Goal: Task Accomplishment & Management: Manage account settings

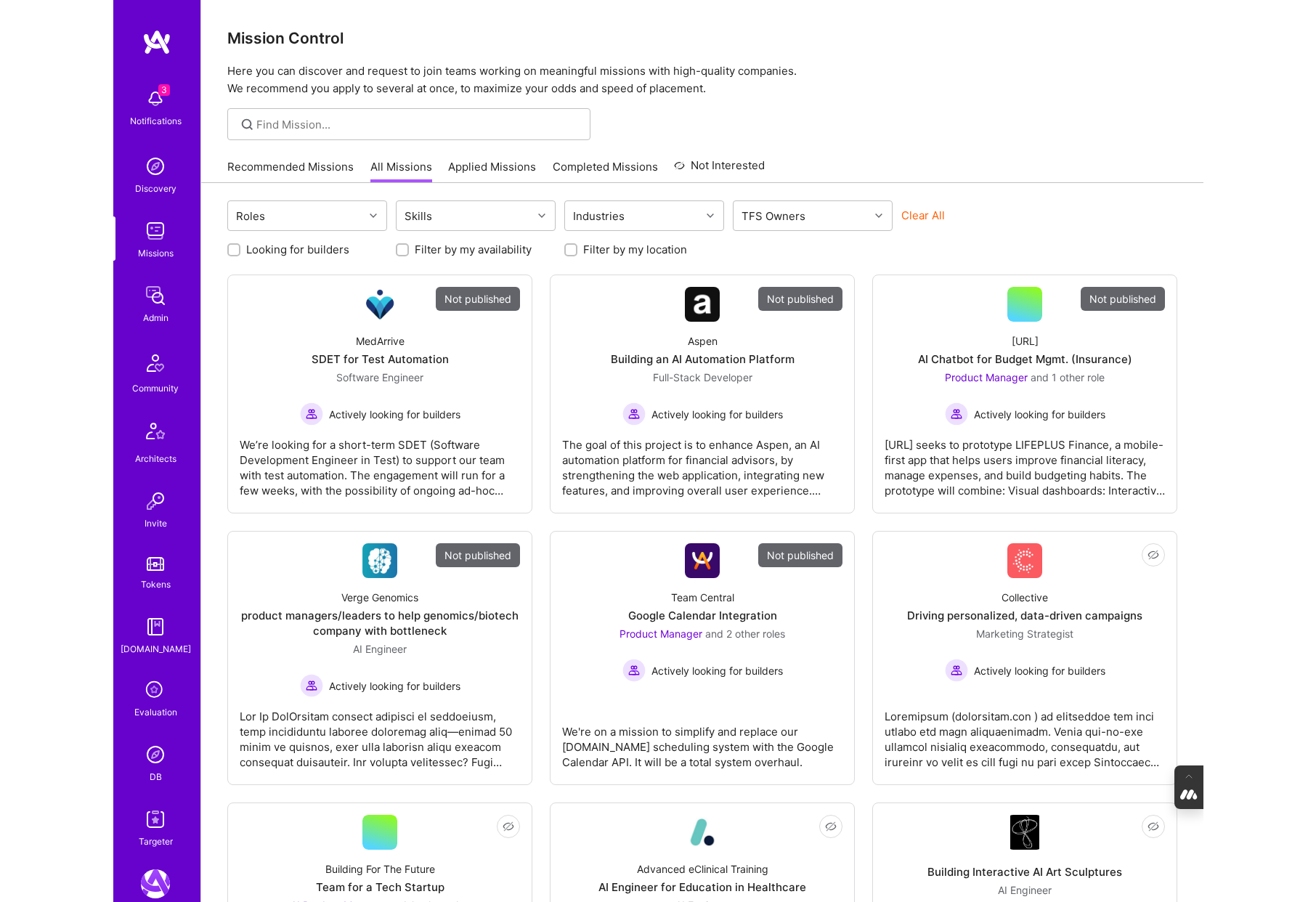
scroll to position [322, 0]
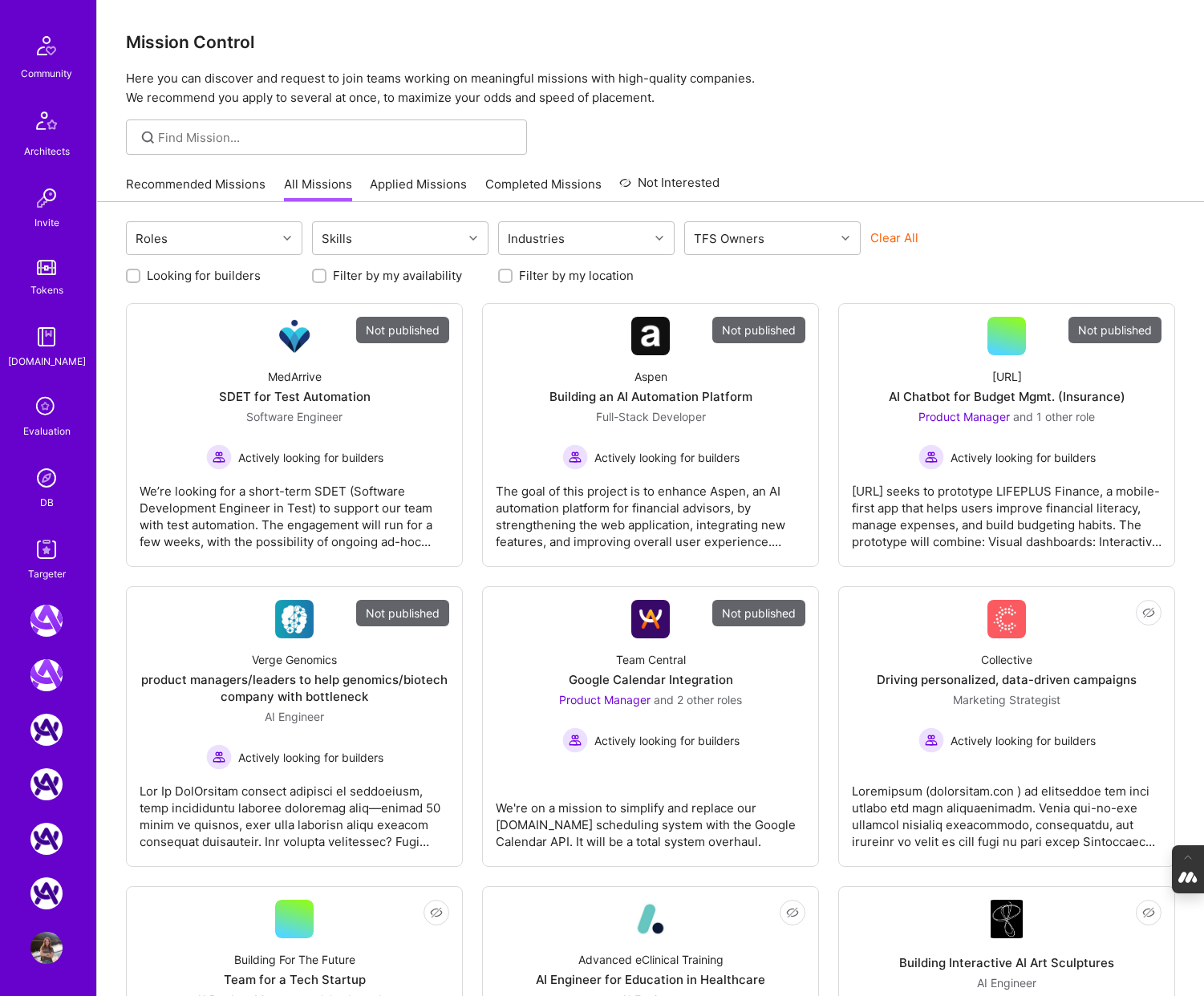
click at [49, 409] on icon at bounding box center [46, 407] width 30 height 30
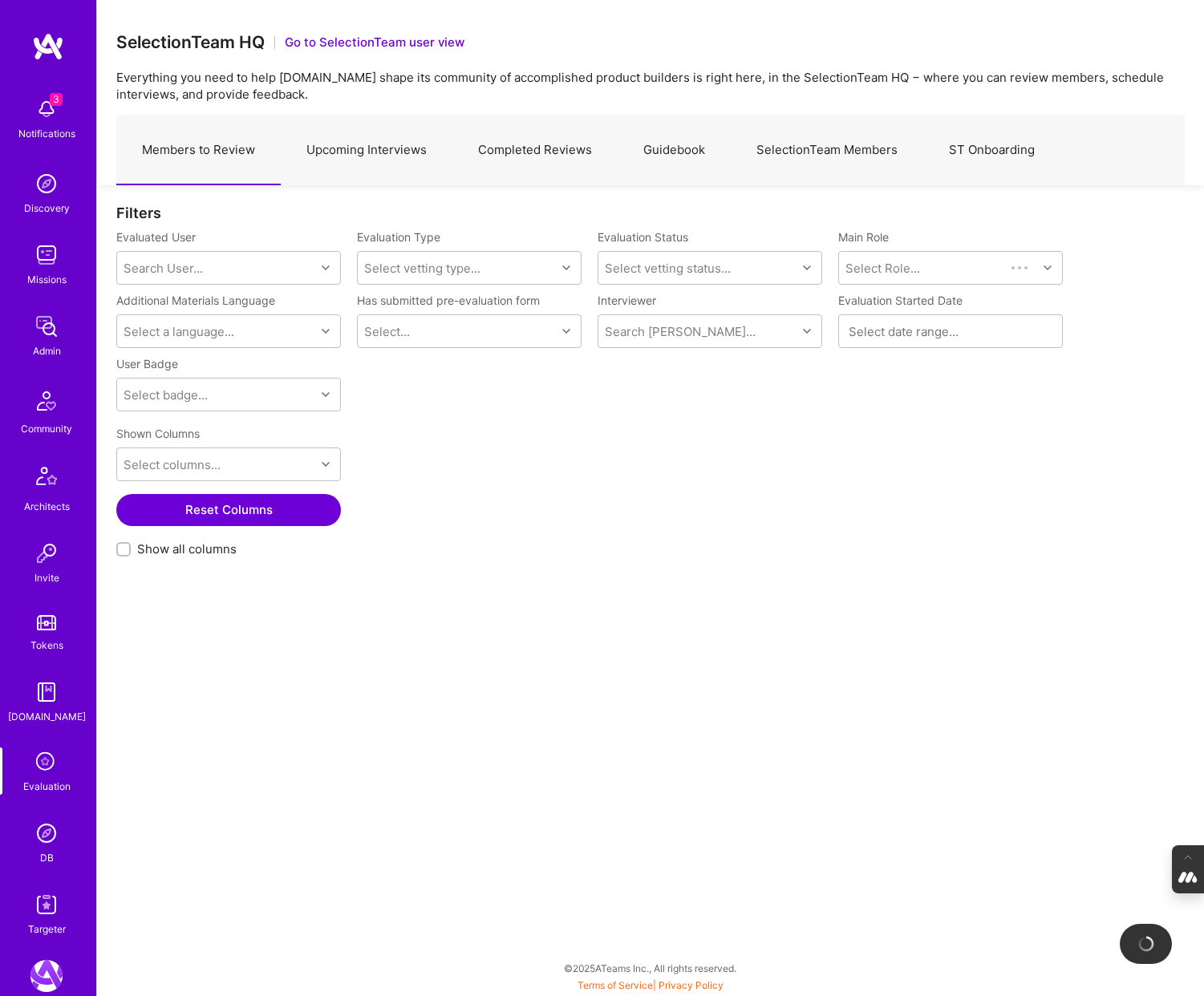
click at [575, 148] on link "Completed Reviews" at bounding box center [535, 151] width 166 height 70
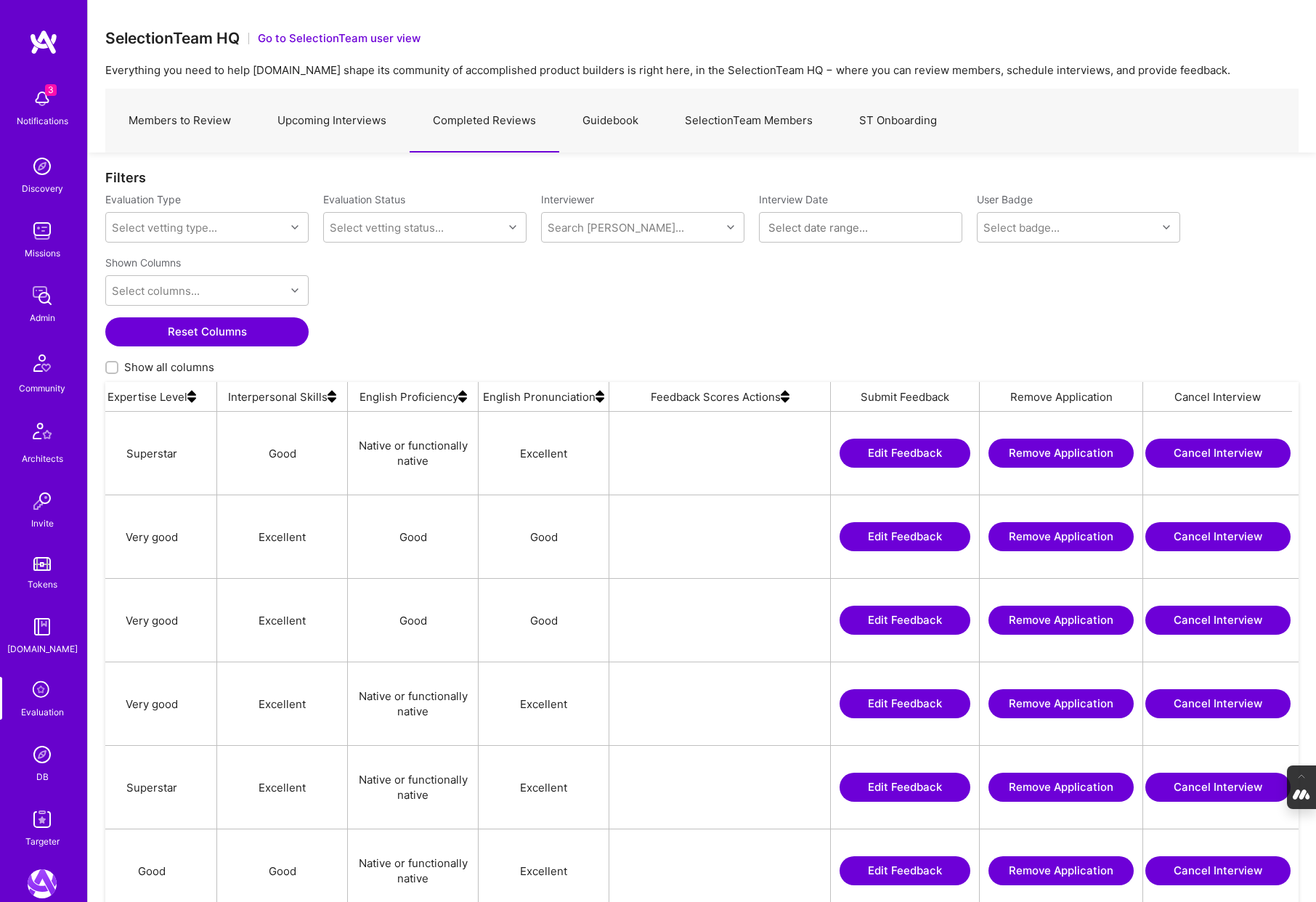
scroll to position [0, 1261]
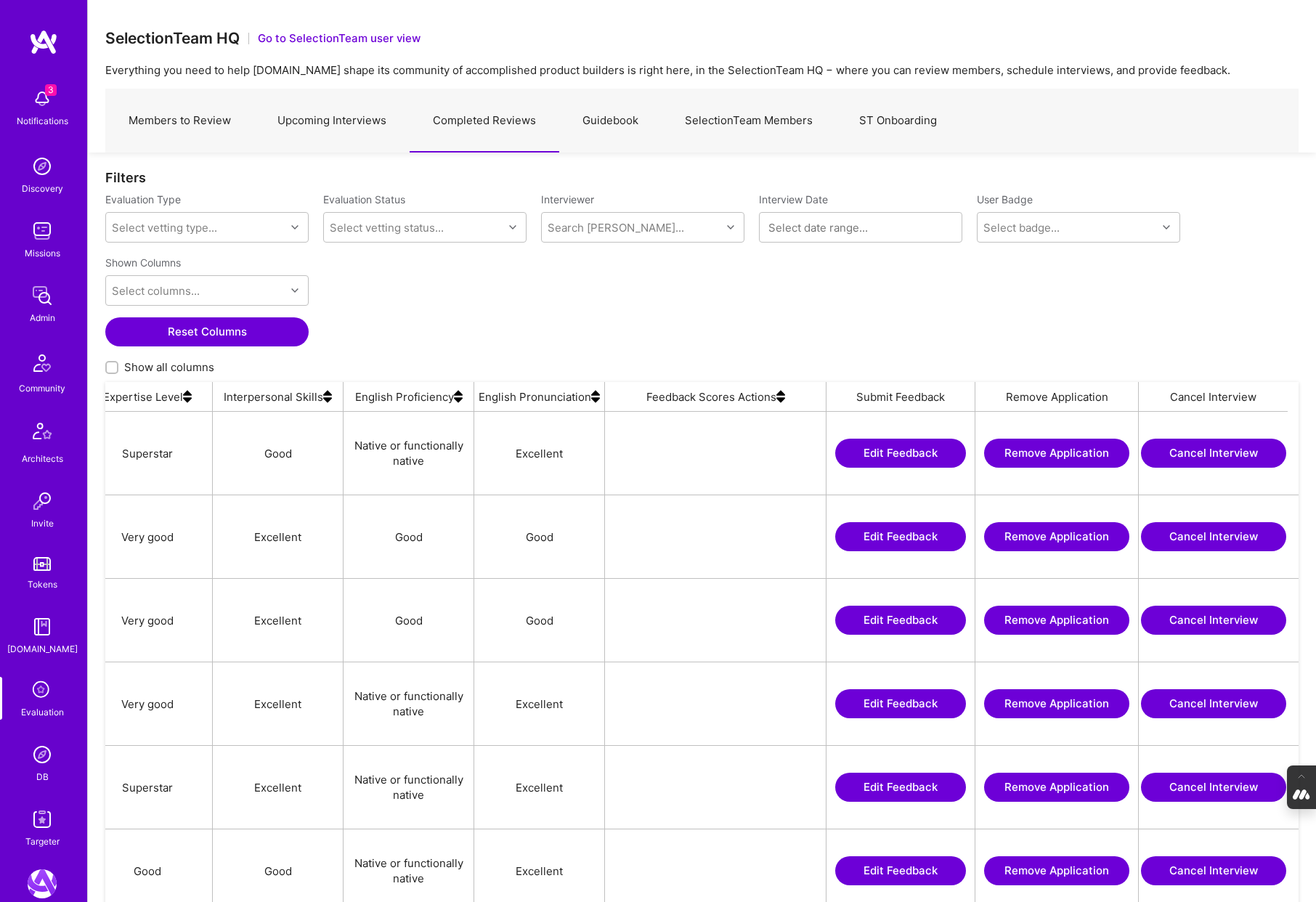
click at [780, 403] on img at bounding box center [781, 396] width 9 height 29
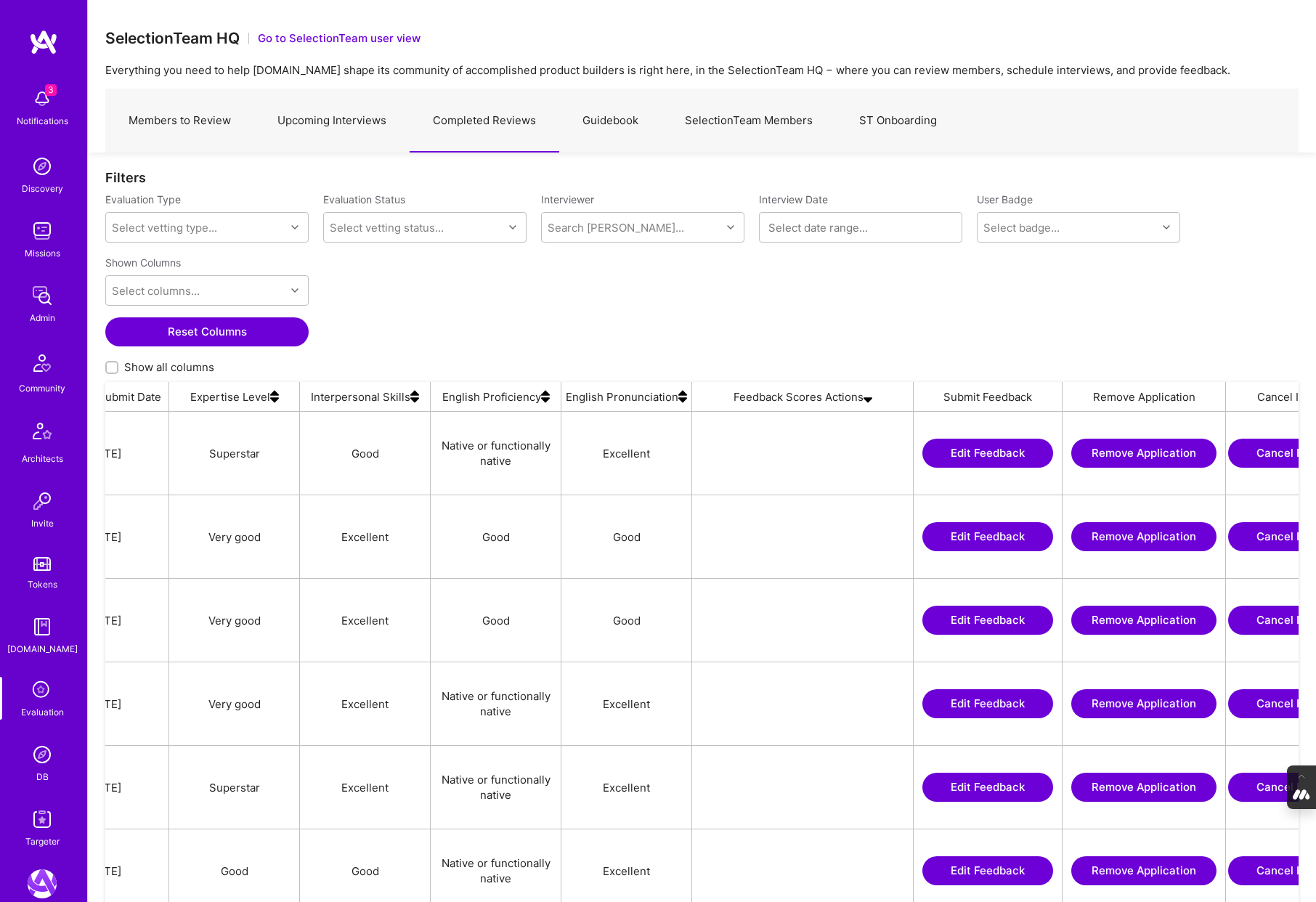
scroll to position [0, 1189]
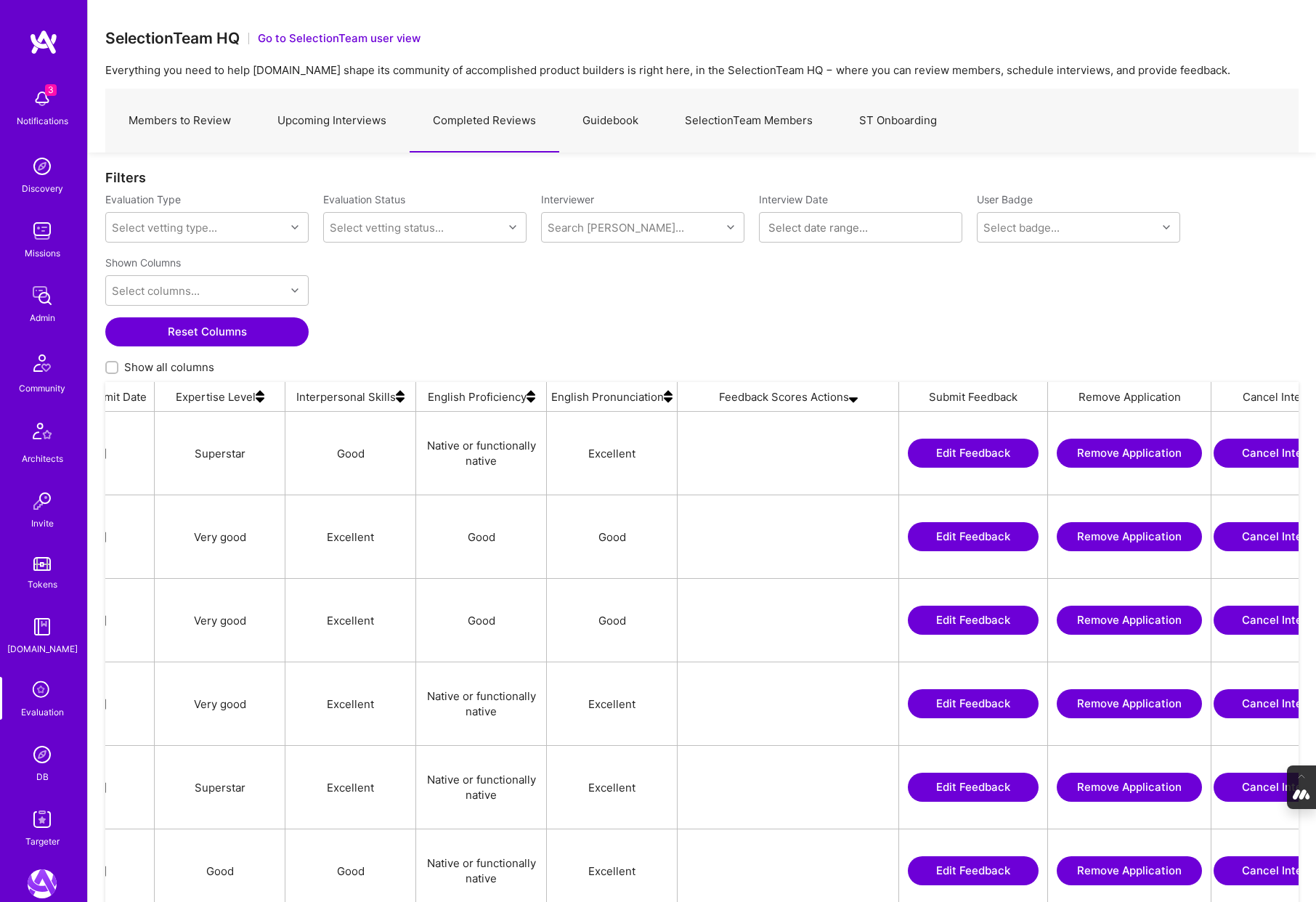
click at [856, 400] on img at bounding box center [853, 396] width 9 height 29
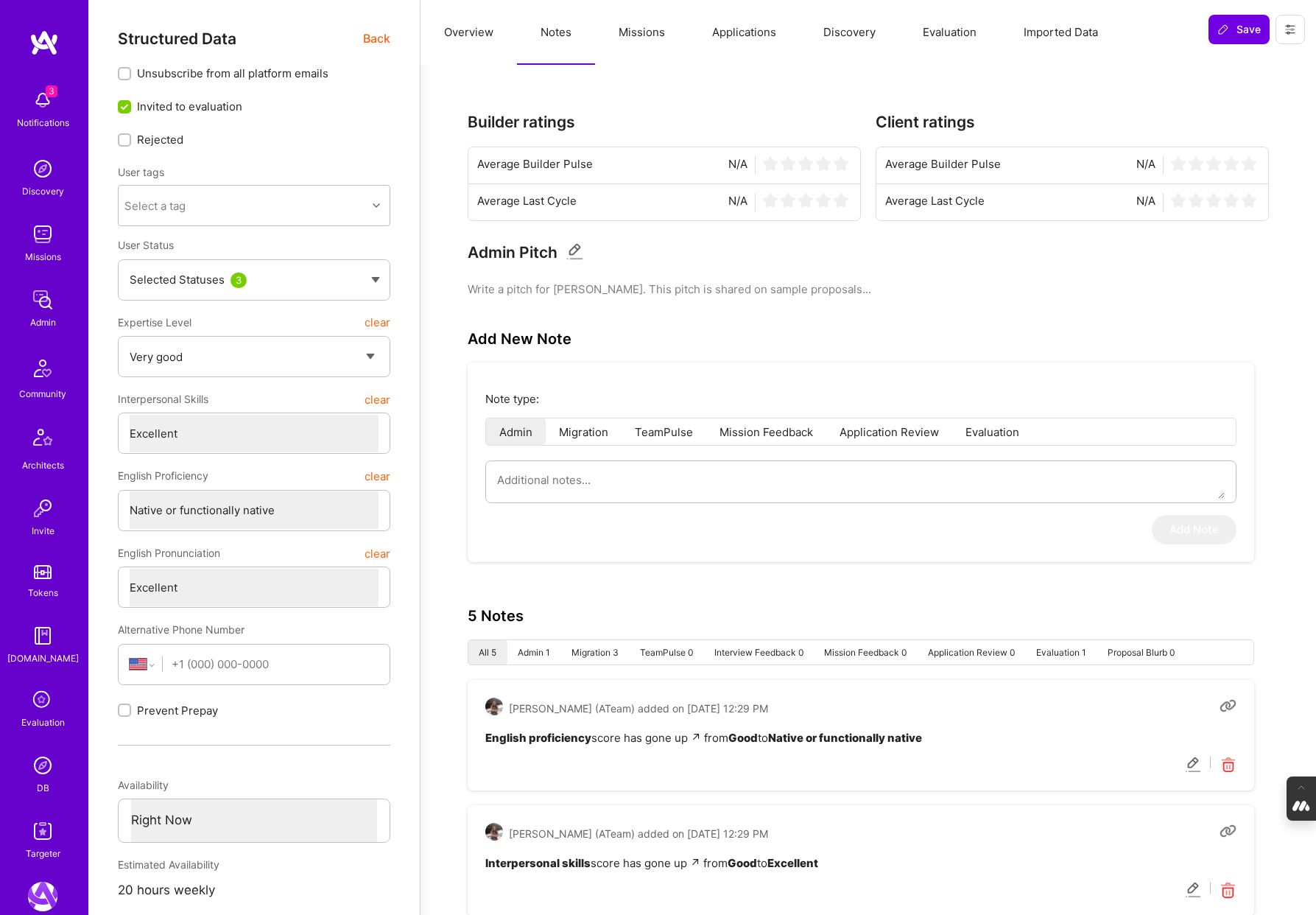
select select "5"
select select "7"
select select "US"
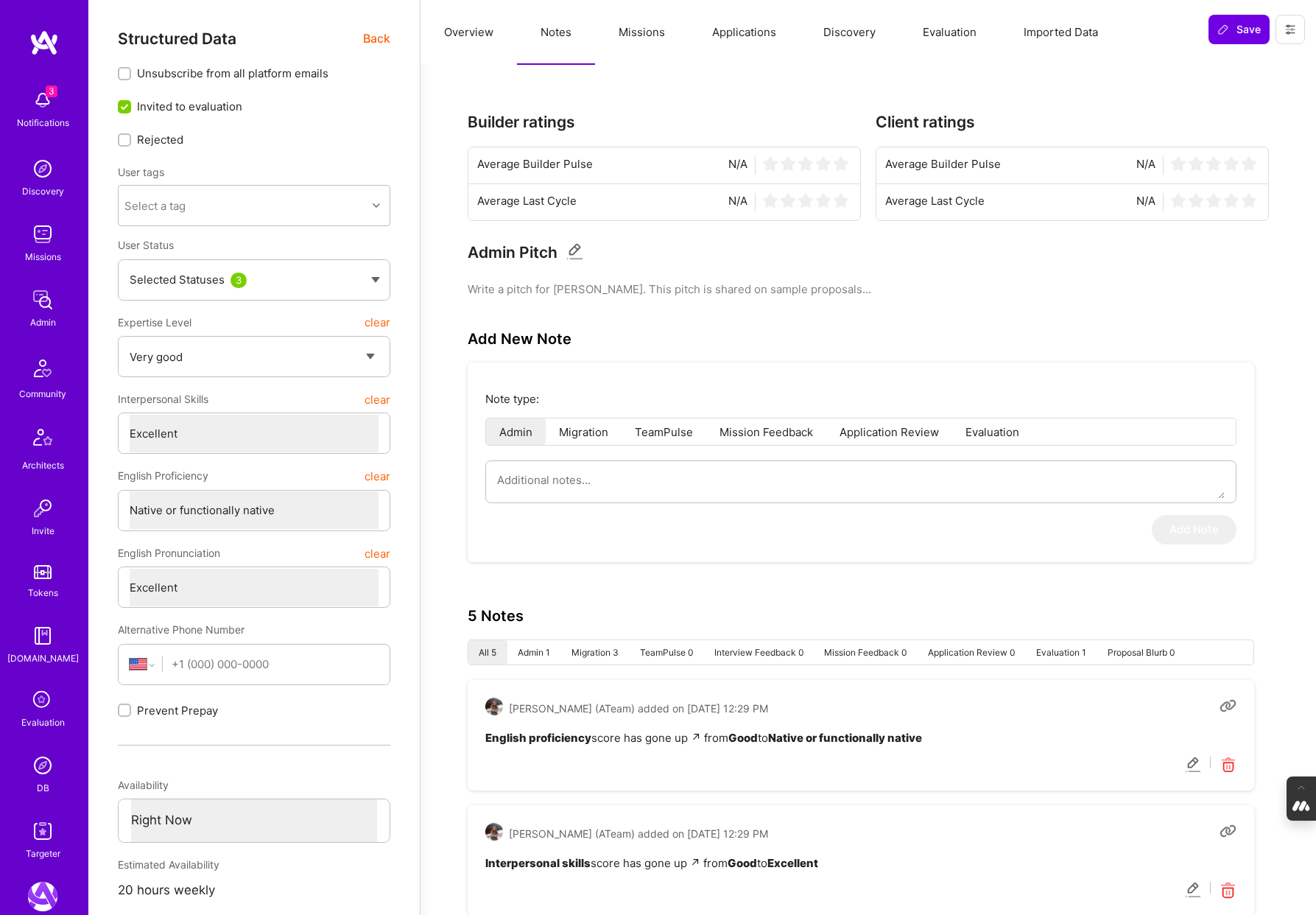
select select "Right Now"
click at [377, 36] on span "Back" at bounding box center [377, 38] width 27 height 19
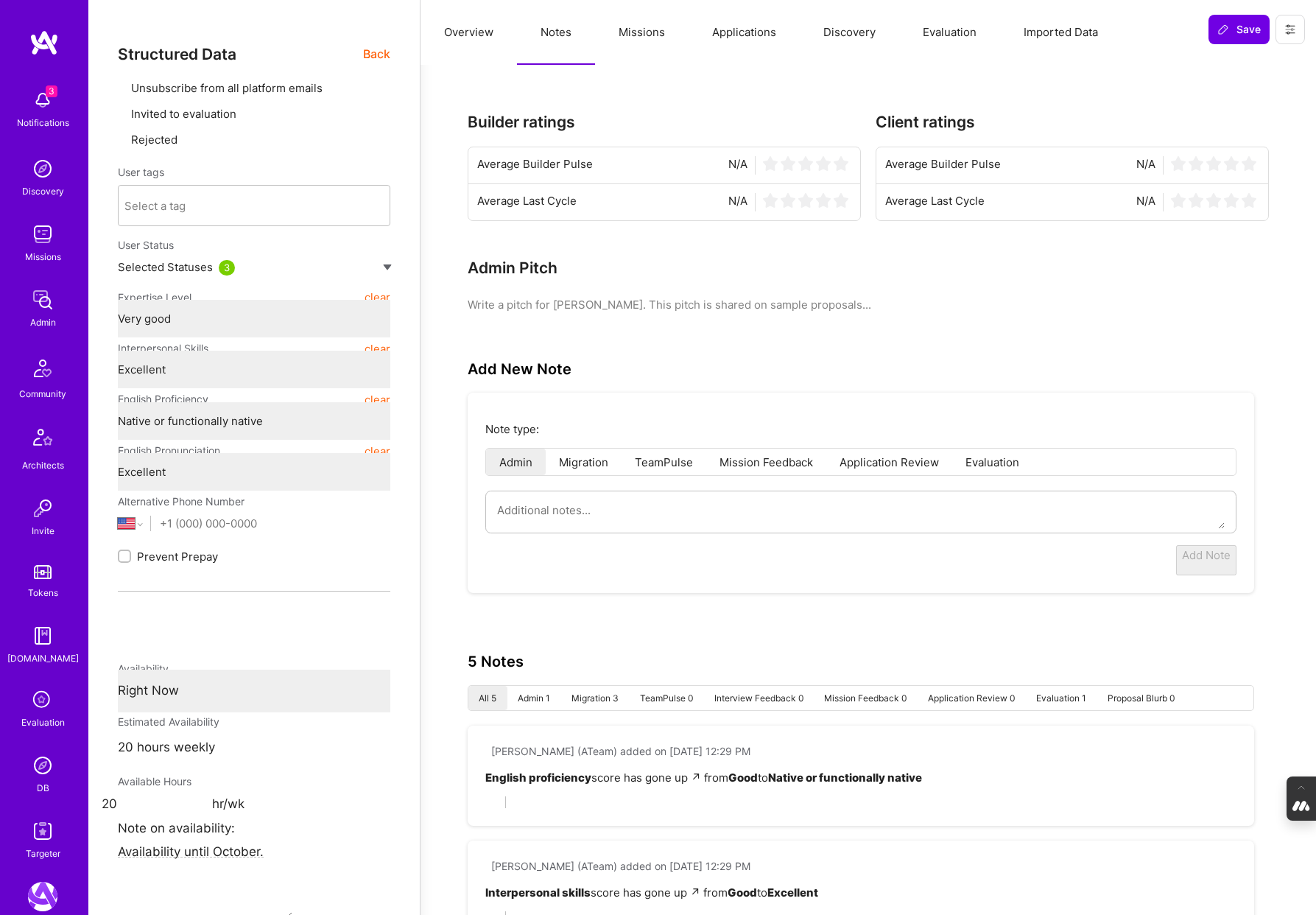
click at [34, 710] on icon at bounding box center [42, 700] width 28 height 28
type textarea "x"
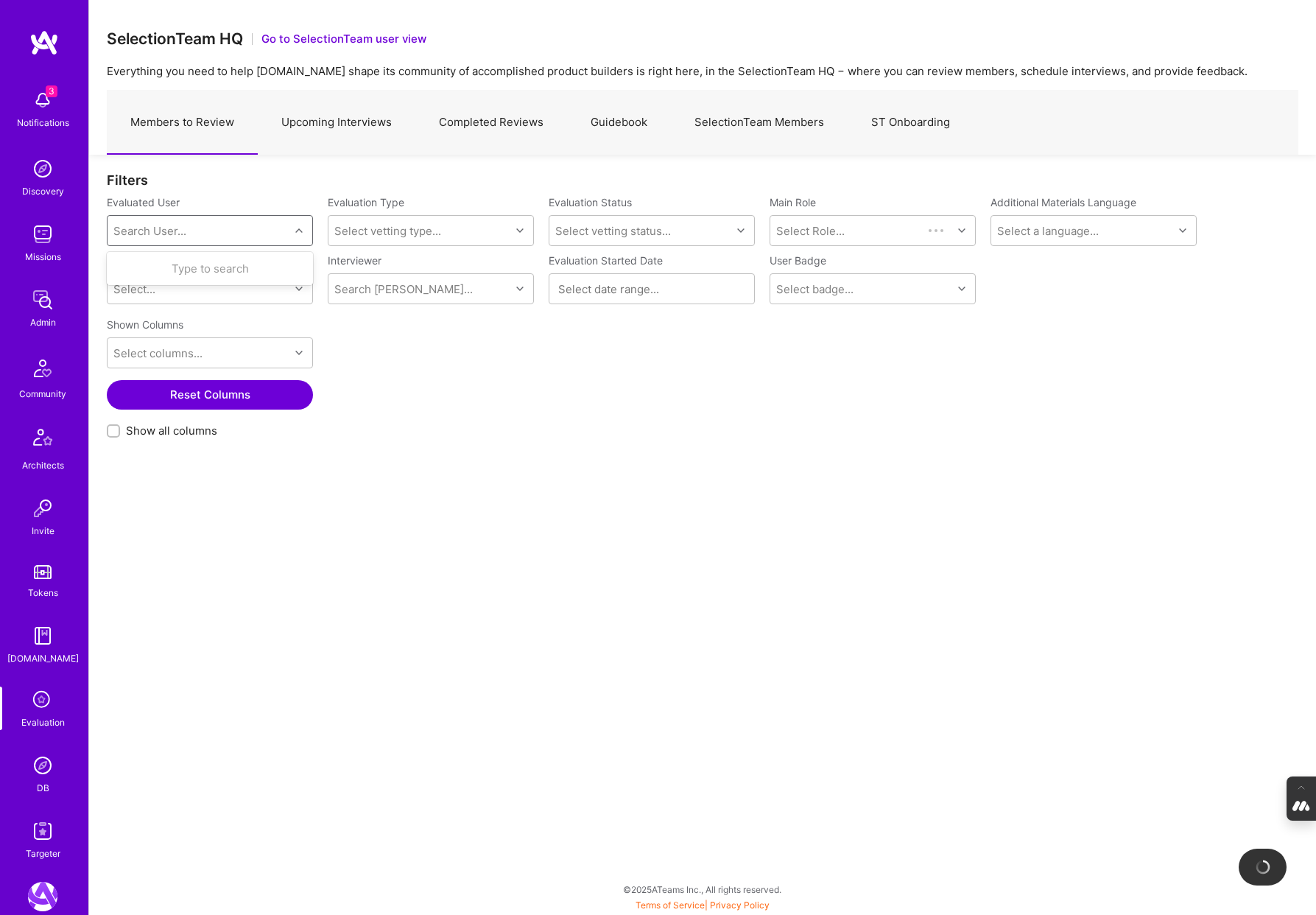
click at [202, 231] on div "Search User..." at bounding box center [198, 230] width 182 height 29
paste input "[EMAIL_ADDRESS][PERSON_NAME][DOMAIN_NAME]"
type input "[EMAIL_ADDRESS][PERSON_NAME][DOMAIN_NAME]"
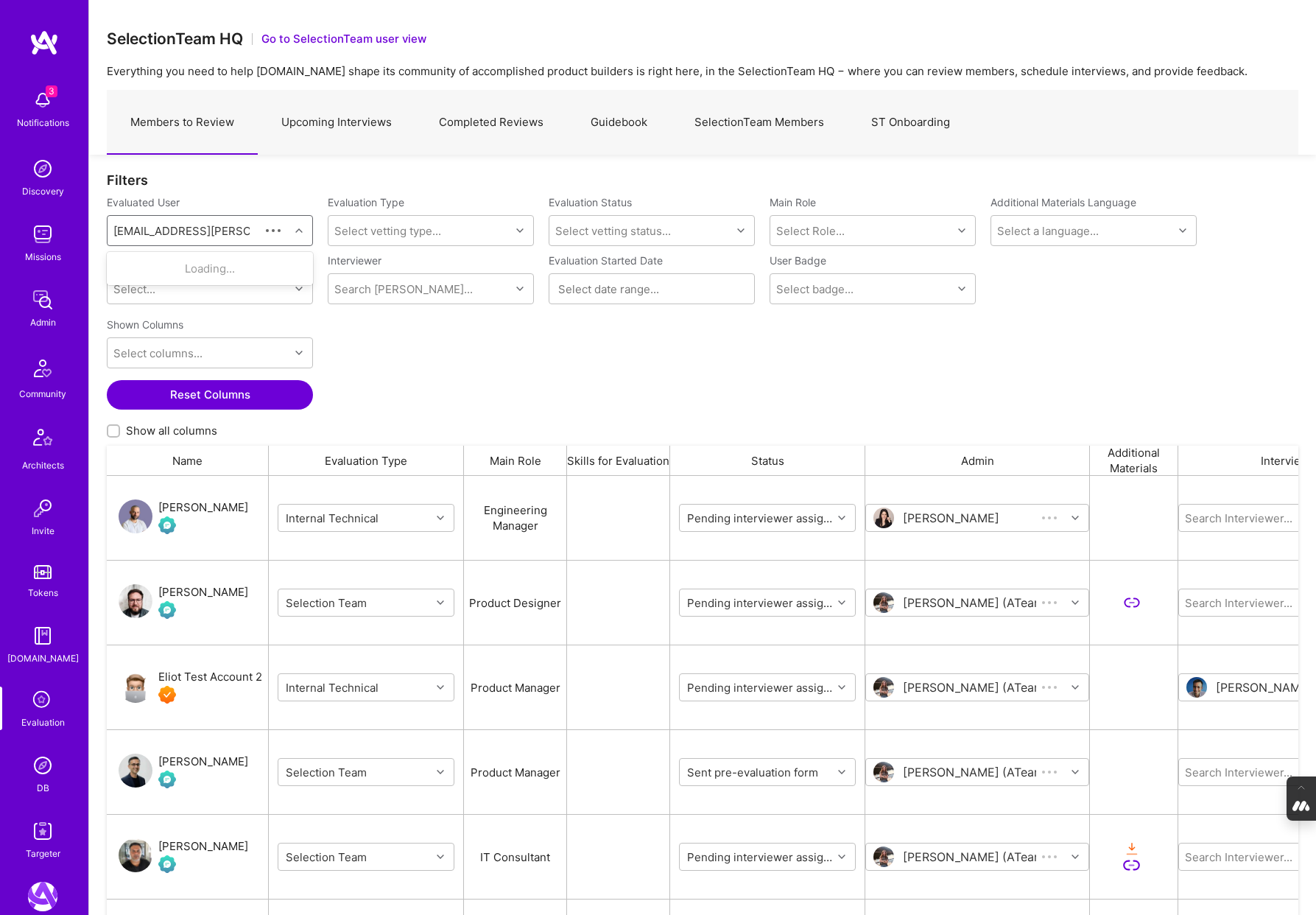
scroll to position [761, 1192]
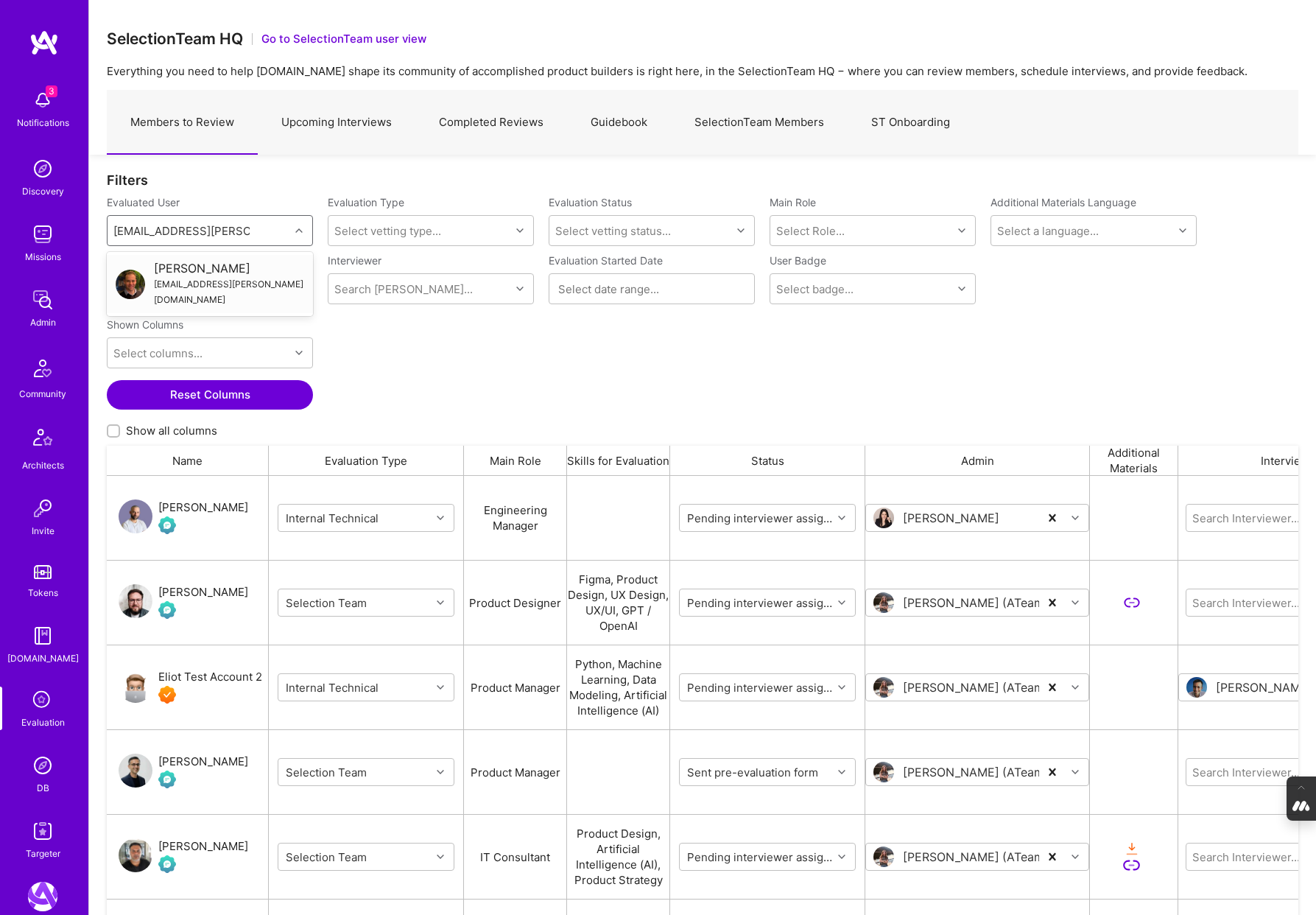
click at [212, 272] on div "[PERSON_NAME]" at bounding box center [229, 268] width 151 height 16
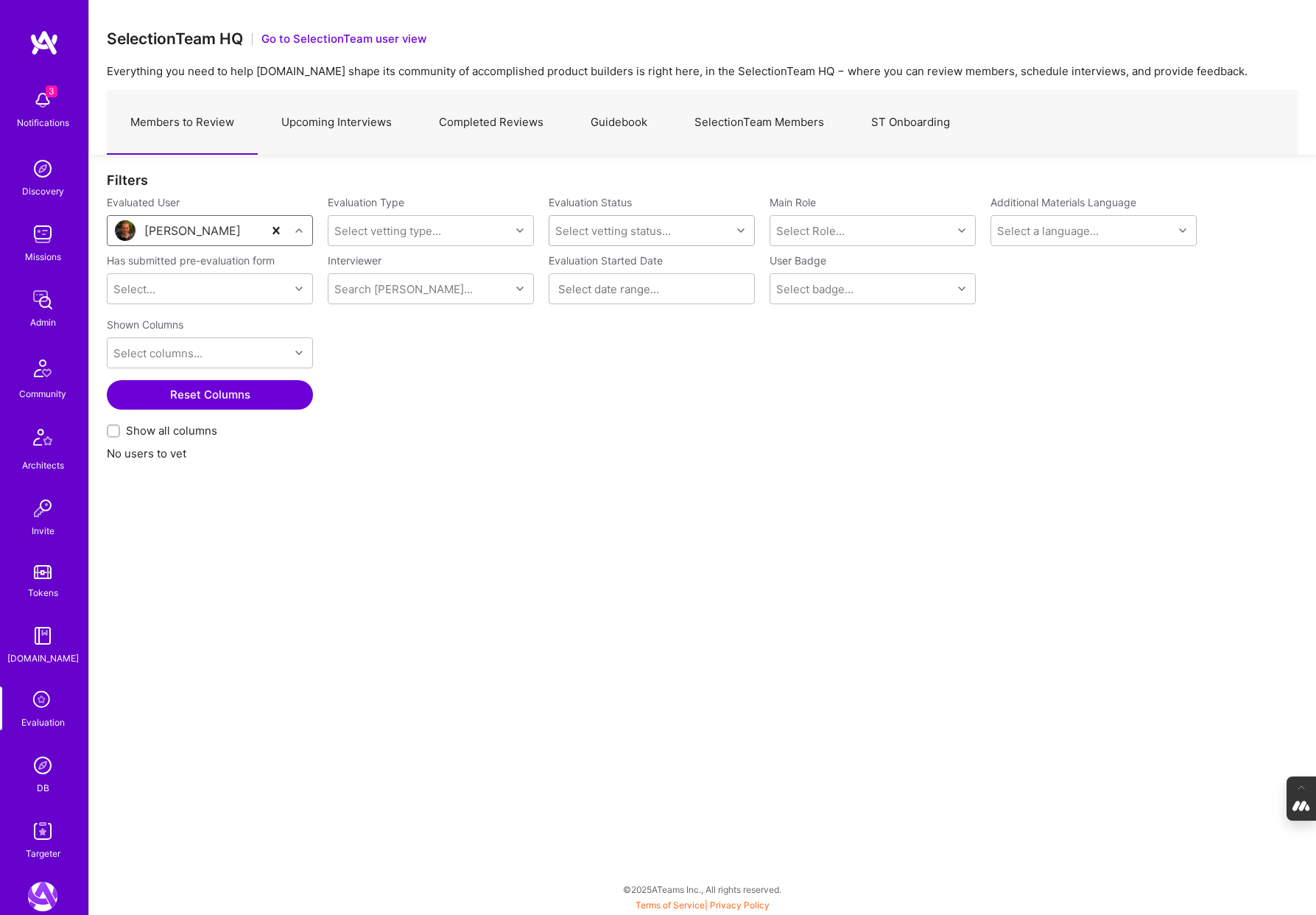
click at [706, 232] on div "Select vetting status..." at bounding box center [640, 230] width 182 height 29
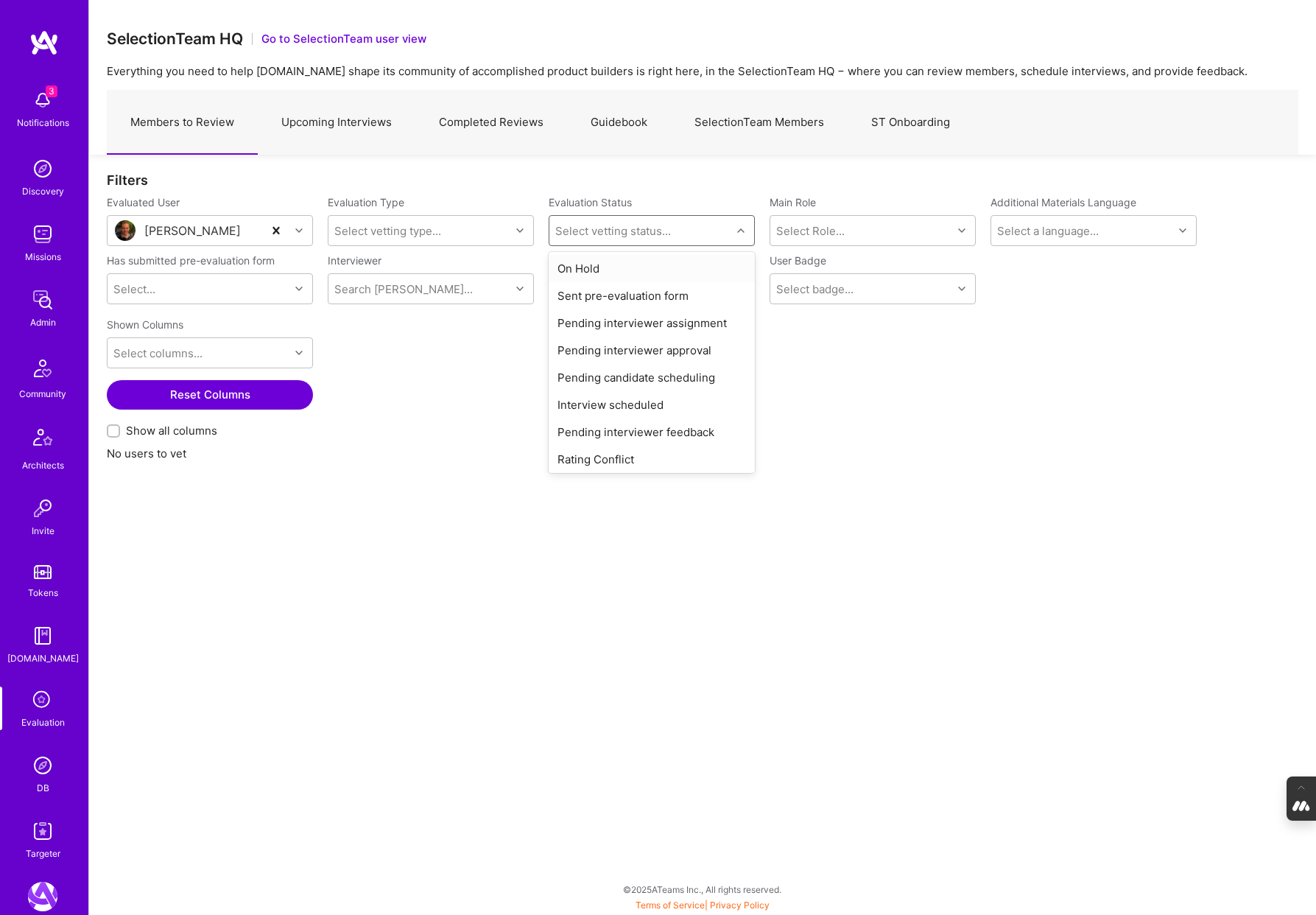
click at [598, 271] on div "On Hold" at bounding box center [652, 268] width 206 height 27
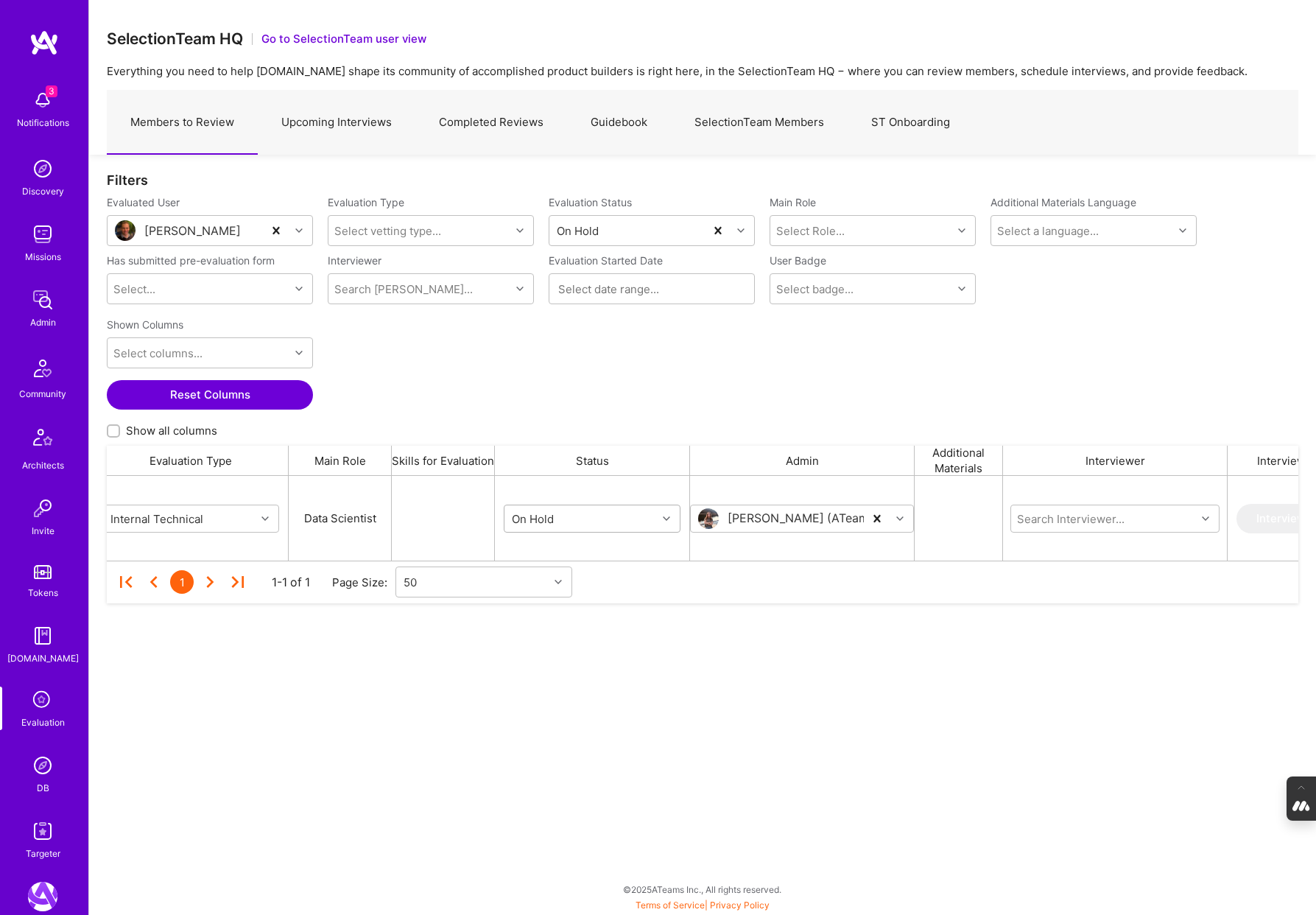
scroll to position [0, 164]
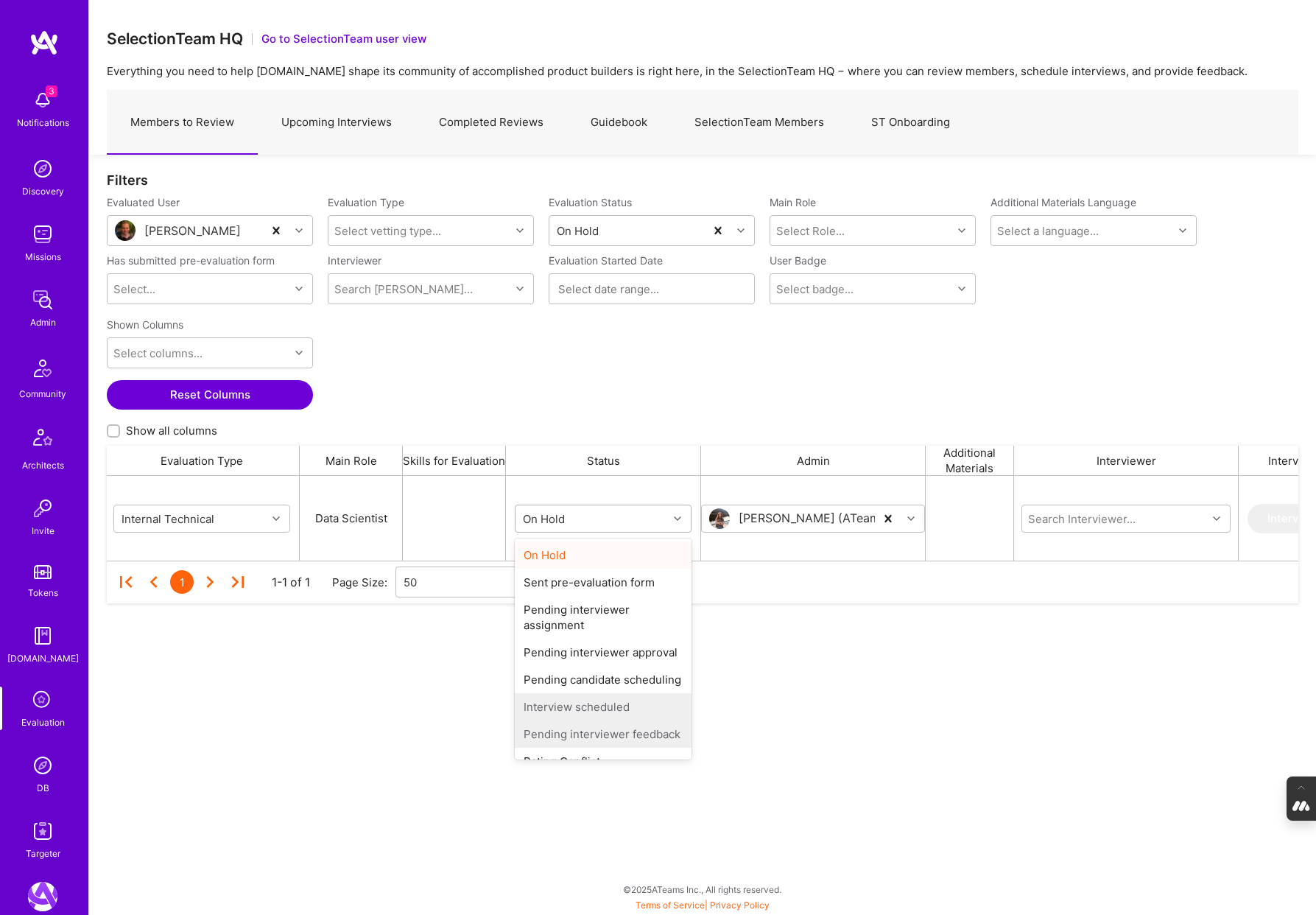
click at [676, 515] on icon "grid" at bounding box center [678, 519] width 7 height 7
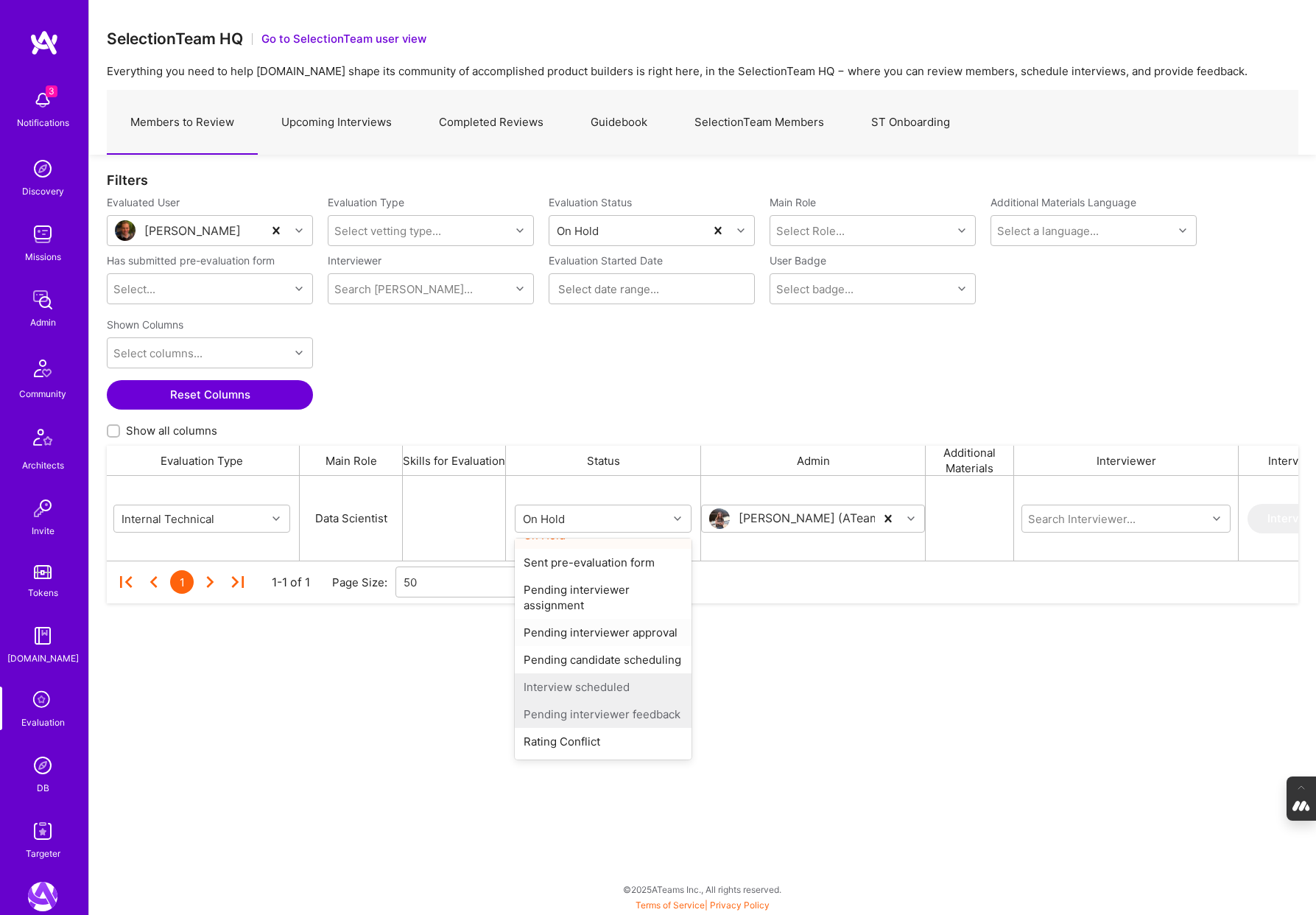
scroll to position [25, 0]
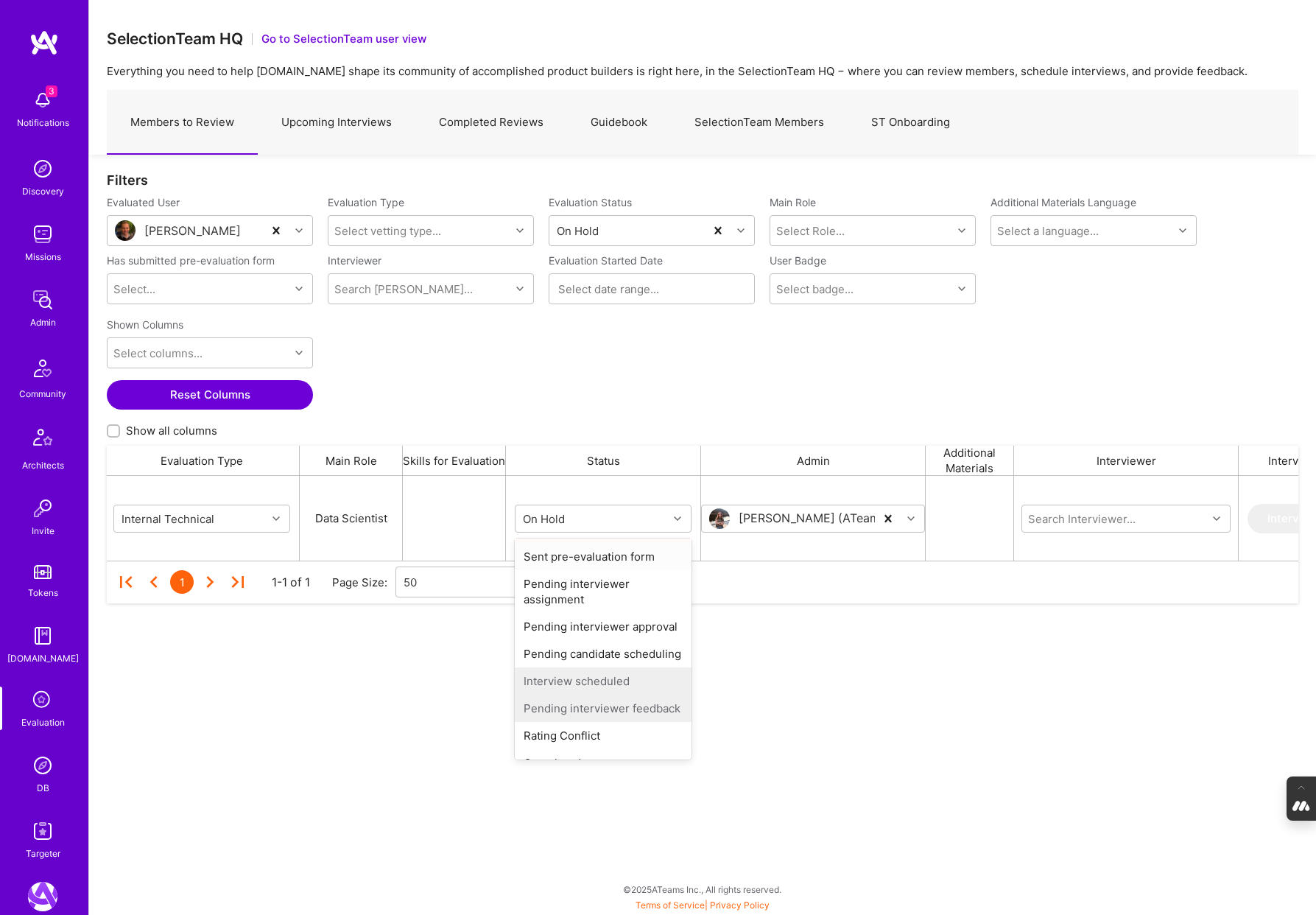
click at [577, 556] on div "Sent pre-evaluation form" at bounding box center [603, 557] width 177 height 27
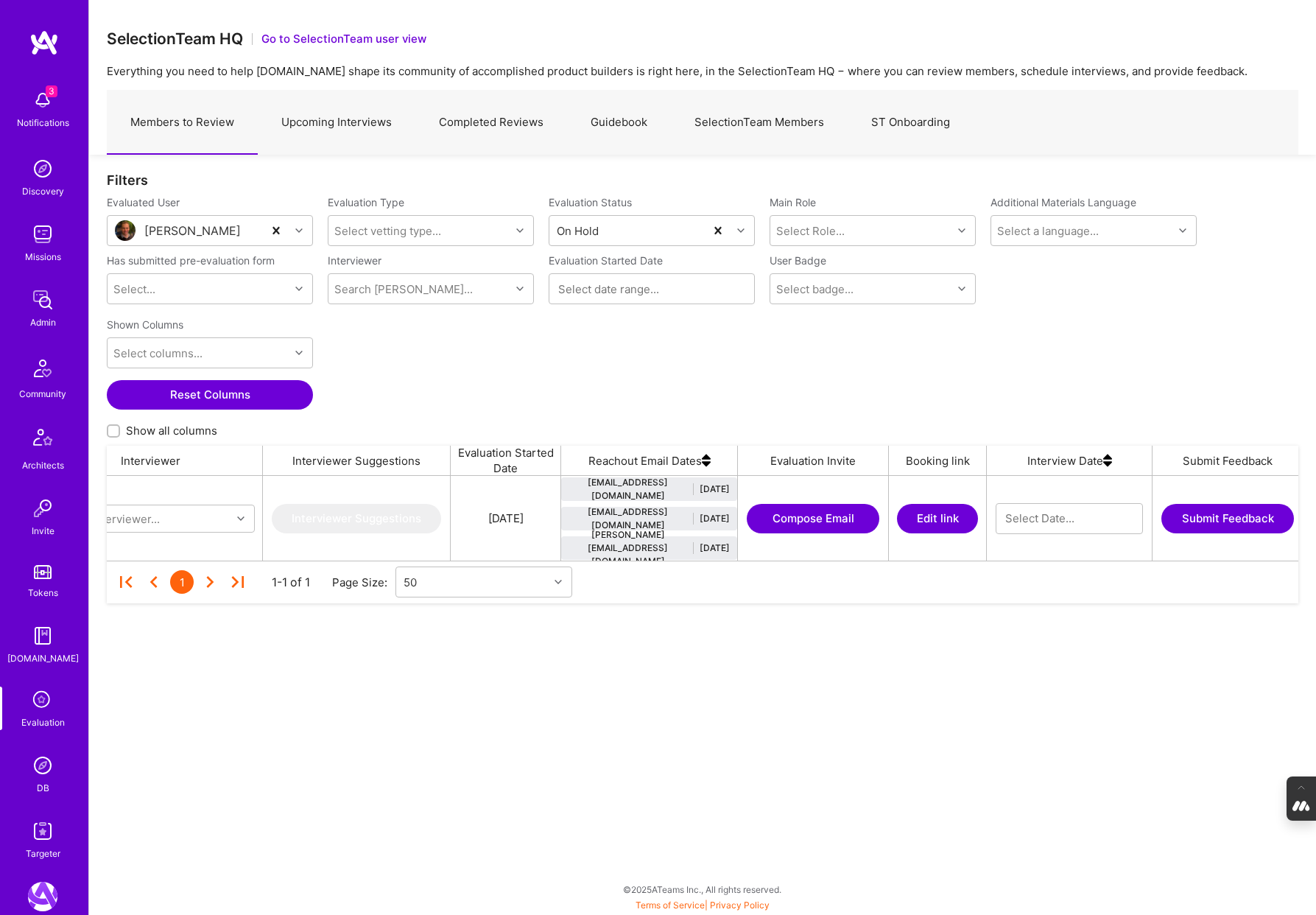
scroll to position [0, 1145]
click at [936, 519] on button "Edit link" at bounding box center [933, 519] width 81 height 29
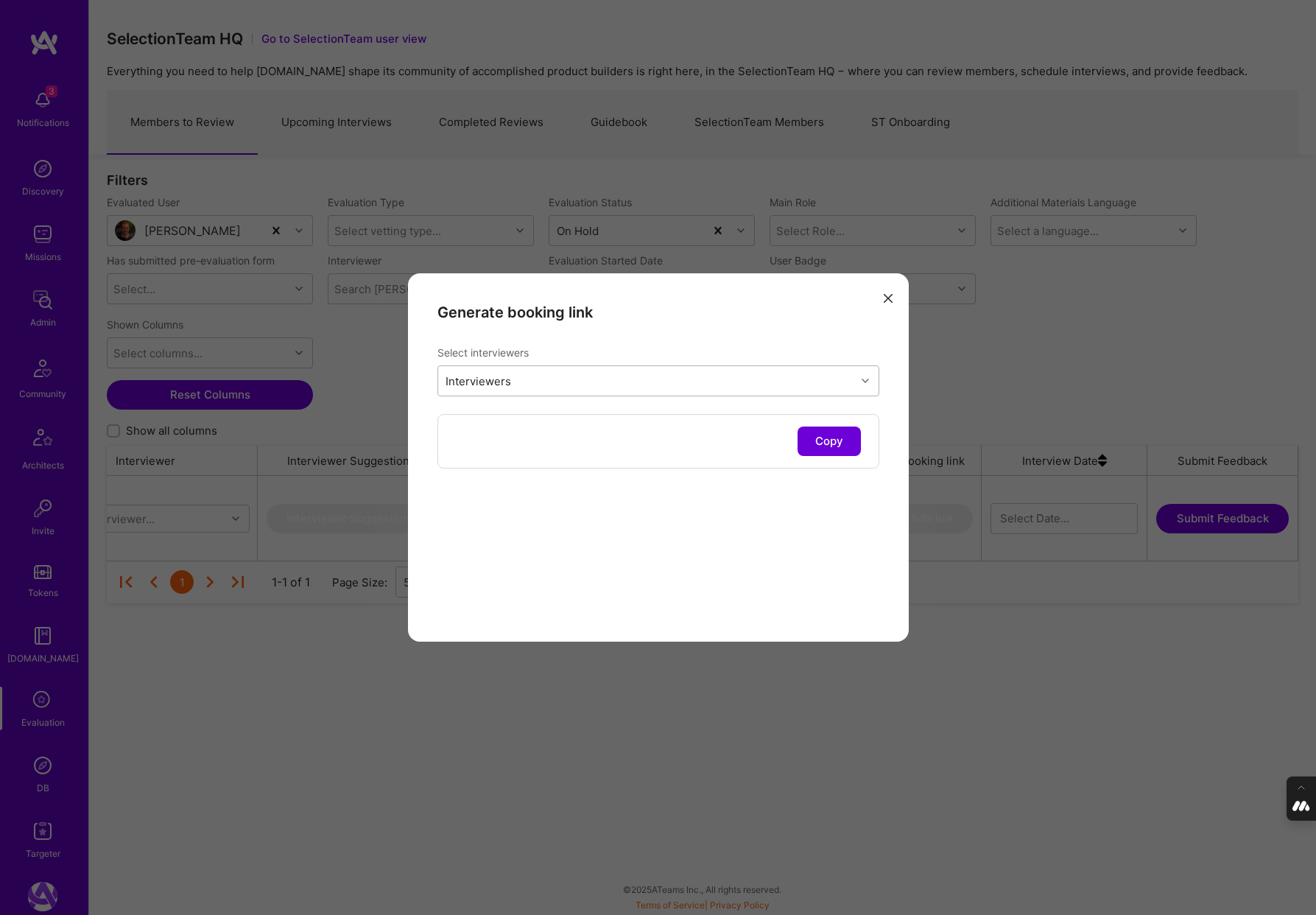
click at [521, 380] on div "Interviewers" at bounding box center [647, 381] width 418 height 29
type input "[PERSON_NAME]"
click at [453, 418] on input "modal" at bounding box center [455, 420] width 10 height 10
checkbox input "true"
type input "mostafa"
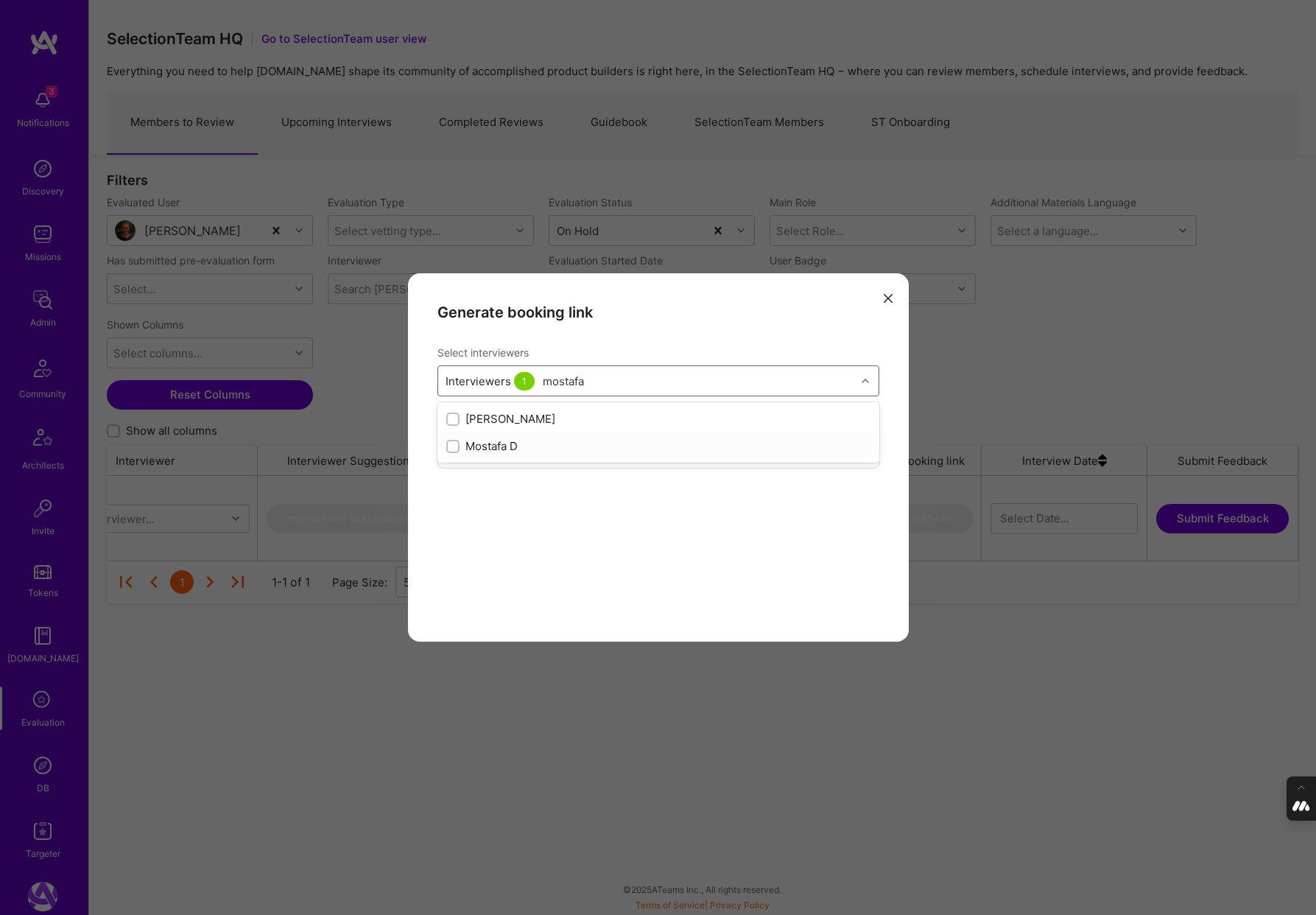
click at [455, 450] on input "modal" at bounding box center [455, 447] width 10 height 10
checkbox input "true"
click at [607, 552] on div "Generate booking link Select interviewers Interviewers 2 Copy" at bounding box center [658, 458] width 501 height 369
click at [828, 444] on button "Copy" at bounding box center [829, 441] width 64 height 29
click at [891, 300] on icon "modal" at bounding box center [888, 298] width 9 height 9
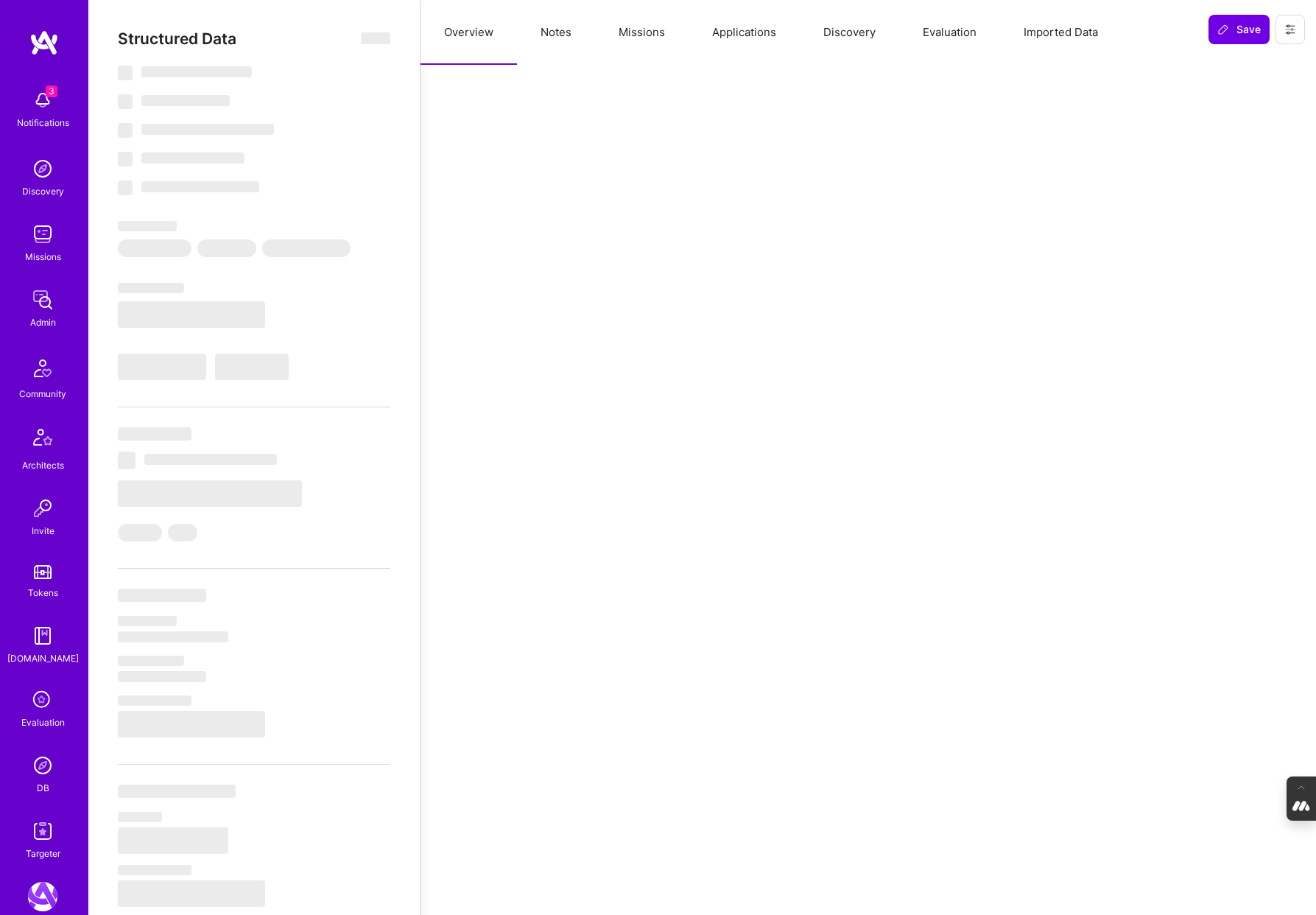
select select "Right Now"
select select "5"
select select "7"
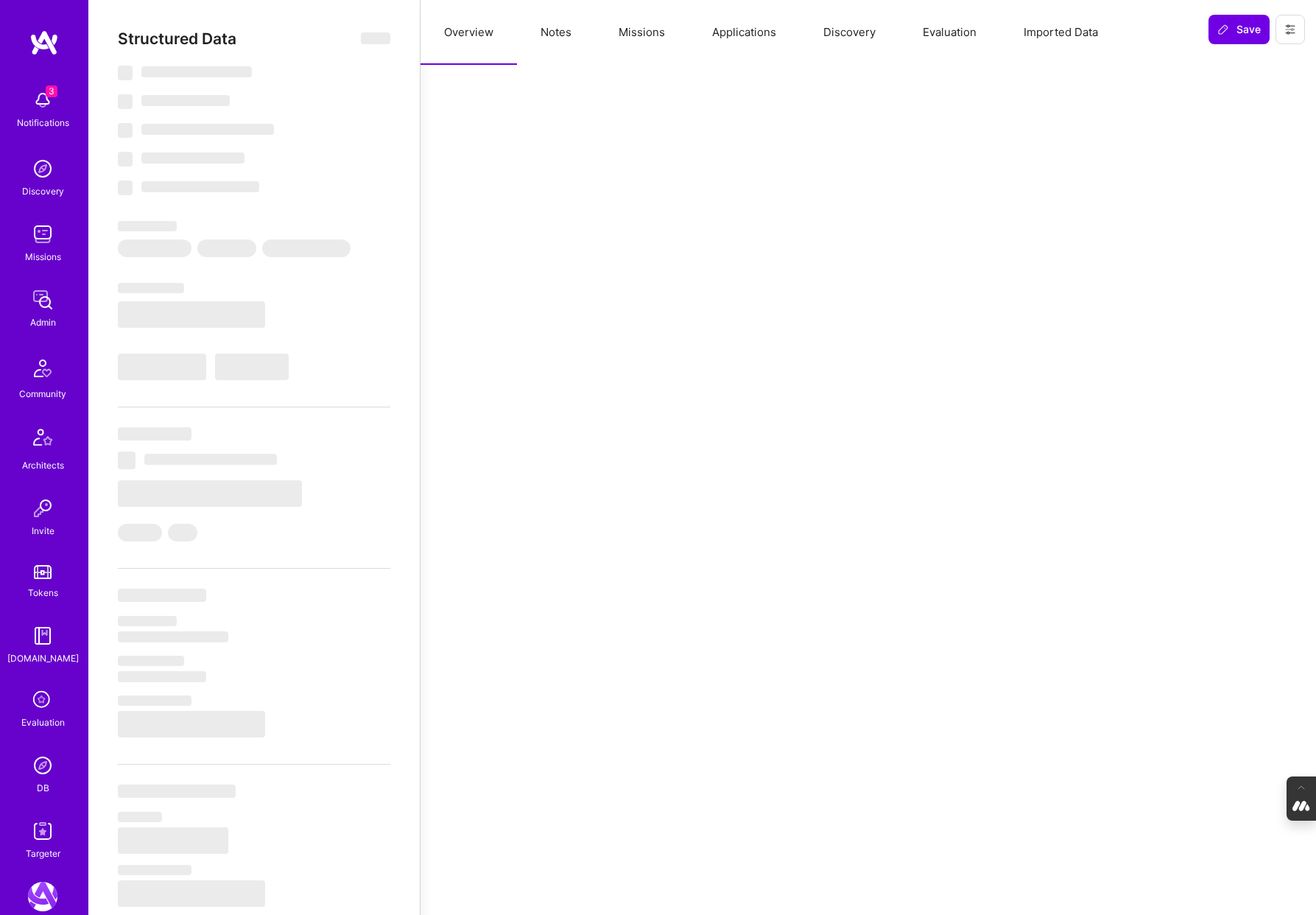
select select "AU"
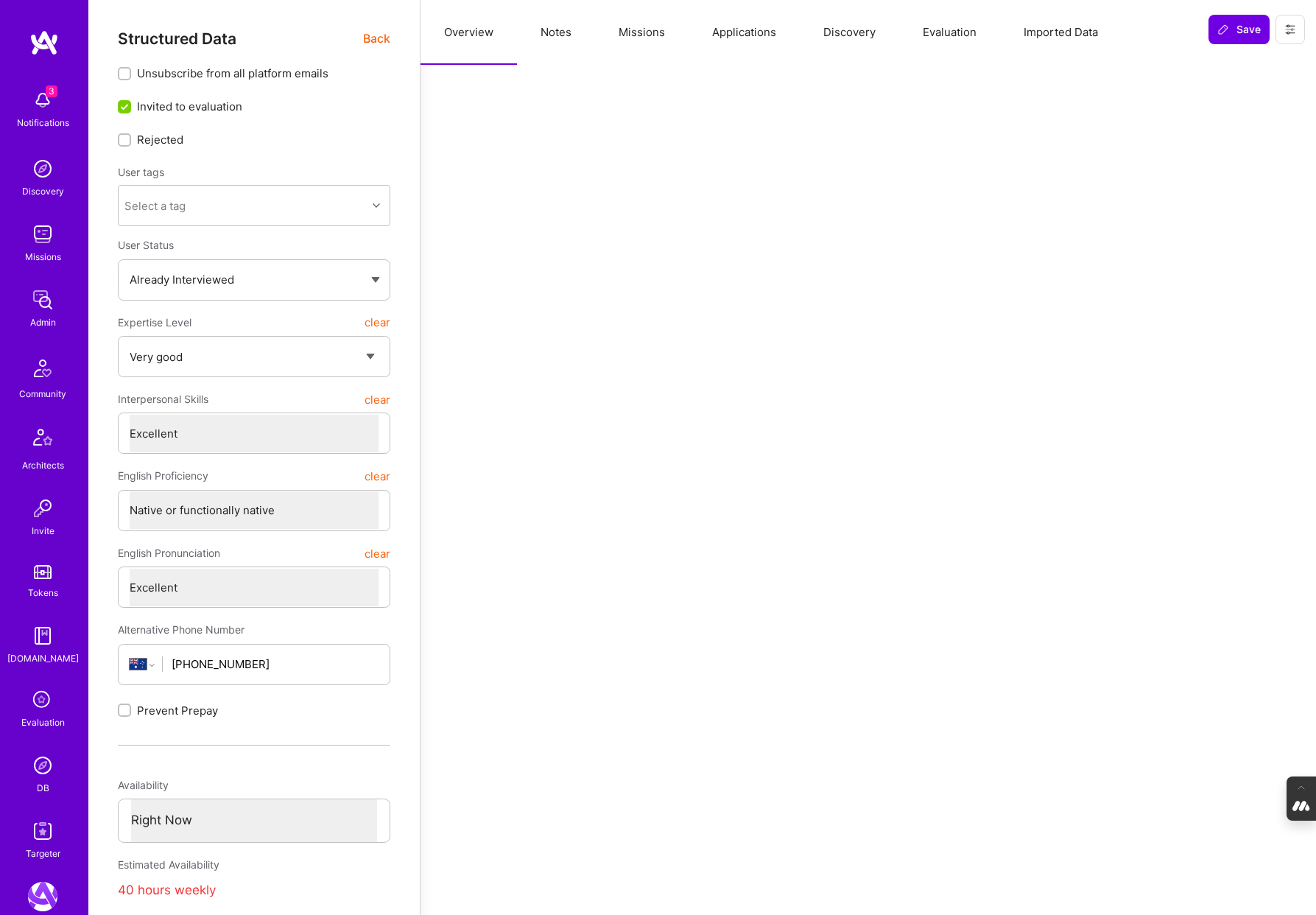
click at [946, 26] on button "Evaluation" at bounding box center [950, 32] width 101 height 65
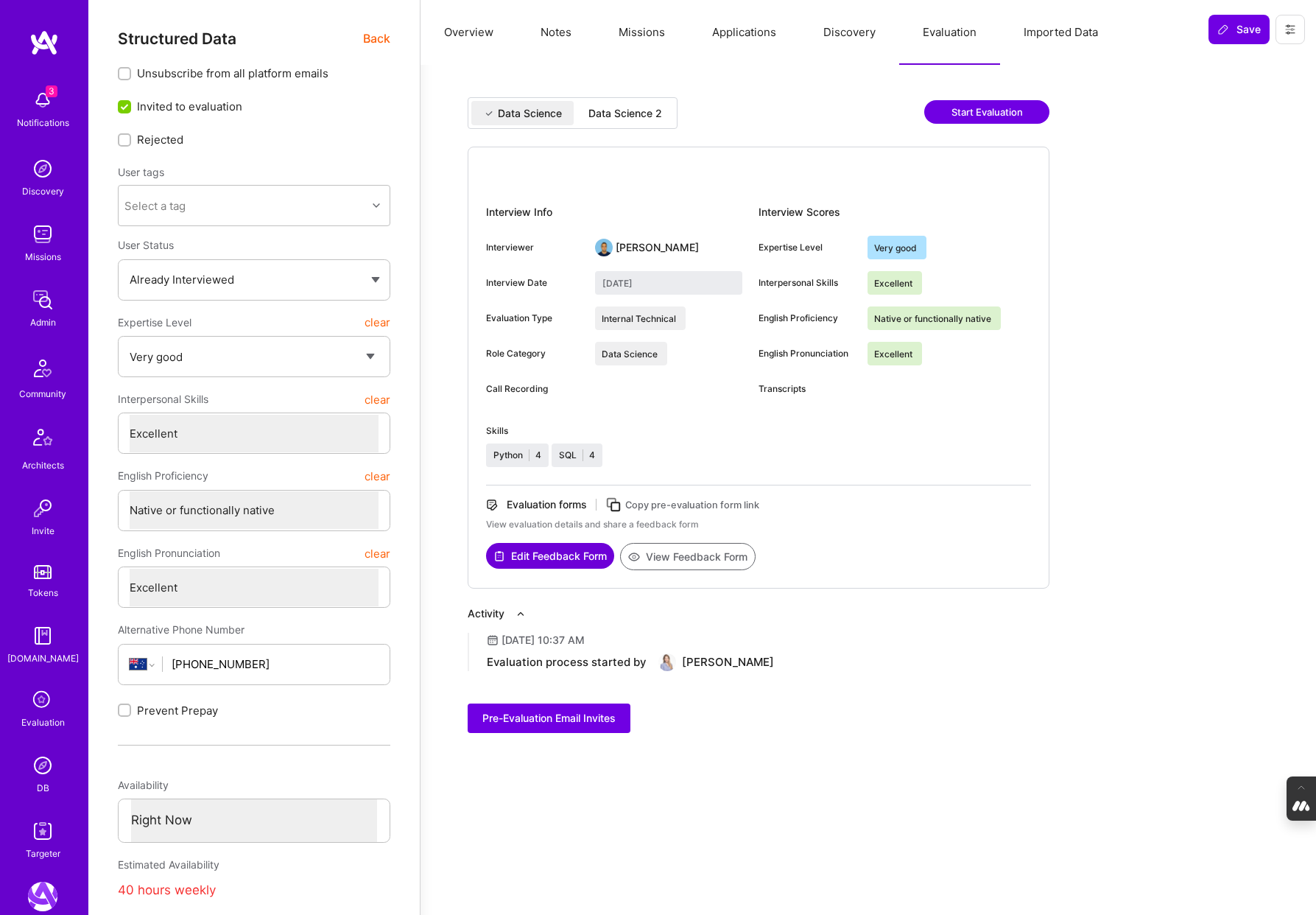
click at [642, 103] on div "Data Science 2" at bounding box center [625, 113] width 97 height 24
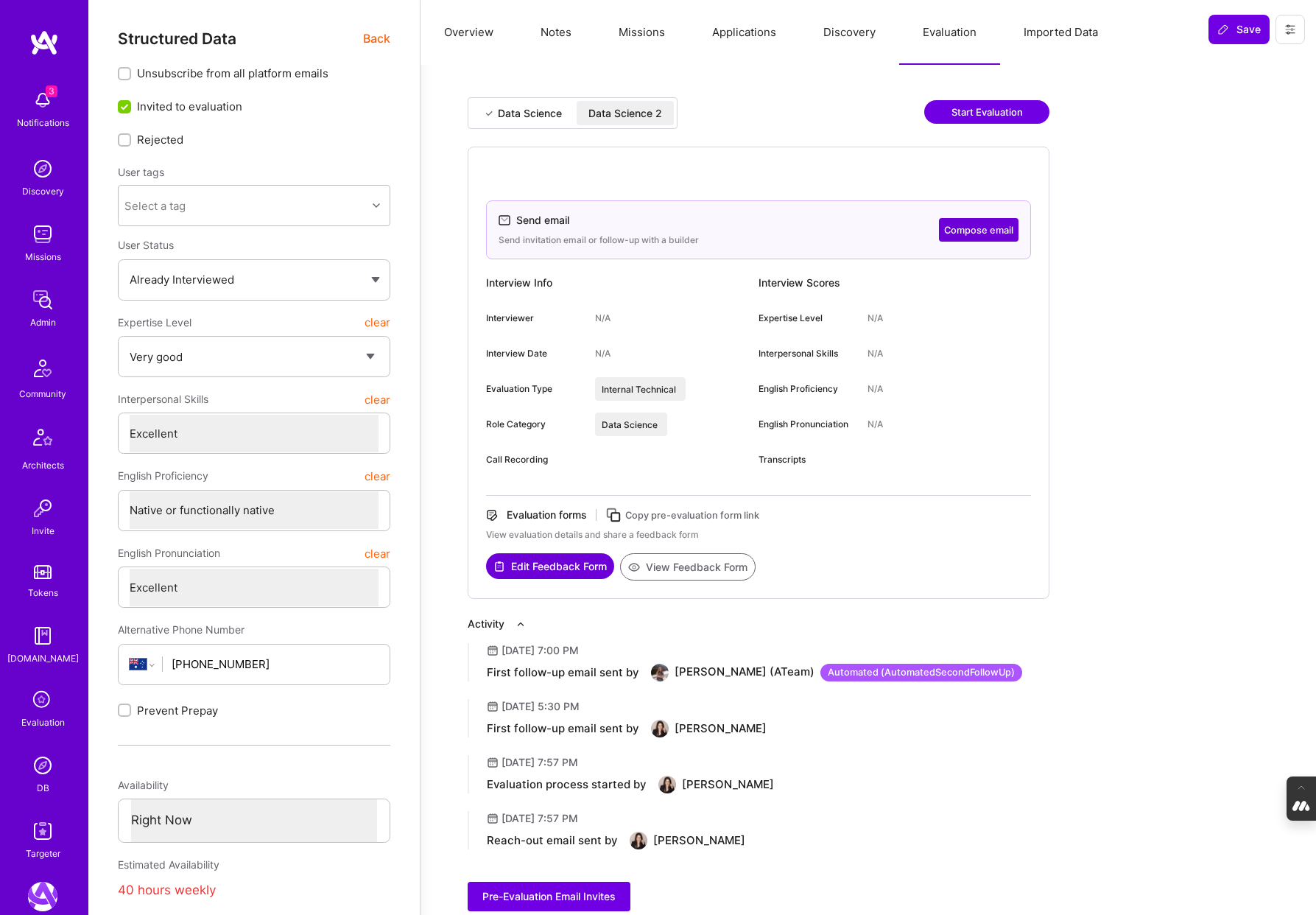
click at [524, 106] on div "Data Science" at bounding box center [530, 114] width 64 height 15
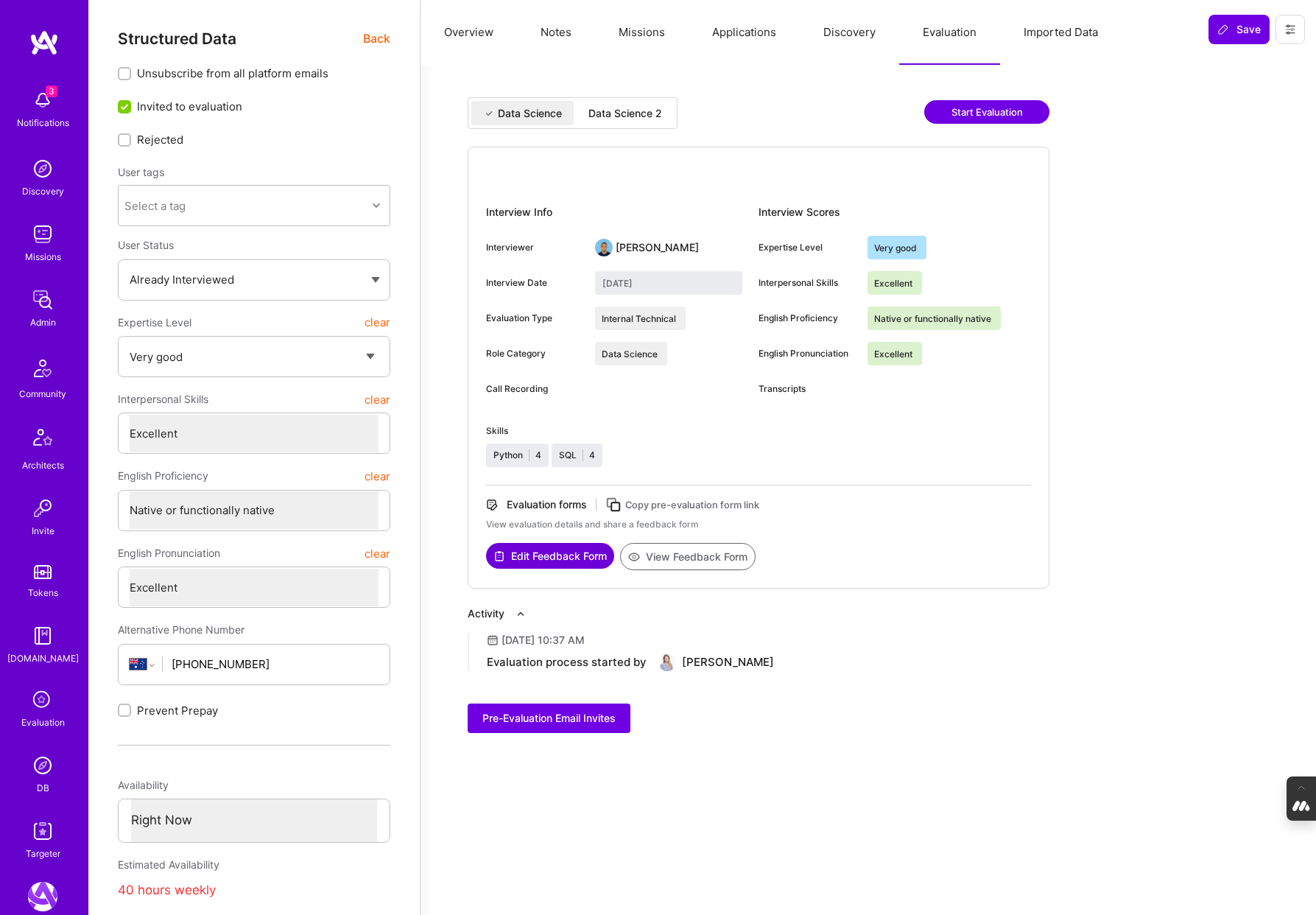
click at [629, 112] on div "Data Science 2" at bounding box center [625, 114] width 73 height 15
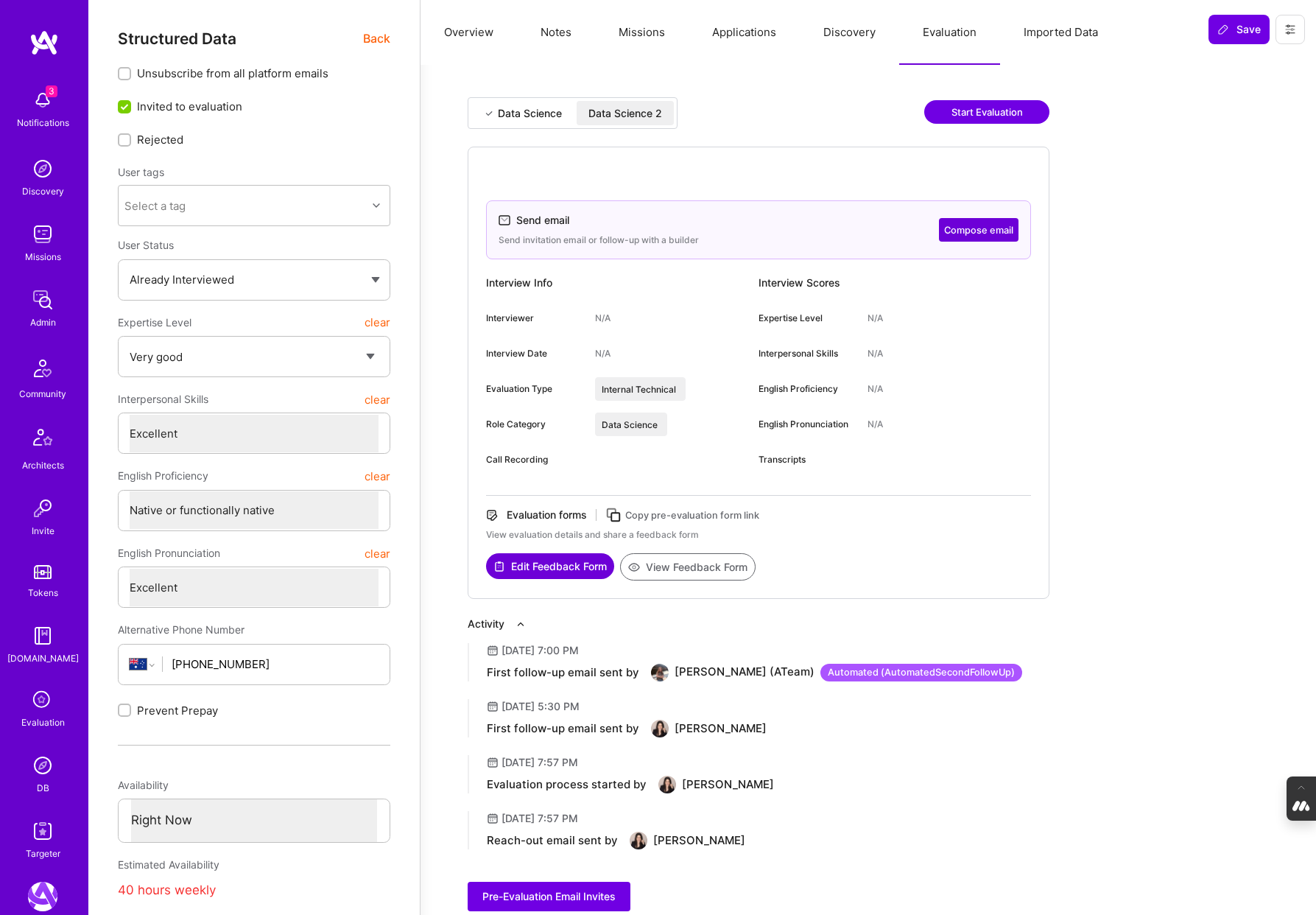
click at [458, 37] on button "Overview" at bounding box center [468, 32] width 97 height 65
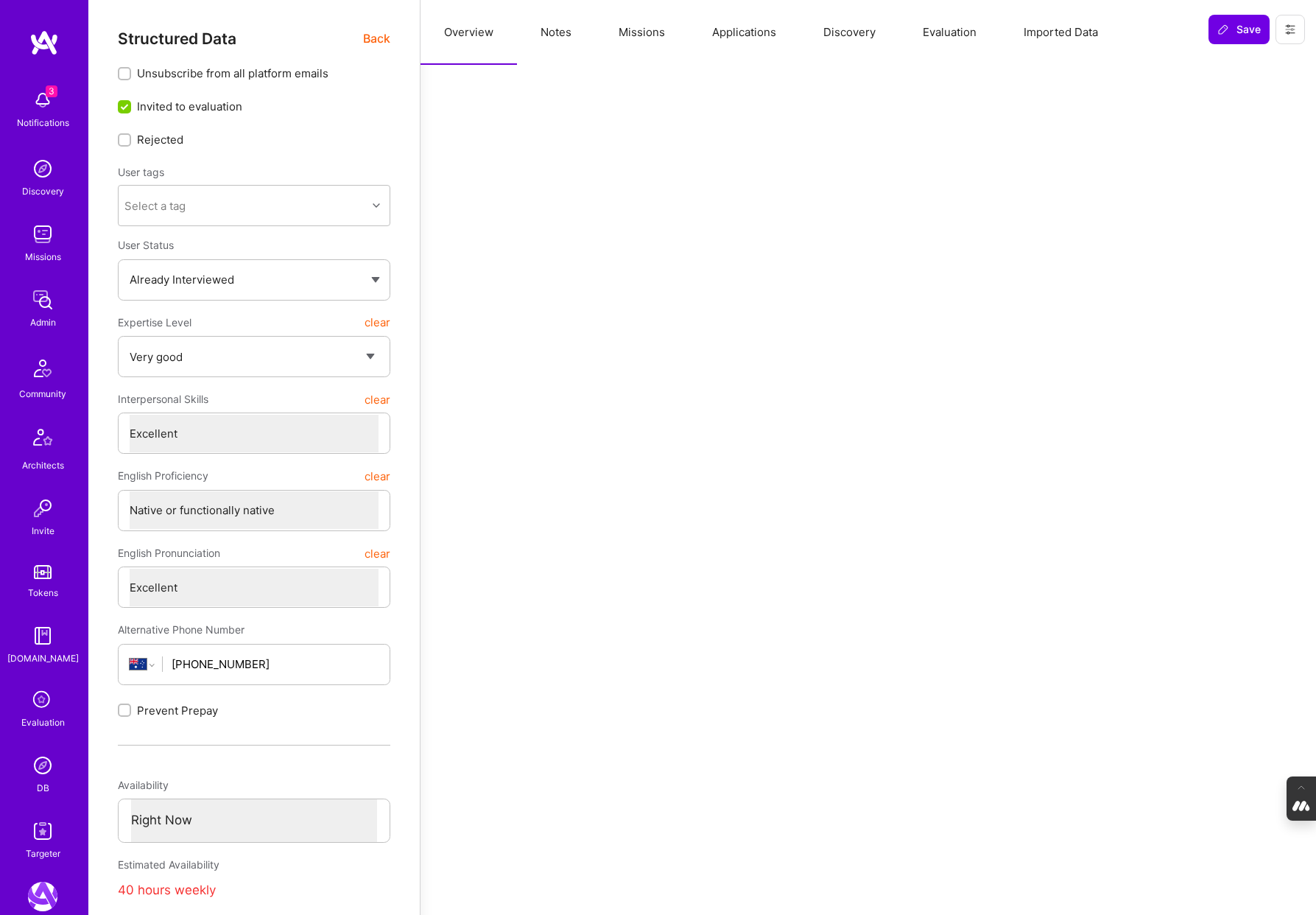
click at [372, 38] on span "Back" at bounding box center [377, 38] width 27 height 19
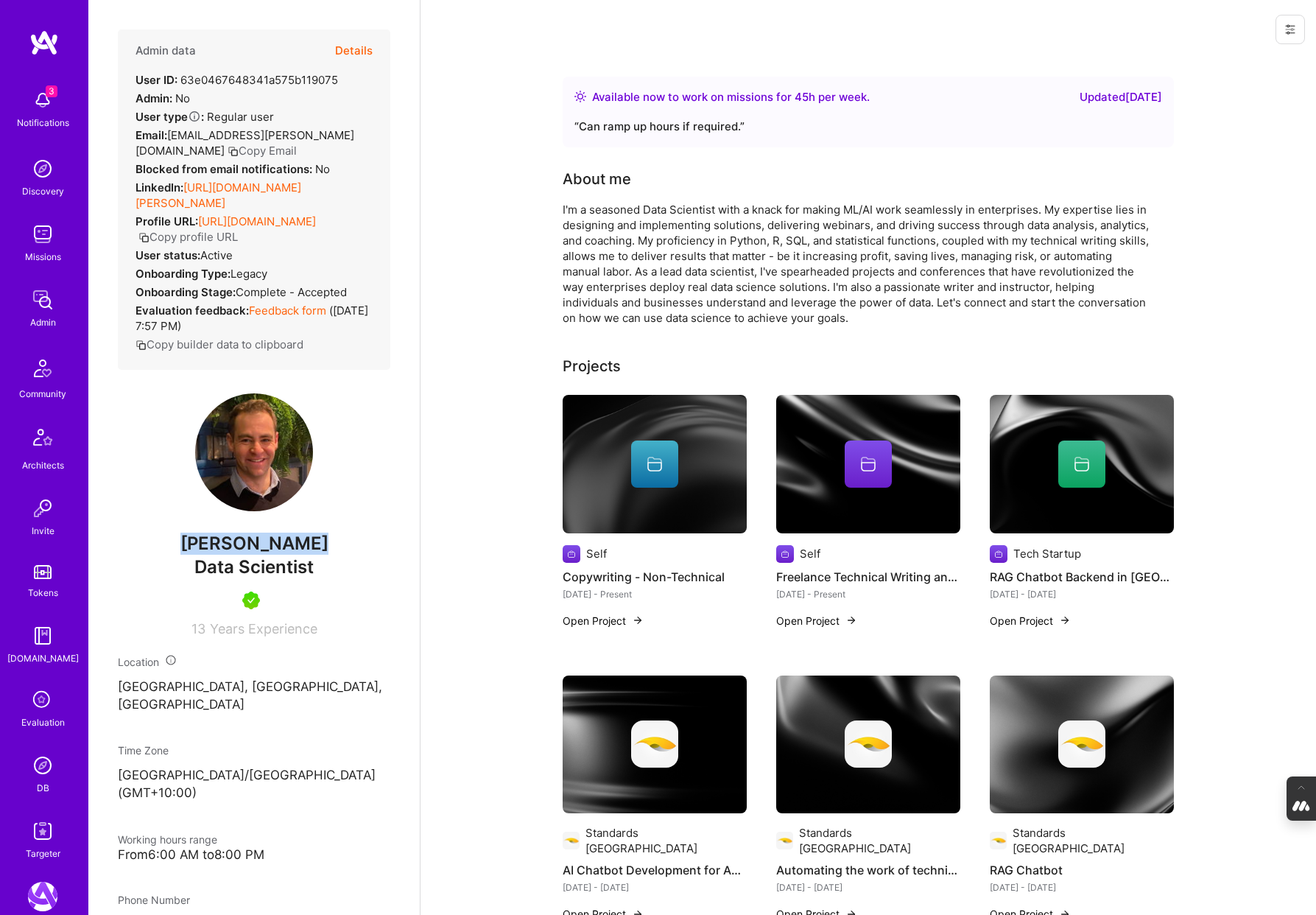
drag, startPoint x: 318, startPoint y: 563, endPoint x: 145, endPoint y: 562, distance: 173.0
click at [145, 555] on span "[PERSON_NAME]" at bounding box center [254, 543] width 273 height 22
copy span "[PERSON_NAME]"
click at [357, 43] on button "Details" at bounding box center [354, 50] width 37 height 43
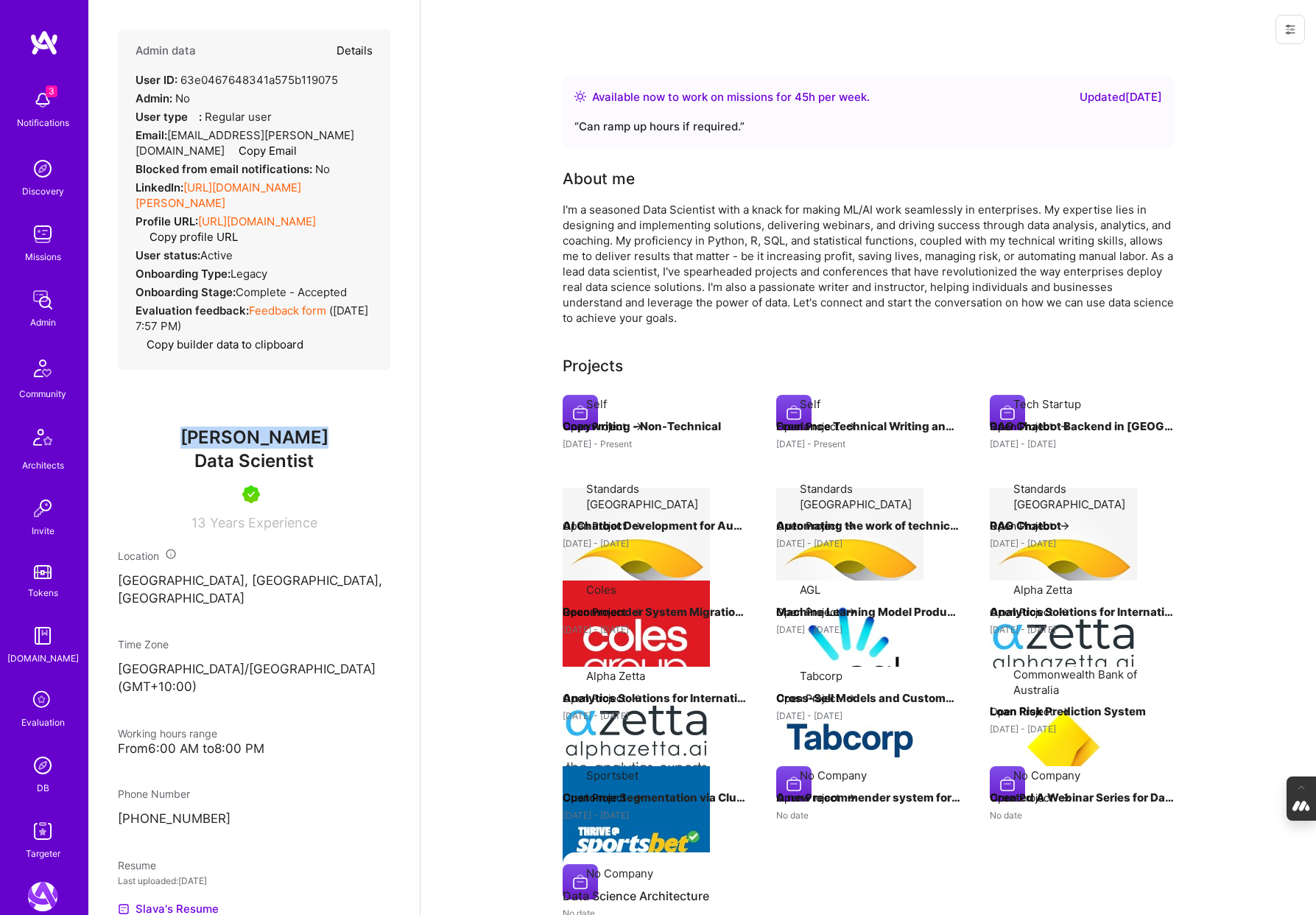
type textarea "x"
select select "5"
select select "7"
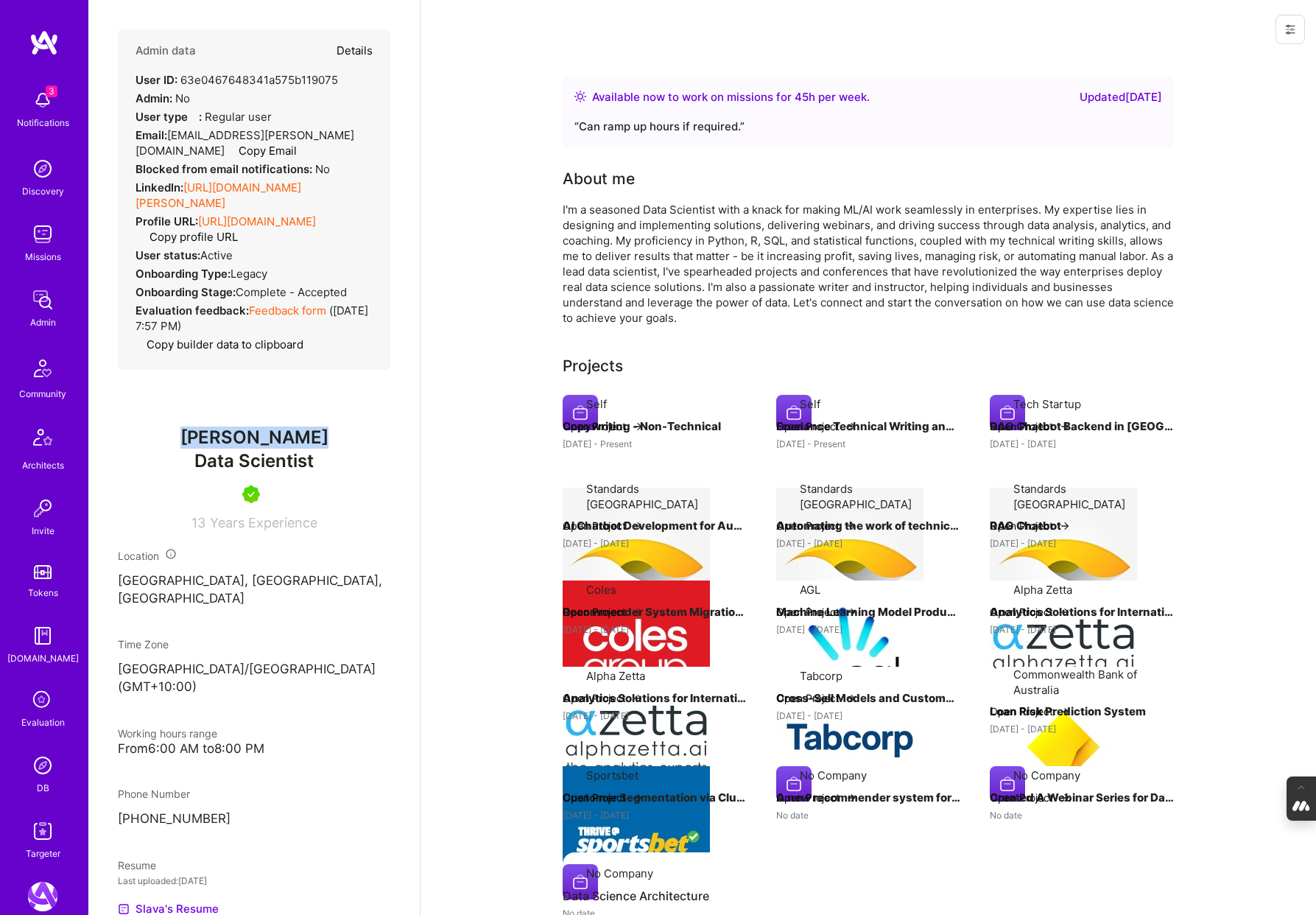
select select "AU"
select select "Right Now"
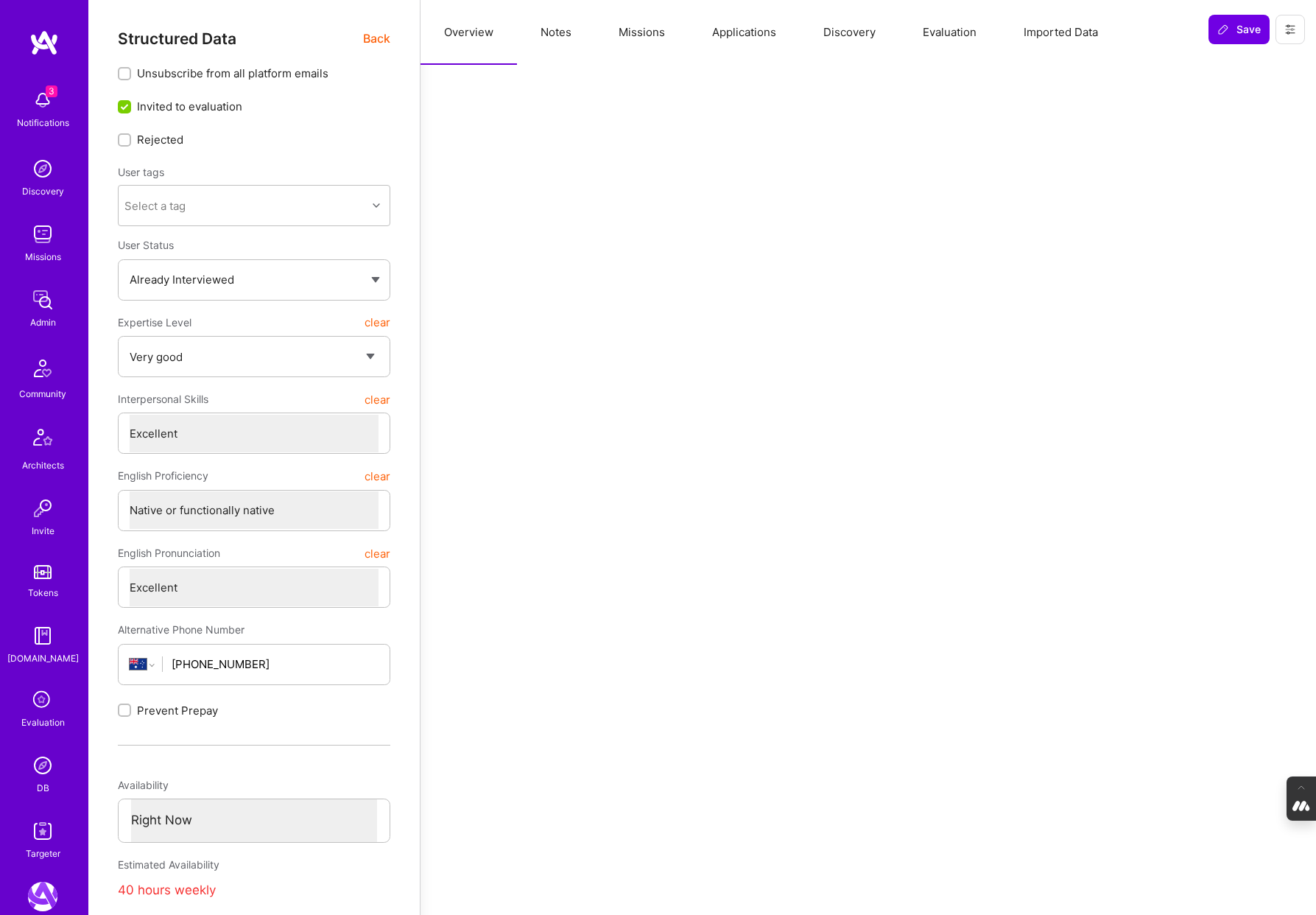
click at [961, 31] on button "Evaluation" at bounding box center [950, 32] width 101 height 65
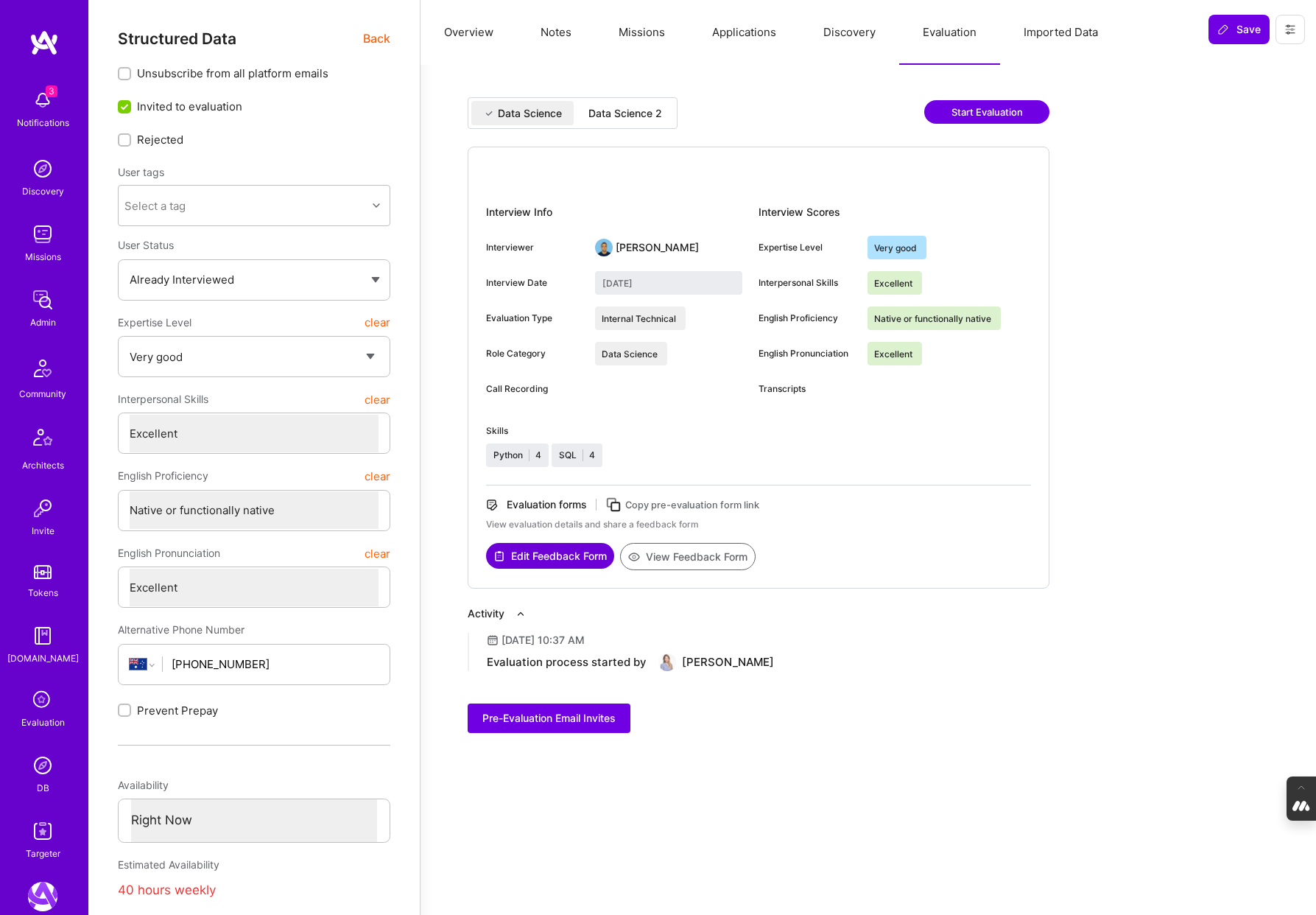
click at [613, 109] on div "Data Science 2" at bounding box center [625, 114] width 73 height 15
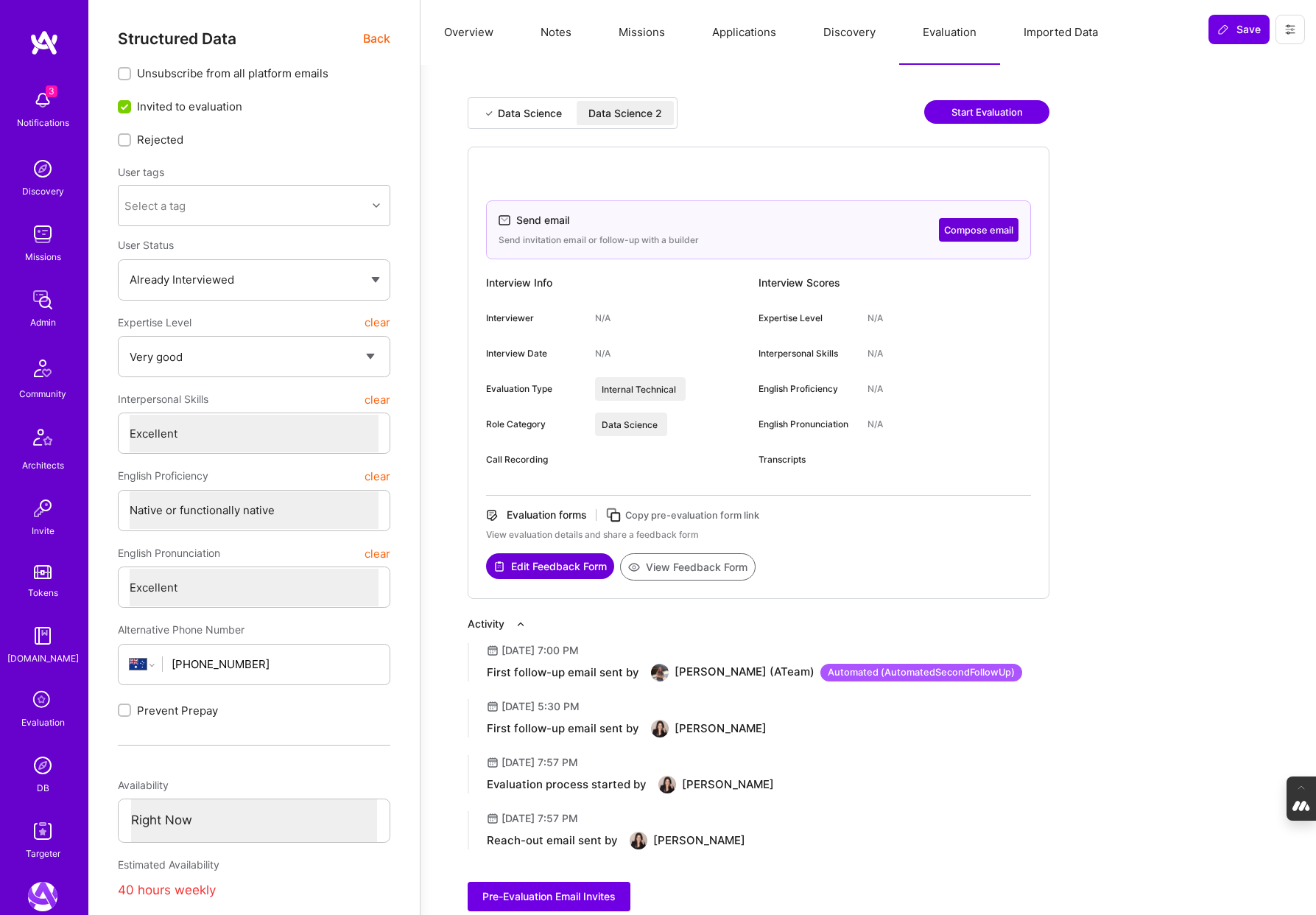
click at [369, 34] on span "Back" at bounding box center [377, 38] width 27 height 19
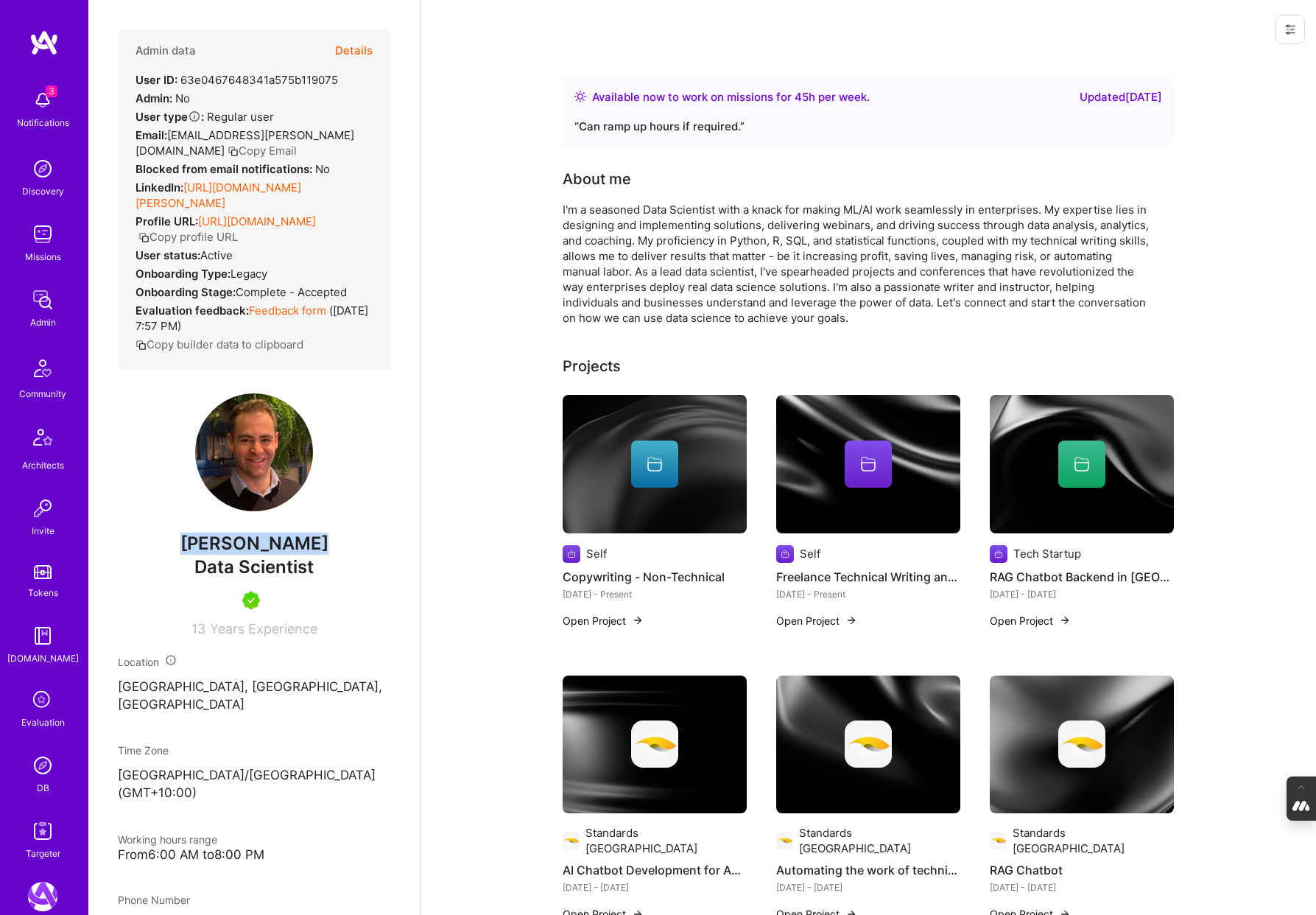
drag, startPoint x: 315, startPoint y: 562, endPoint x: 155, endPoint y: 559, distance: 160.0
click at [155, 555] on span "[PERSON_NAME]" at bounding box center [254, 543] width 273 height 22
copy span "[PERSON_NAME]"
click at [362, 46] on button "Details" at bounding box center [354, 50] width 37 height 43
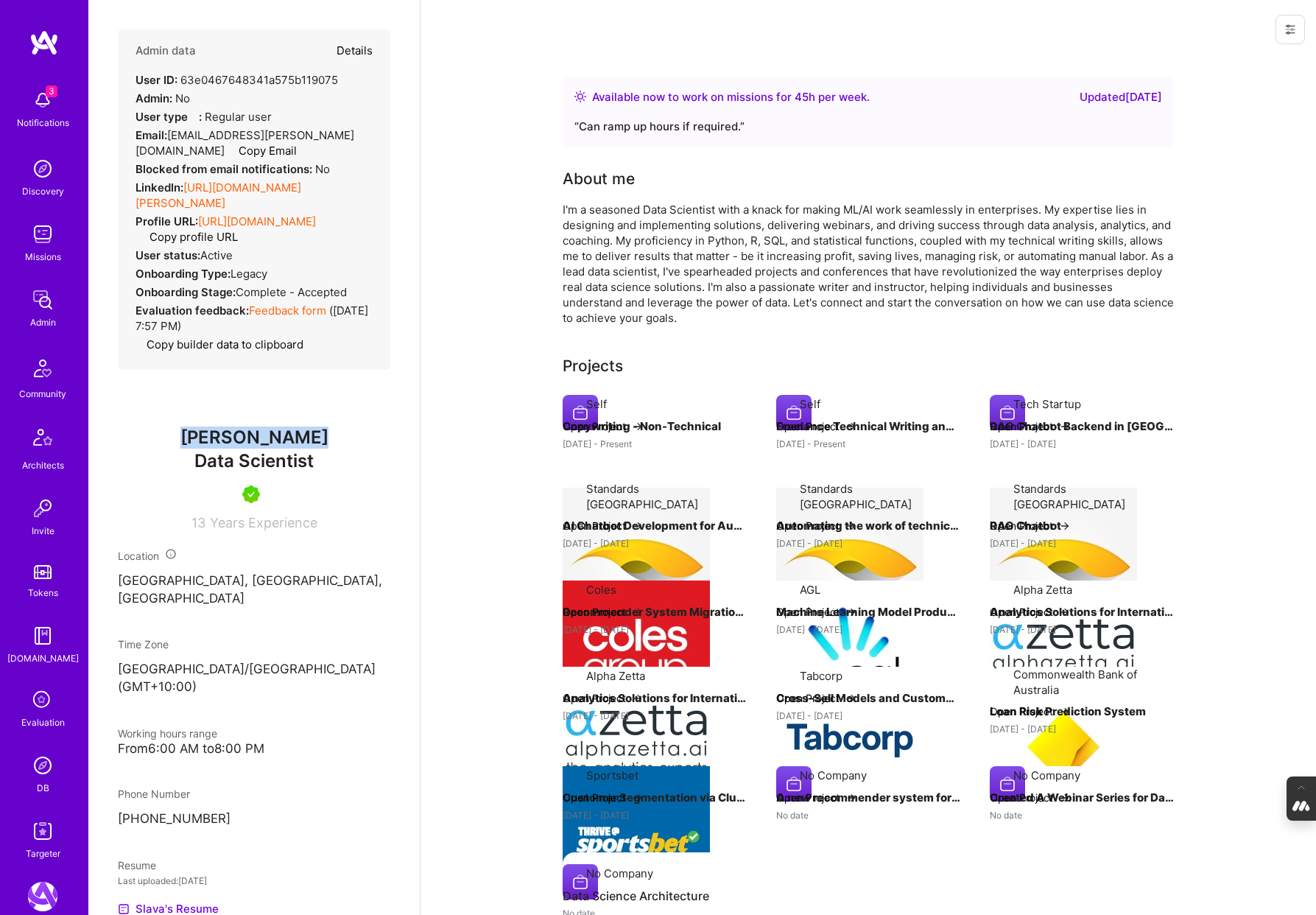
type textarea "x"
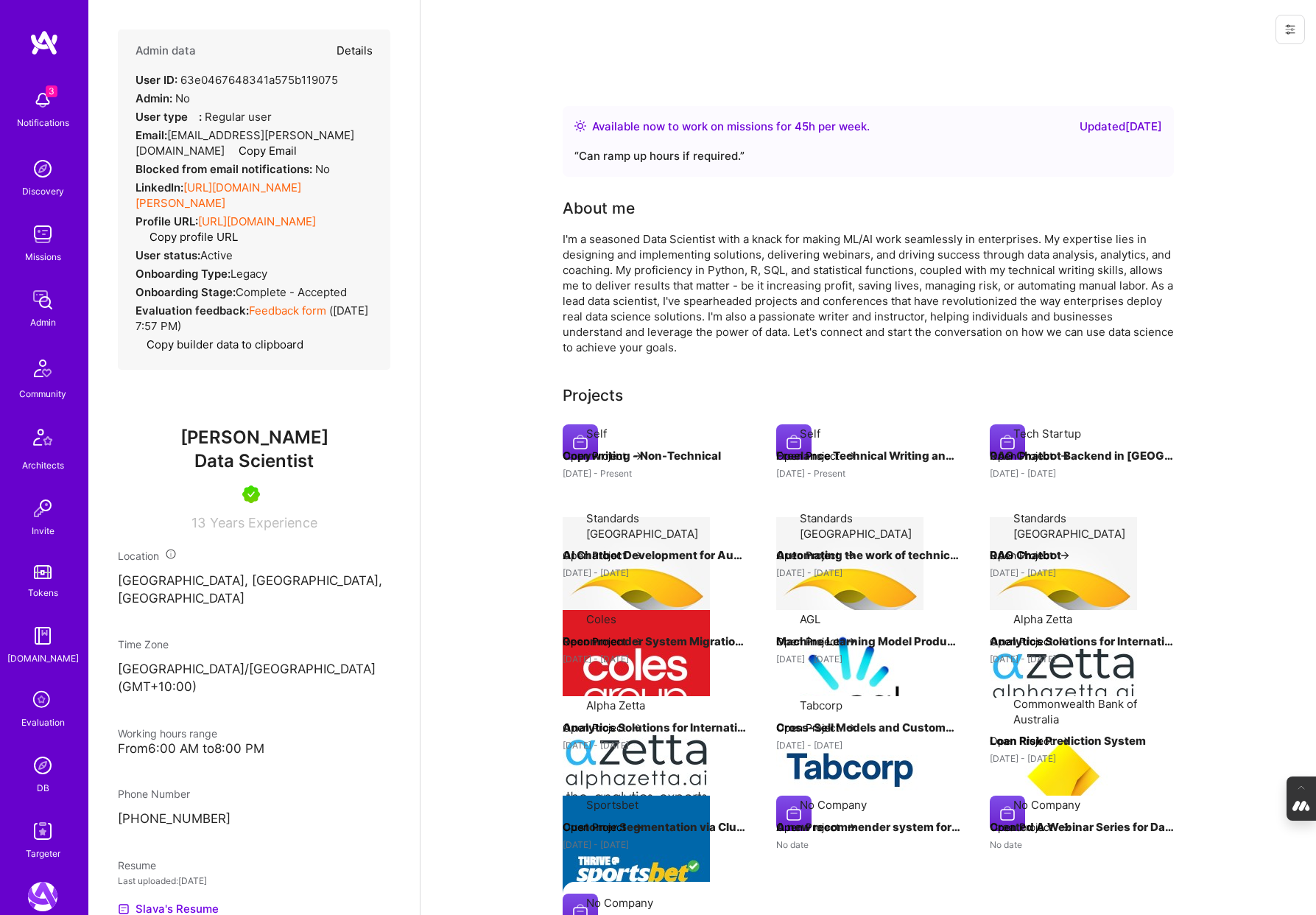
select select "5"
select select "7"
select select "AU"
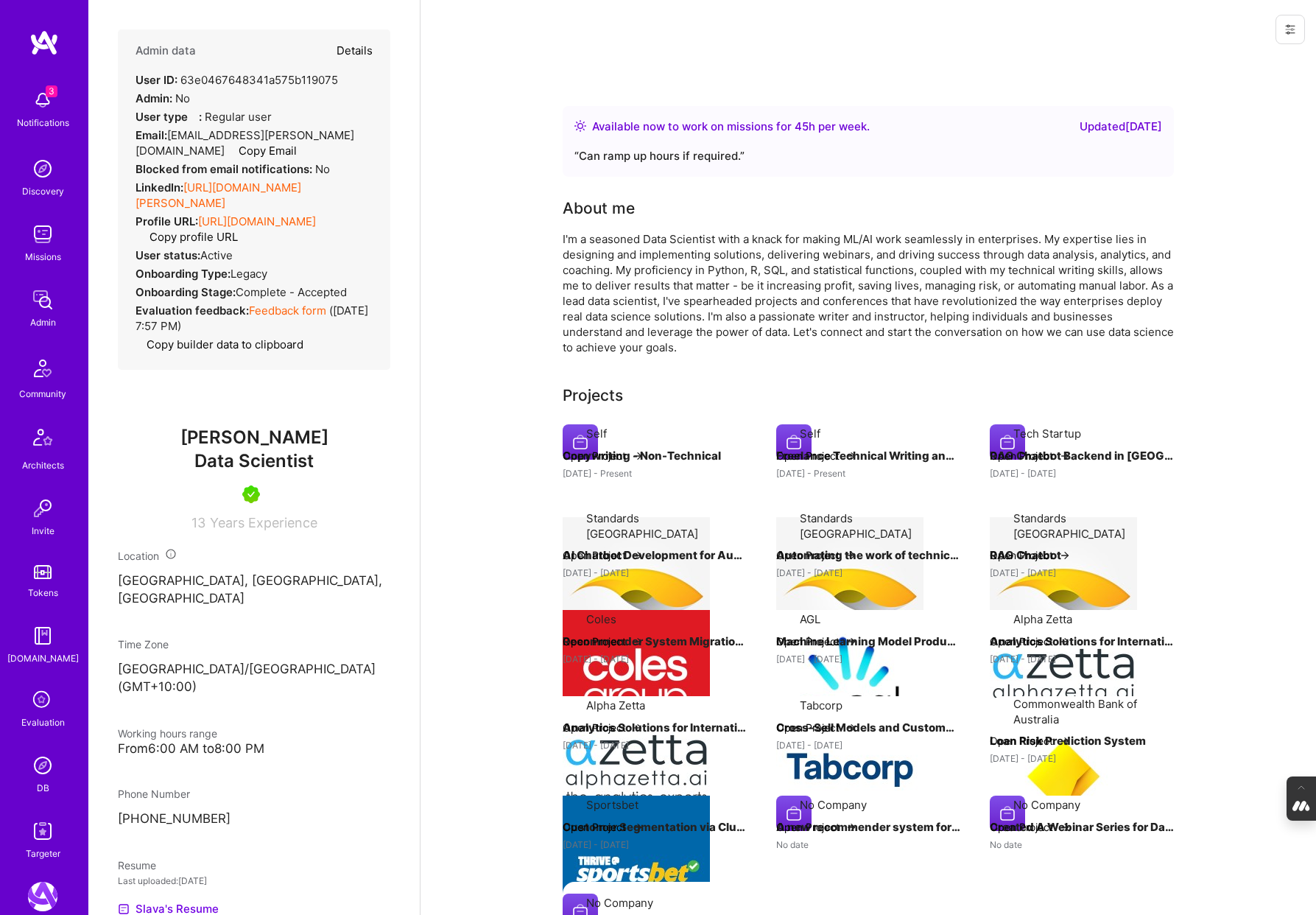
select select "Right Now"
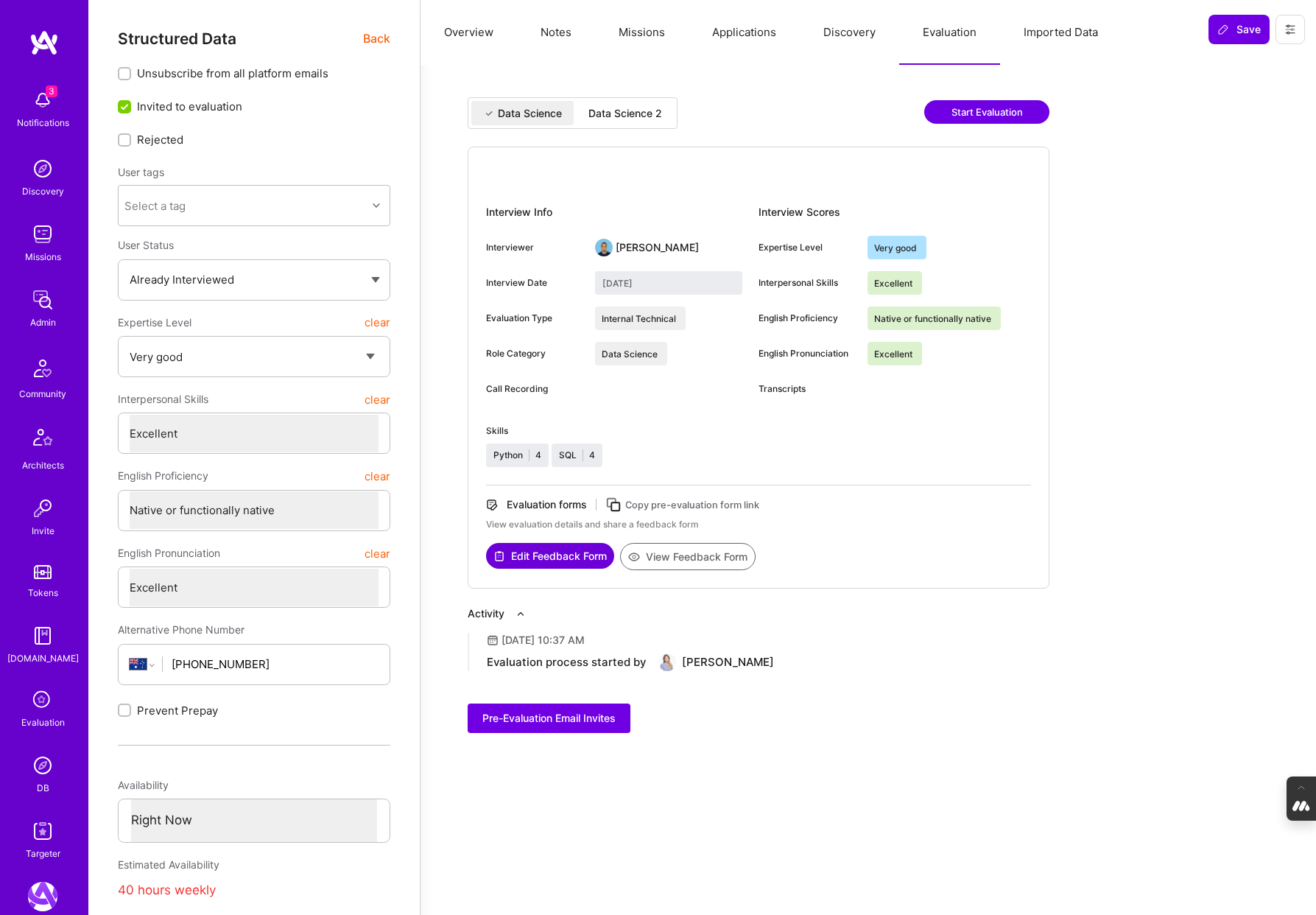
click at [631, 117] on div "Data Science 2" at bounding box center [625, 114] width 73 height 15
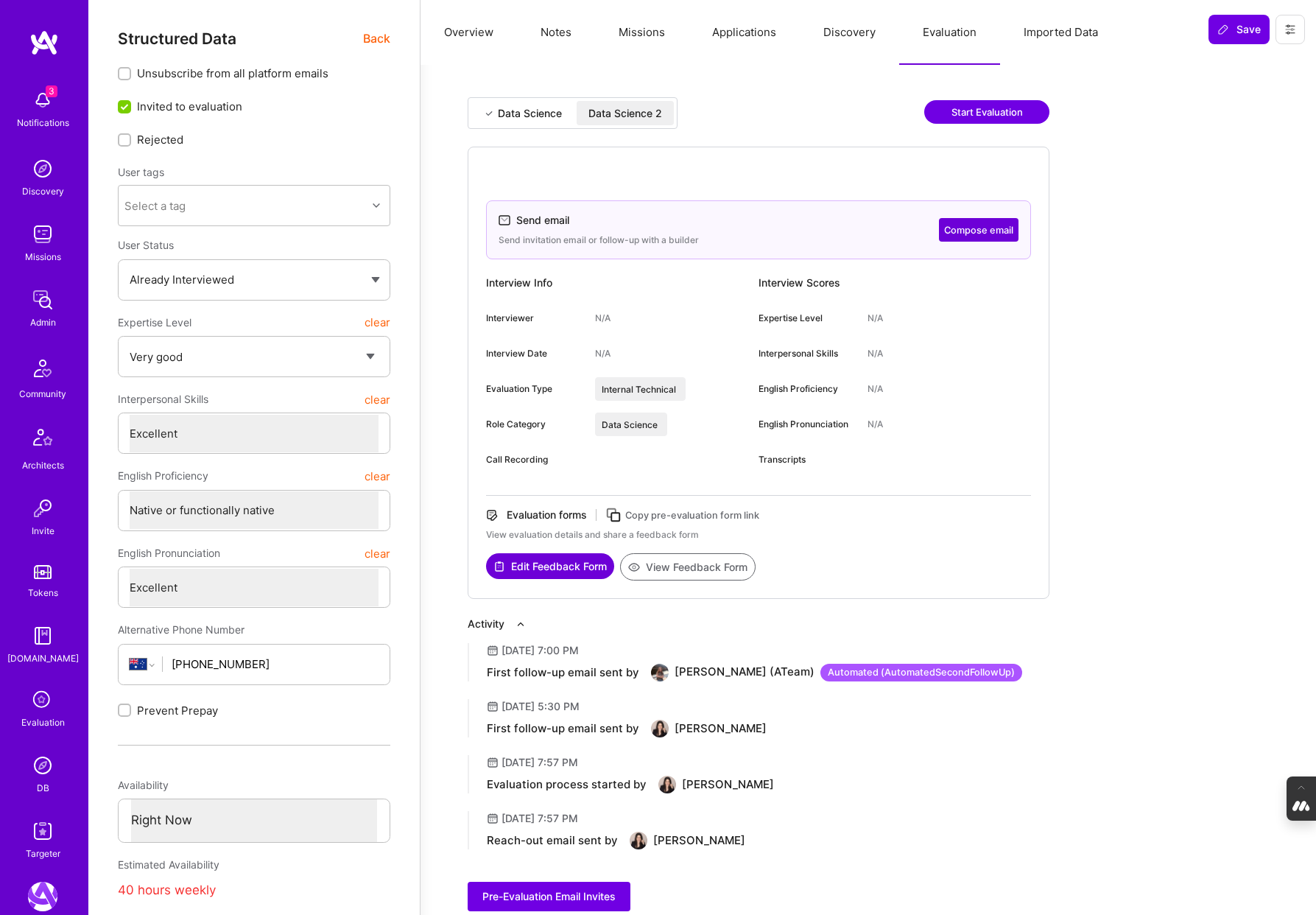
click at [376, 46] on span "Back" at bounding box center [377, 38] width 27 height 19
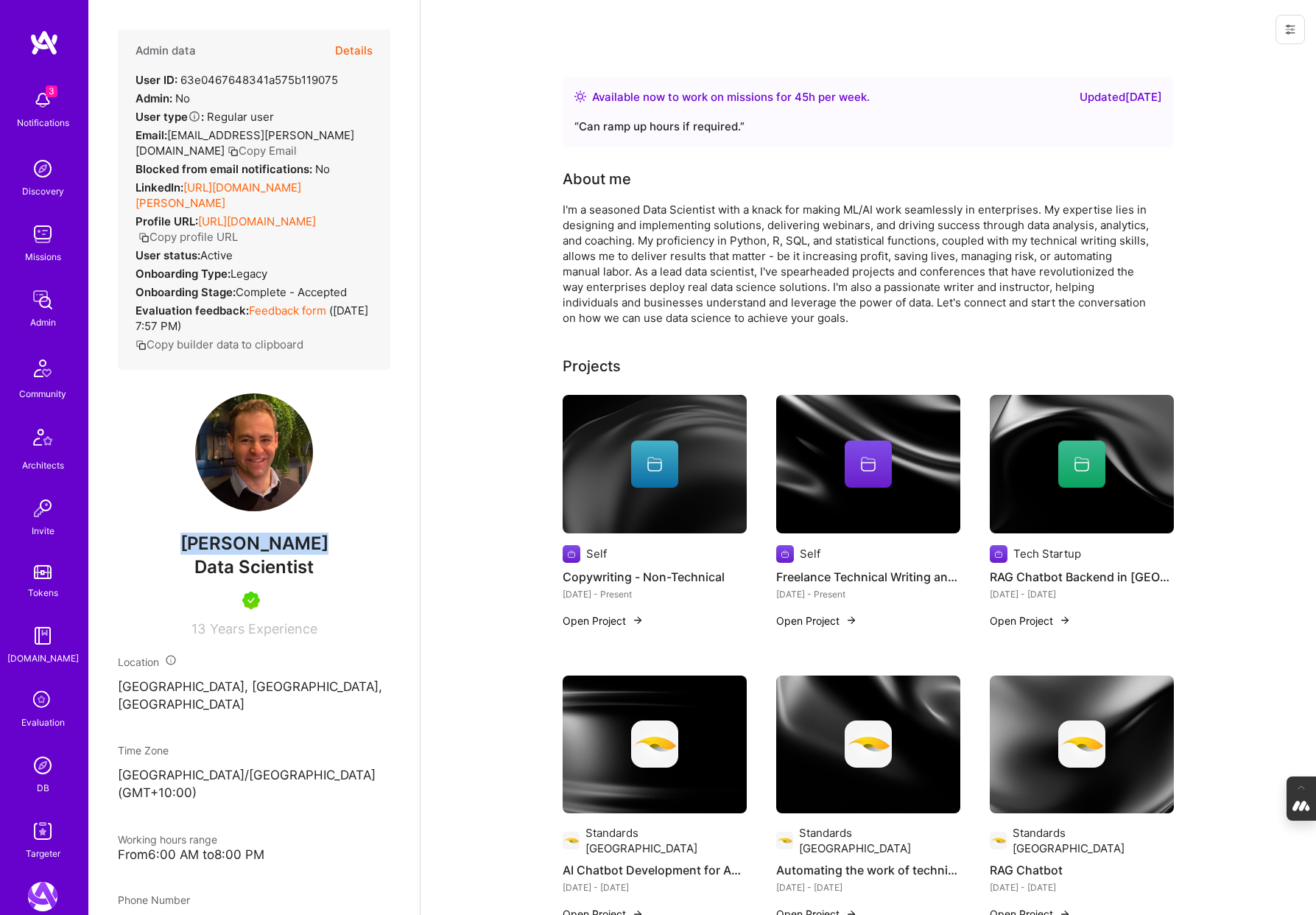
drag, startPoint x: 322, startPoint y: 560, endPoint x: 86, endPoint y: 560, distance: 236.0
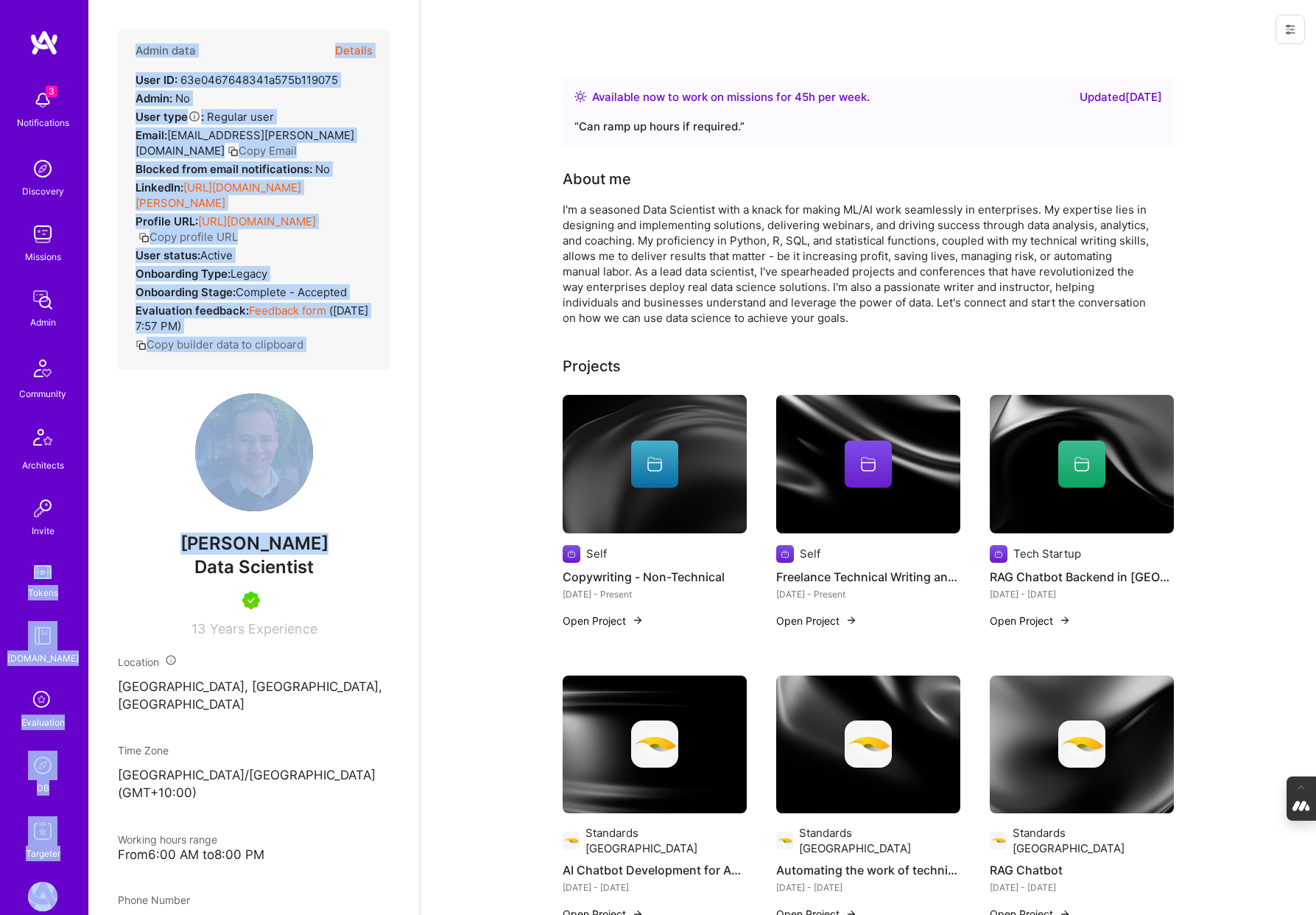
click at [347, 525] on div "Admin data Details User ID: 63e0467648341a575b119075 Admin: No User type Regula…" at bounding box center [254, 333] width 273 height 607
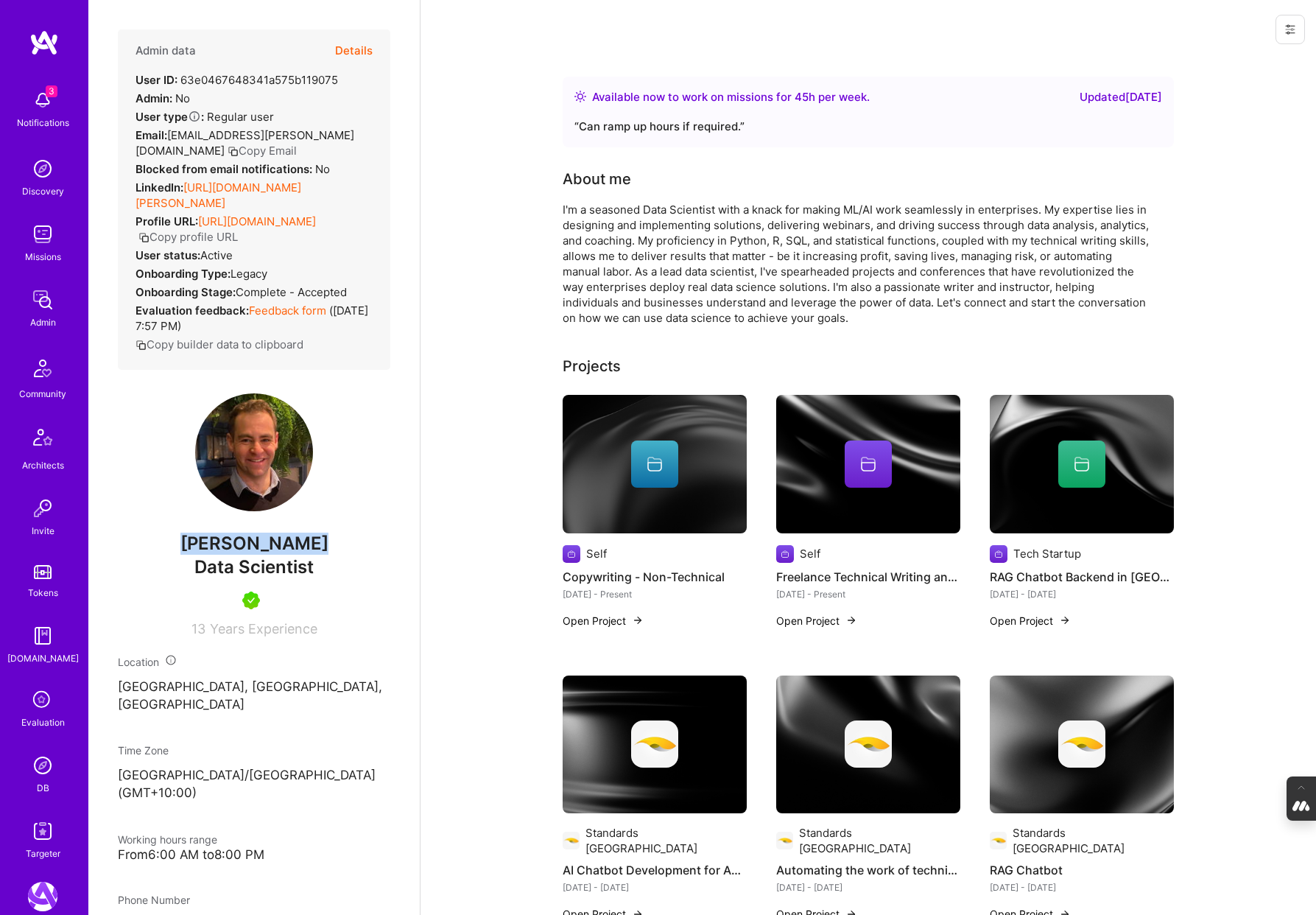
drag, startPoint x: 327, startPoint y: 563, endPoint x: 188, endPoint y: 563, distance: 139.0
click at [188, 555] on span "[PERSON_NAME]" at bounding box center [254, 543] width 273 height 22
copy span "[PERSON_NAME]"
click at [336, 576] on div "Data Scientist" at bounding box center [254, 567] width 273 height 25
drag, startPoint x: 329, startPoint y: 554, endPoint x: 170, endPoint y: 554, distance: 159.0
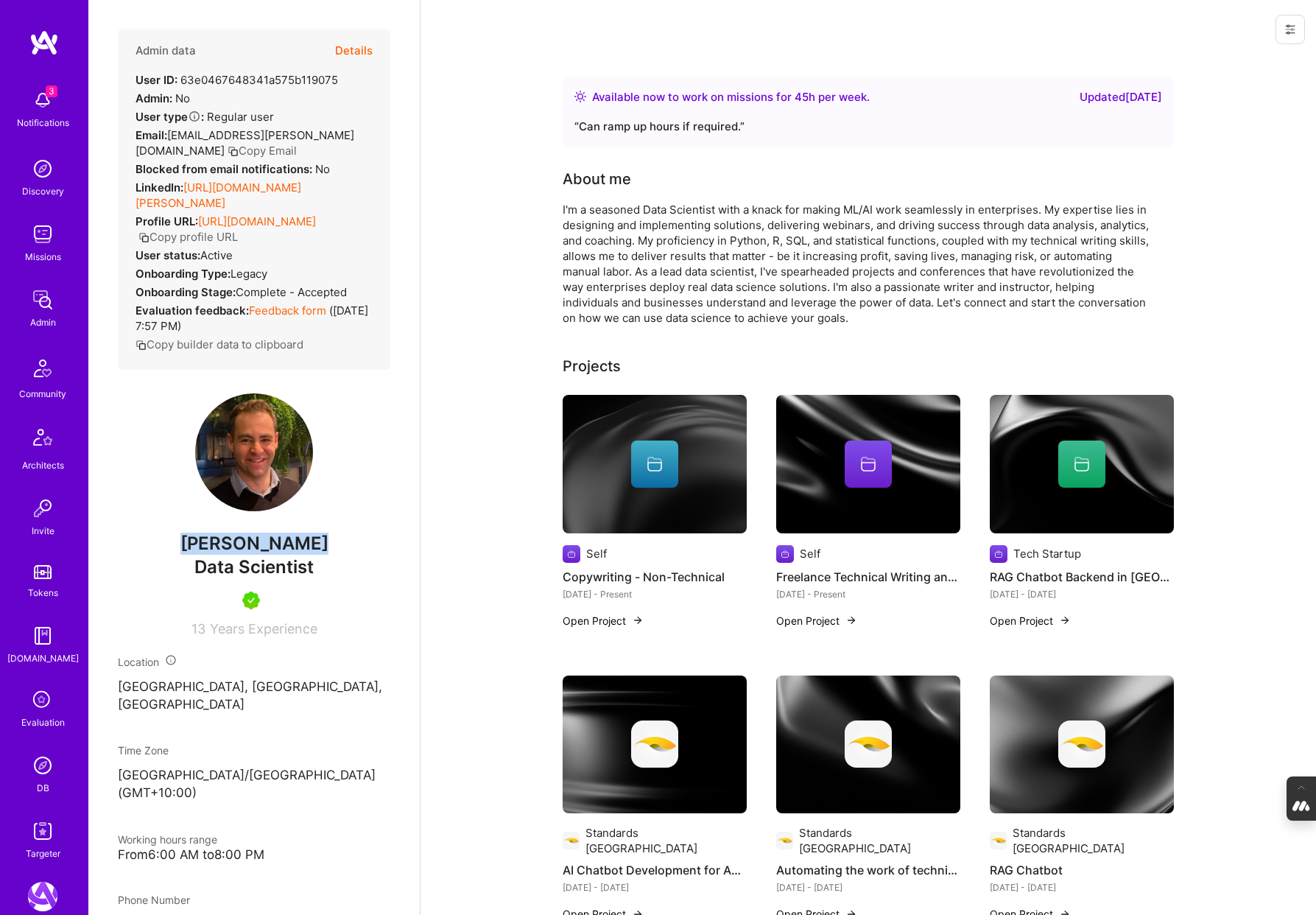
click at [170, 554] on span "[PERSON_NAME]" at bounding box center [254, 543] width 273 height 22
copy span "[PERSON_NAME]"
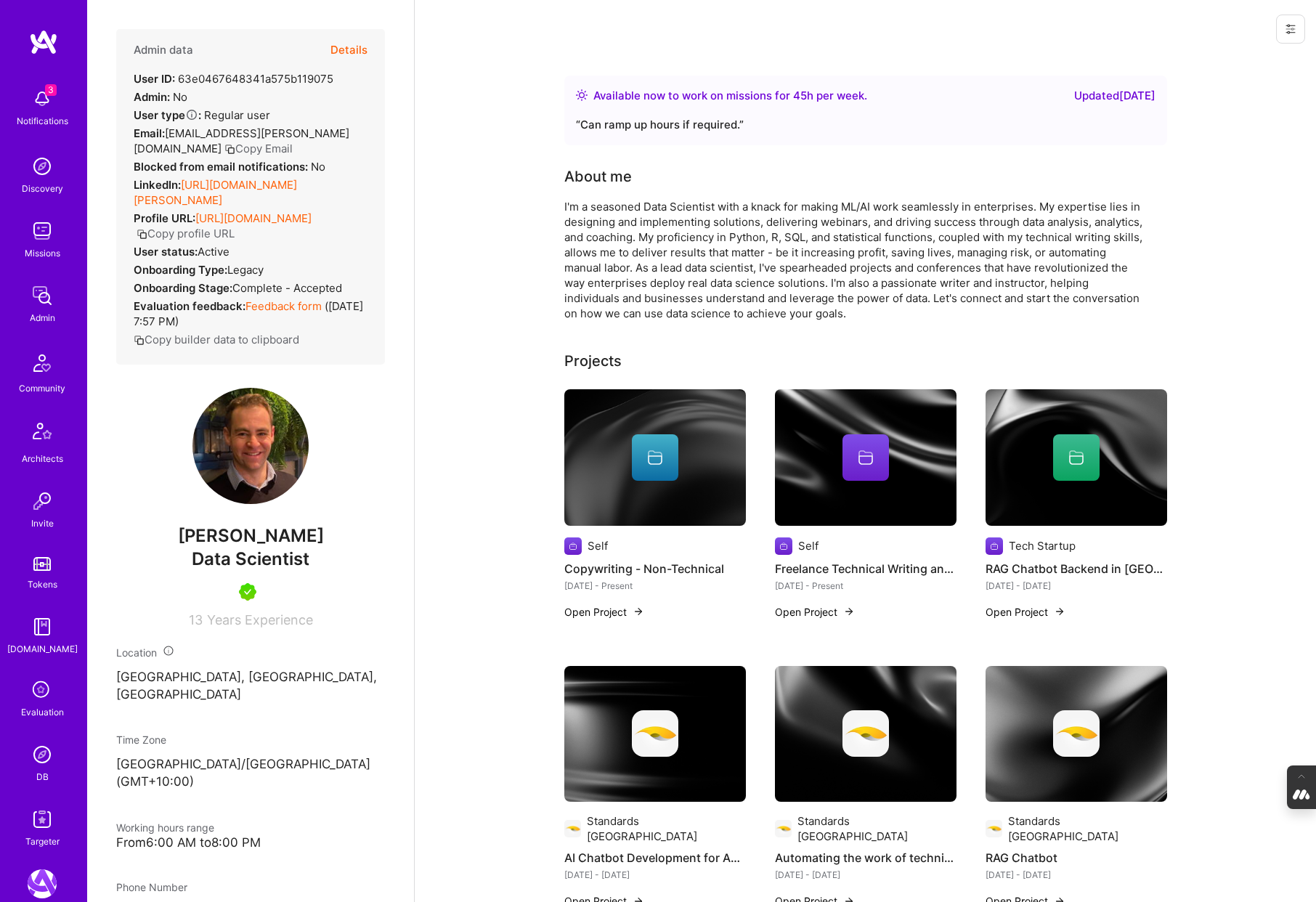
click at [37, 703] on icon at bounding box center [41, 690] width 27 height 27
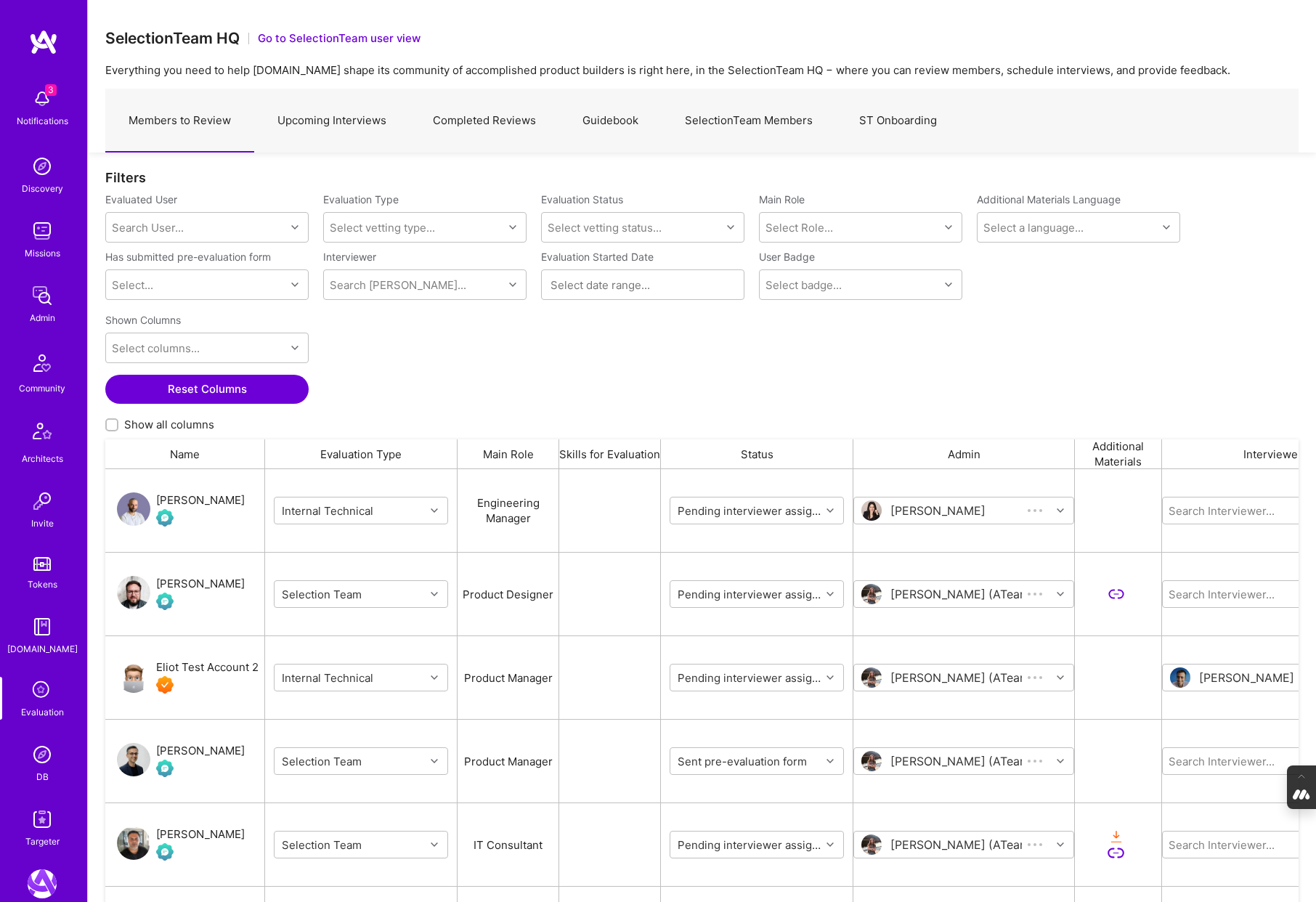
scroll to position [750, 1193]
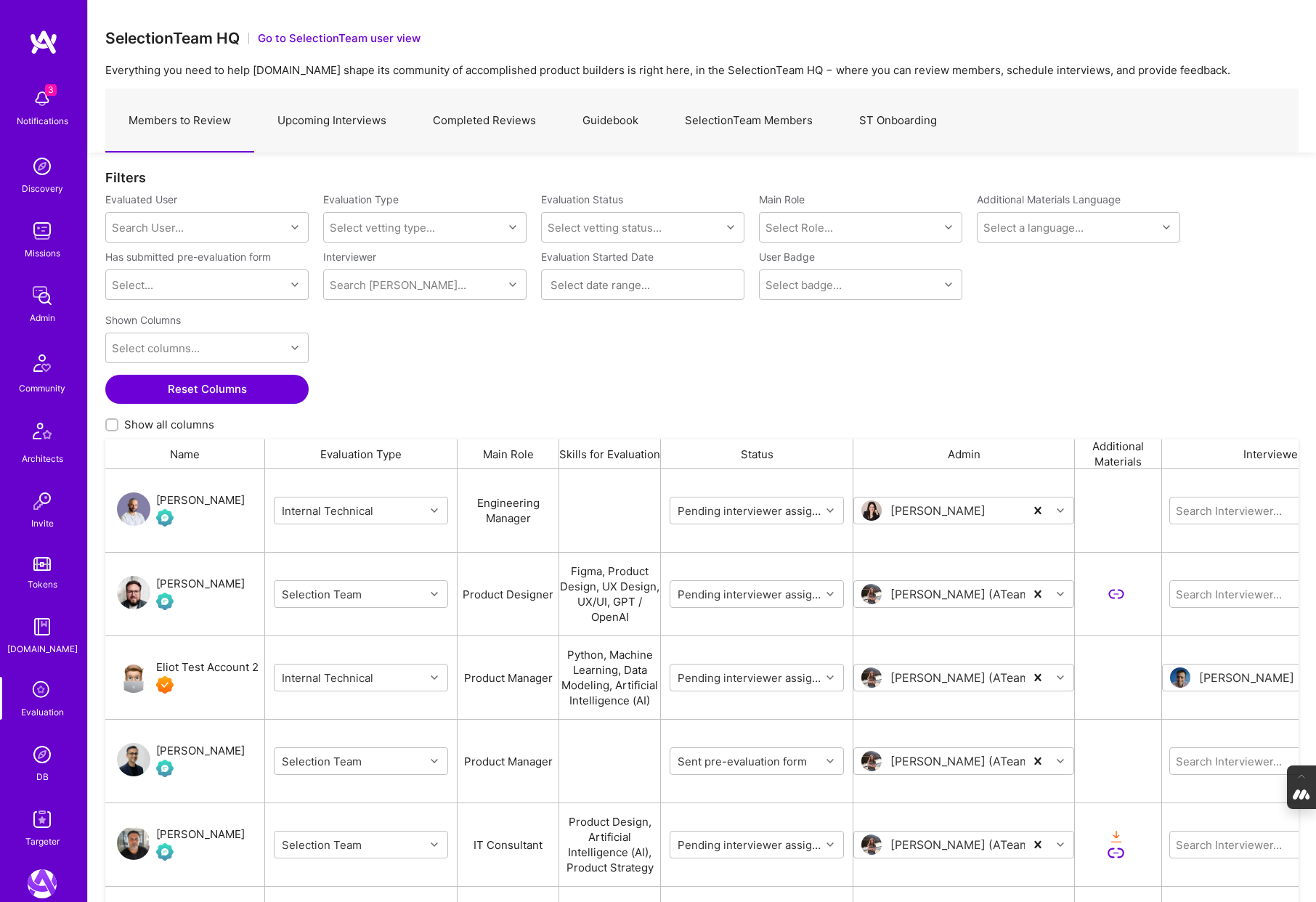
click at [690, 122] on link "SelectionTeam Members" at bounding box center [749, 121] width 174 height 64
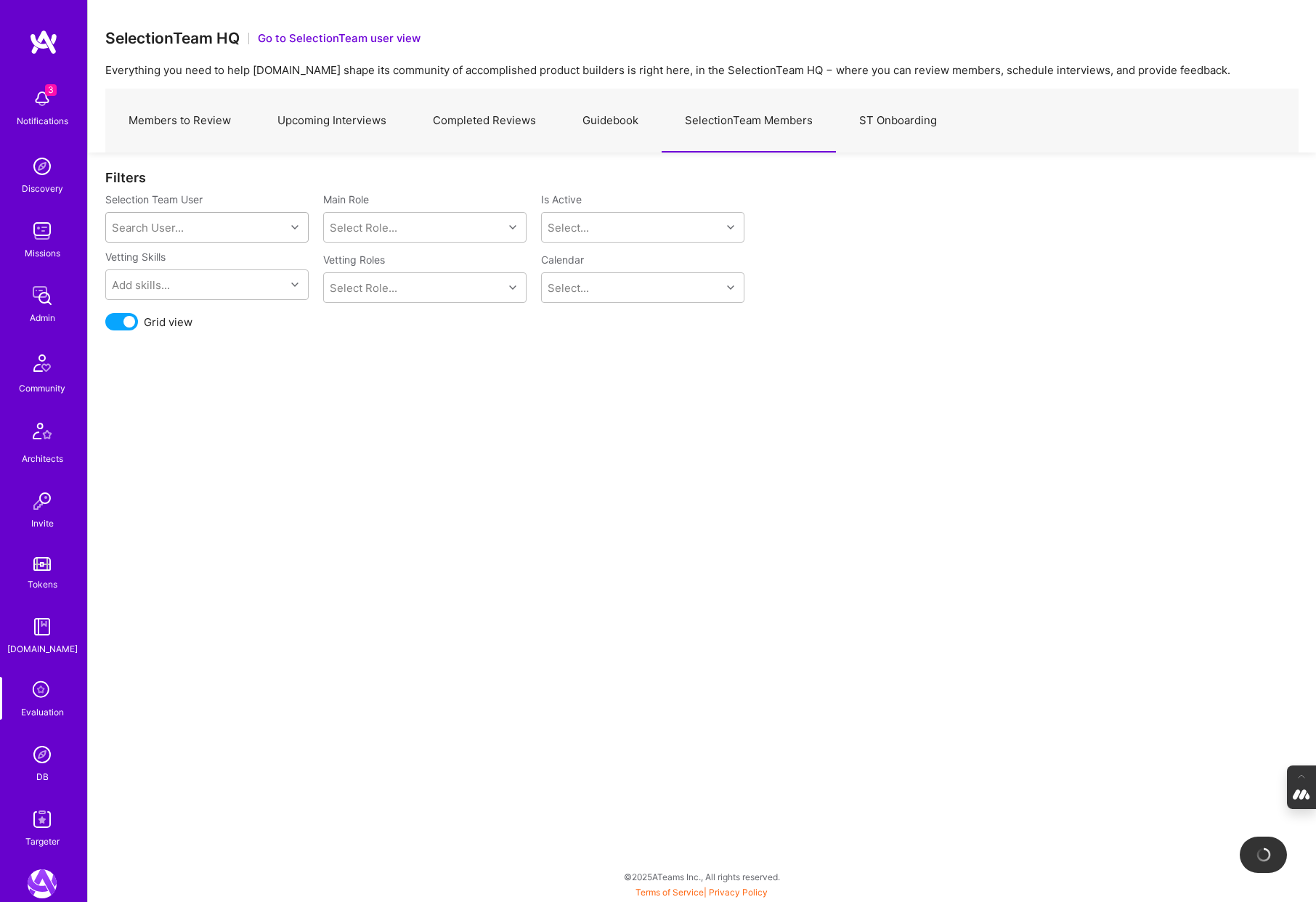
click at [231, 222] on div "Search User..." at bounding box center [196, 227] width 179 height 29
type input "luis"
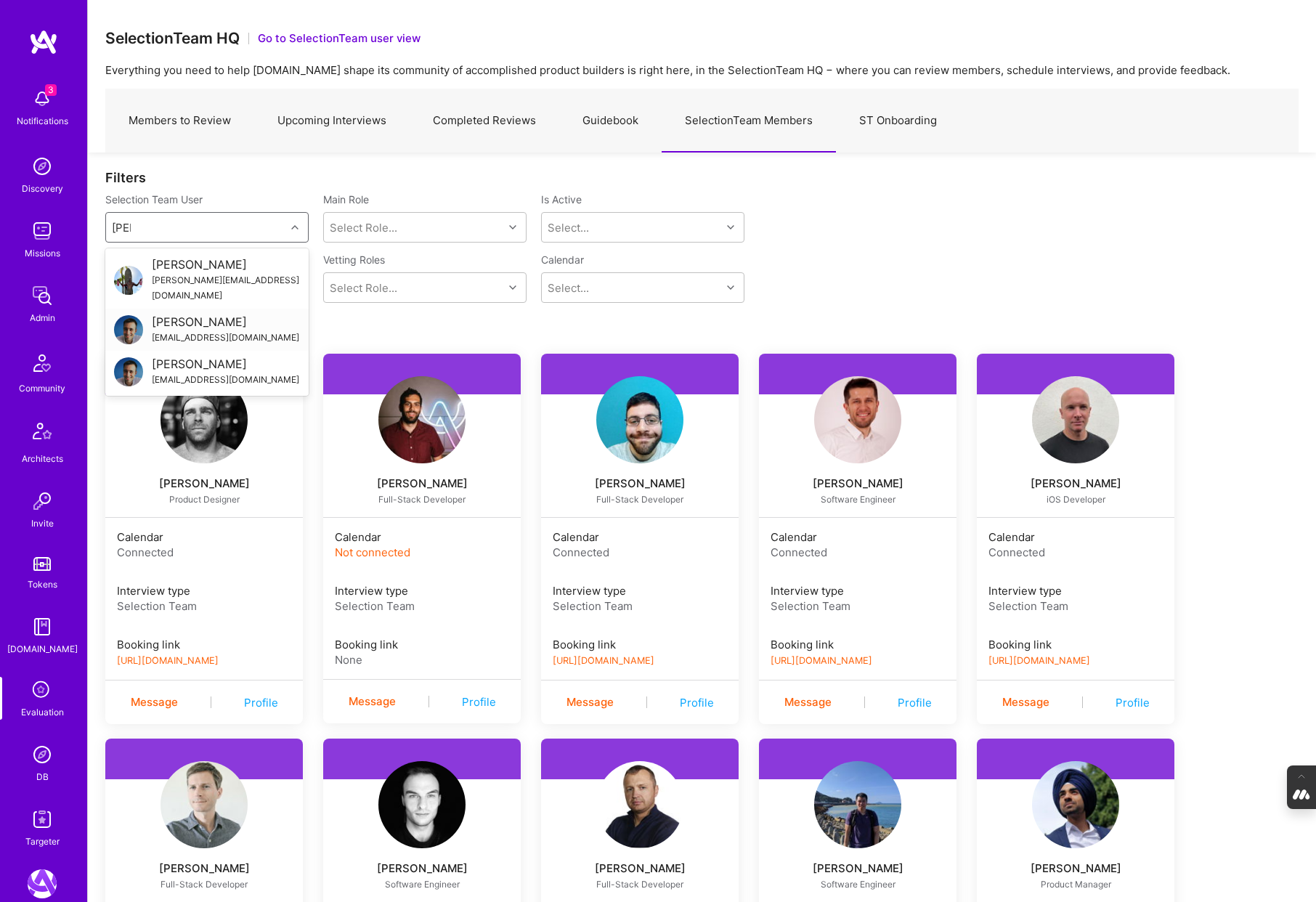
click at [170, 329] on div "luisteofilo@a.team" at bounding box center [226, 337] width 148 height 16
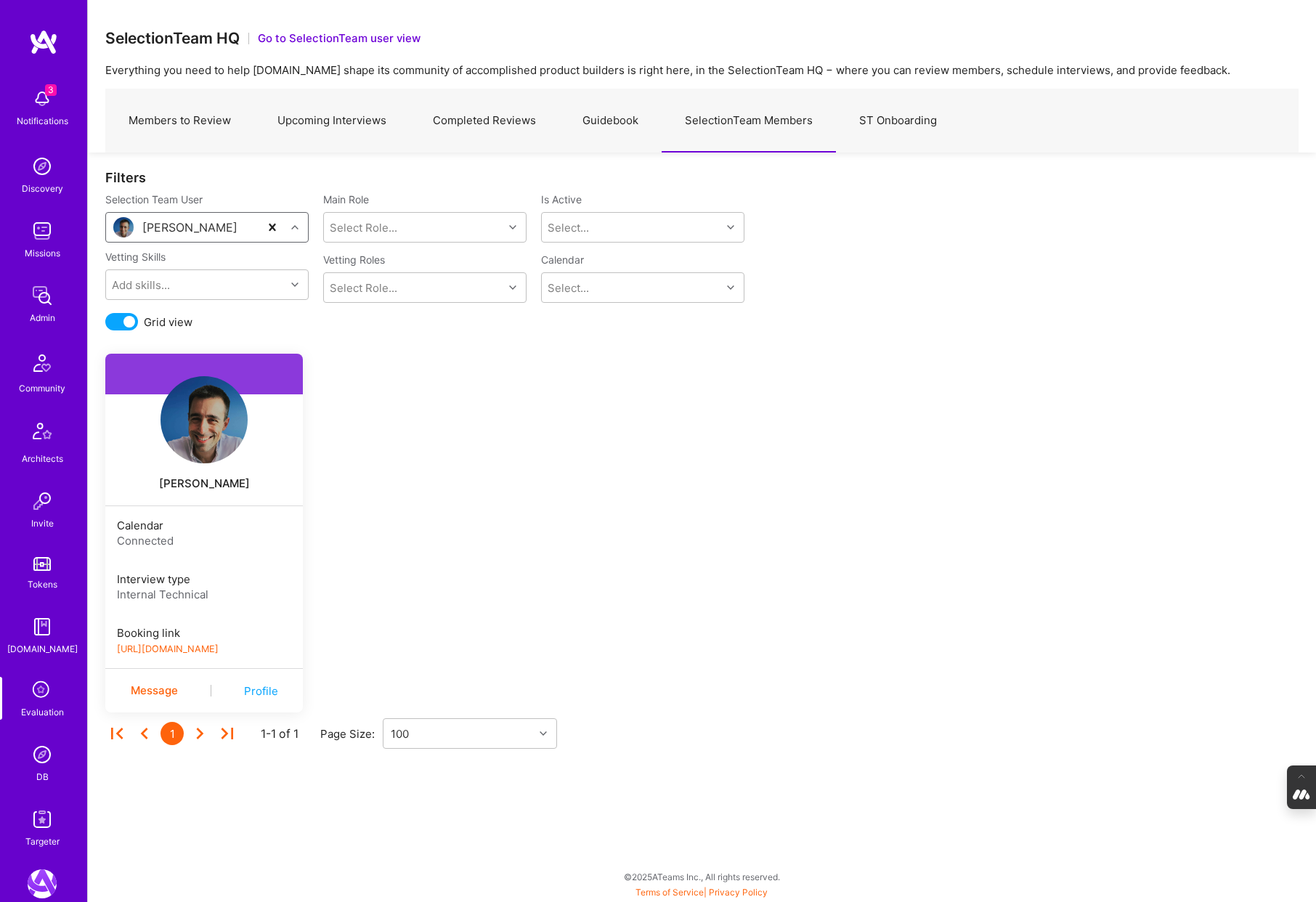
click at [219, 649] on link "https://platform-v2.a.team/interview-scheduling/booking/luisteofilo/evaluation" at bounding box center [168, 649] width 102 height 11
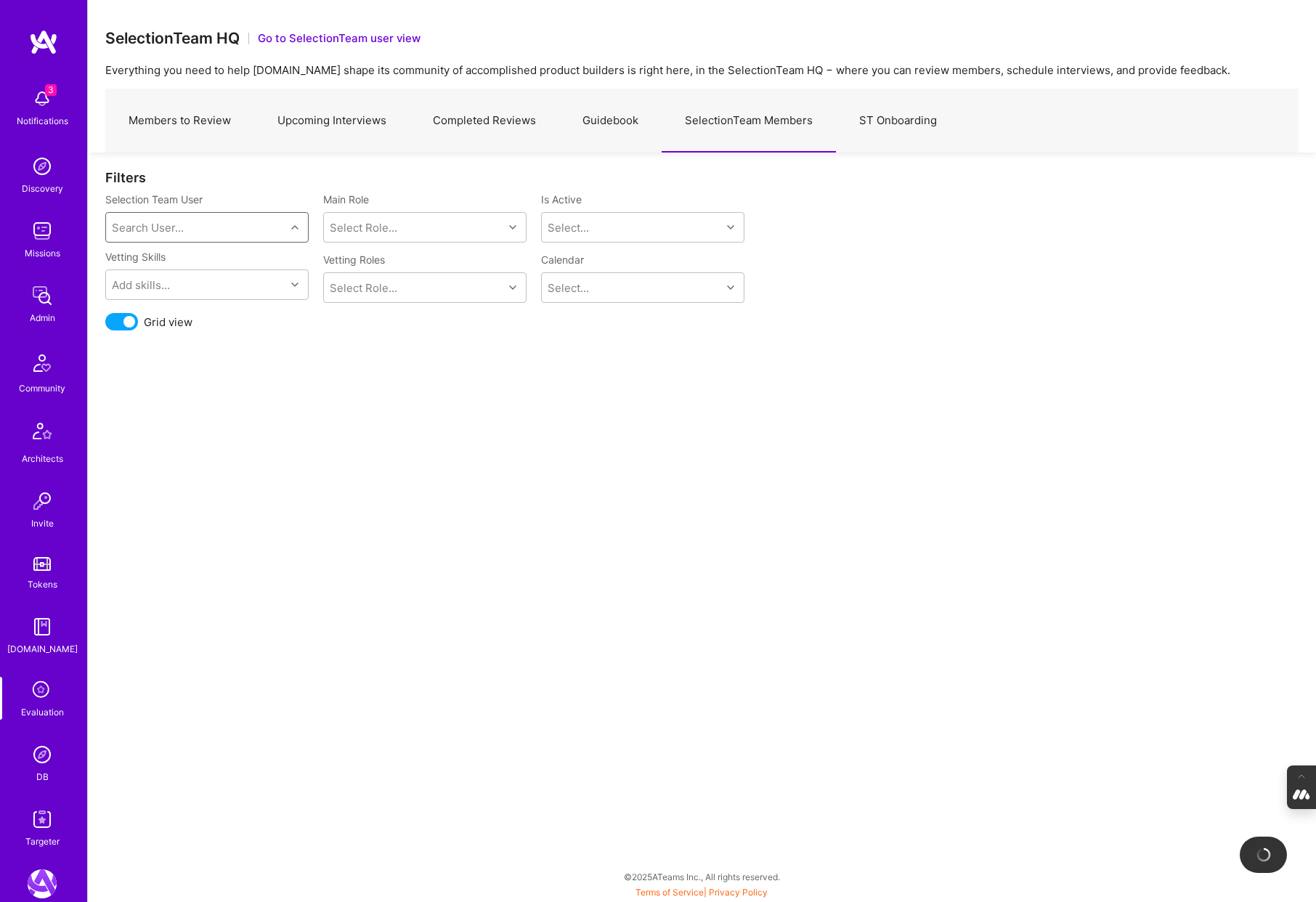
click at [150, 226] on div "Search User..." at bounding box center [147, 228] width 72 height 16
type input "[PERSON_NAME]"
click at [185, 270] on div "[PERSON_NAME]" at bounding box center [226, 264] width 148 height 16
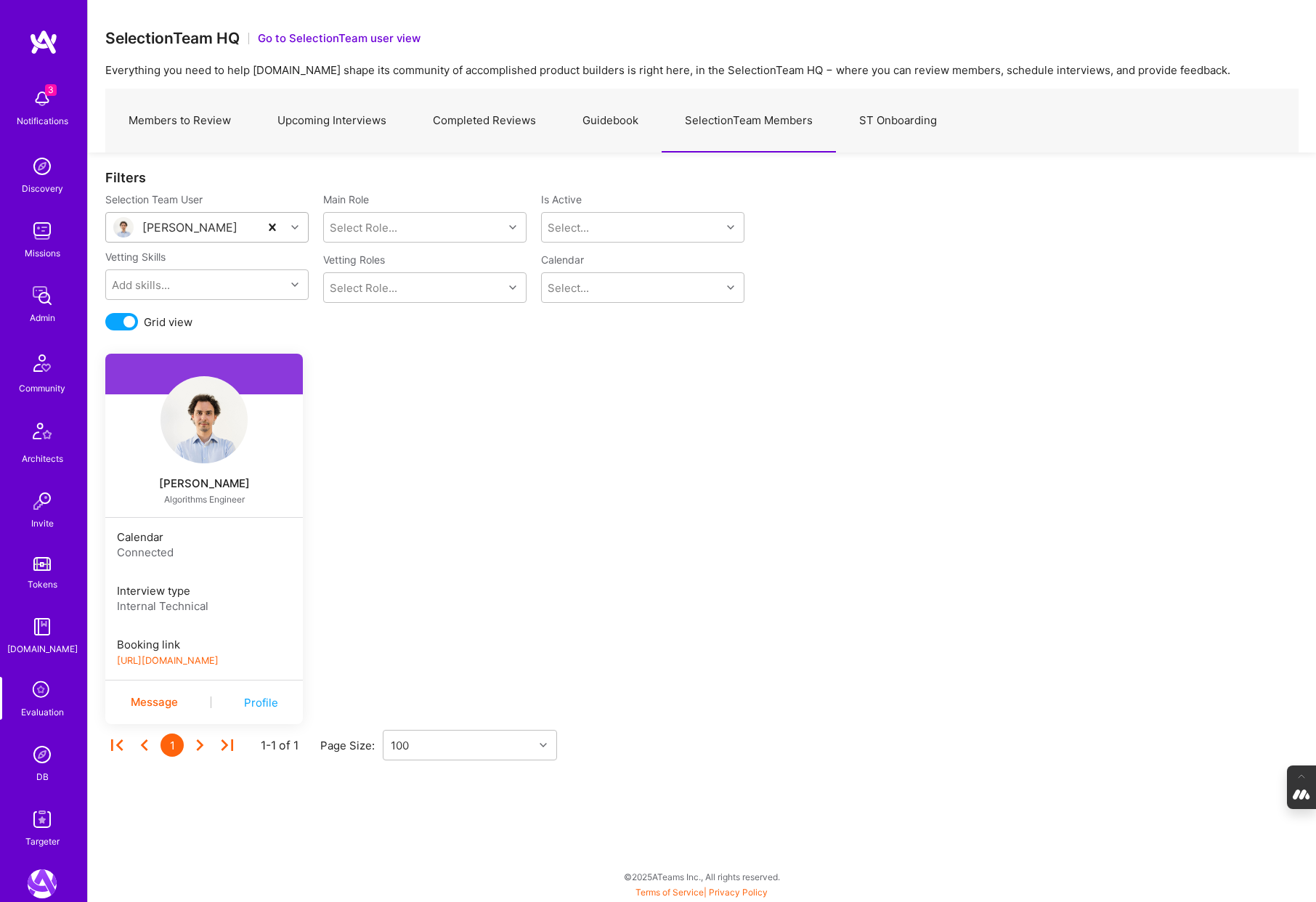
click at [219, 663] on link "https://book.a.team/pedronogueira1/evaluation" at bounding box center [168, 660] width 102 height 11
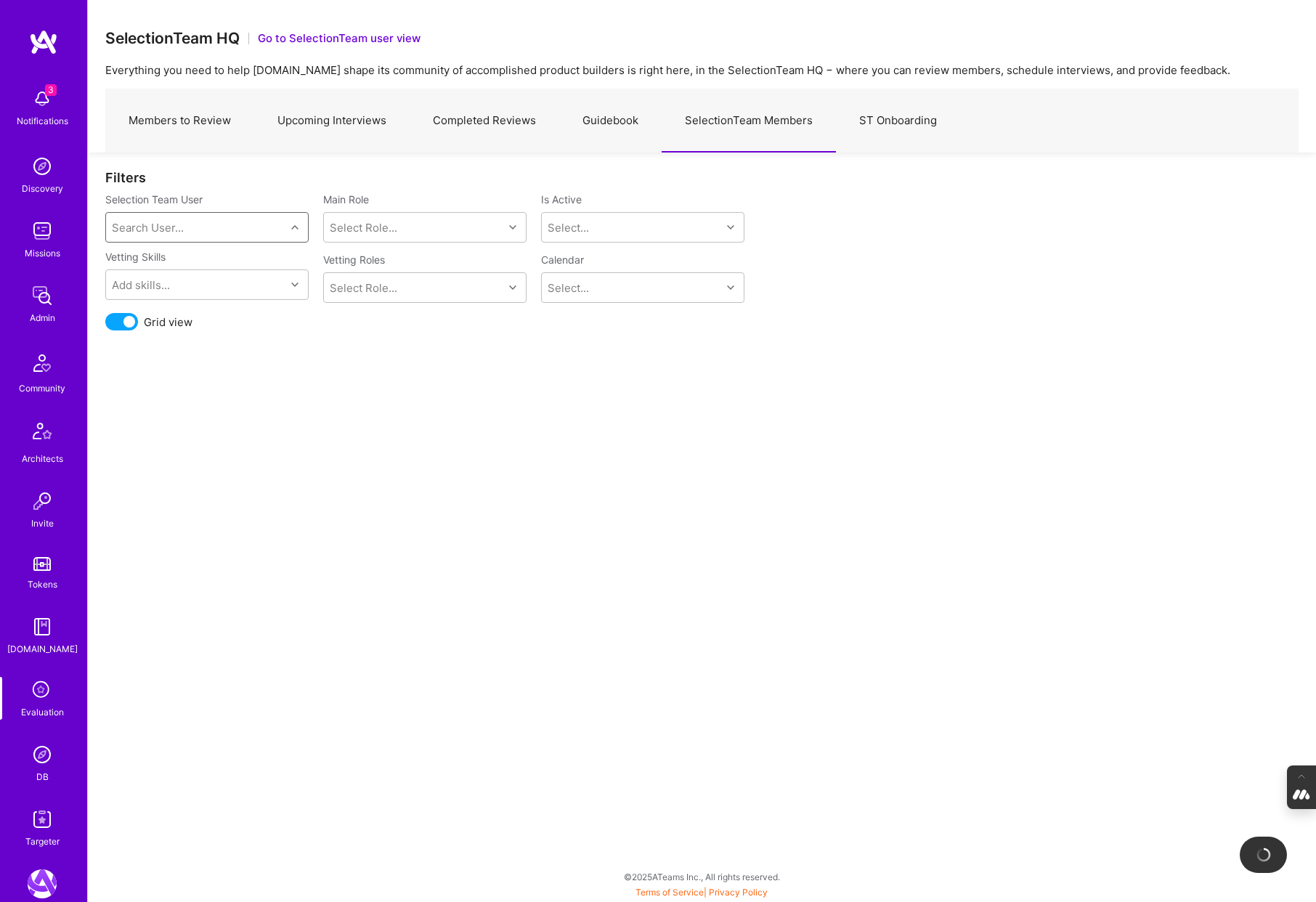
click at [163, 225] on div "Search User..." at bounding box center [147, 228] width 72 height 16
type input "mos"
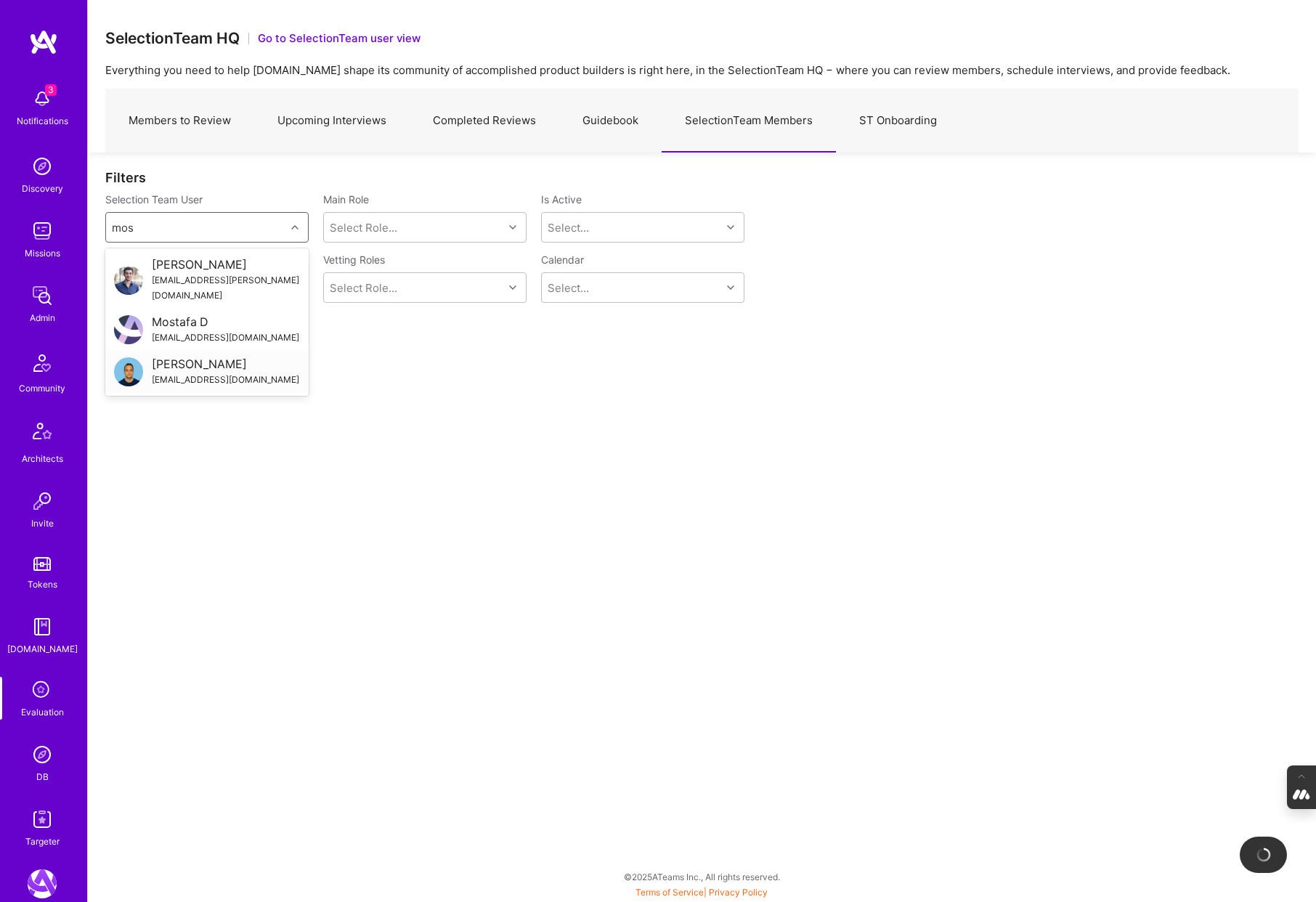
click at [202, 372] on div "connectwithmostafa@gmail.com" at bounding box center [226, 379] width 148 height 16
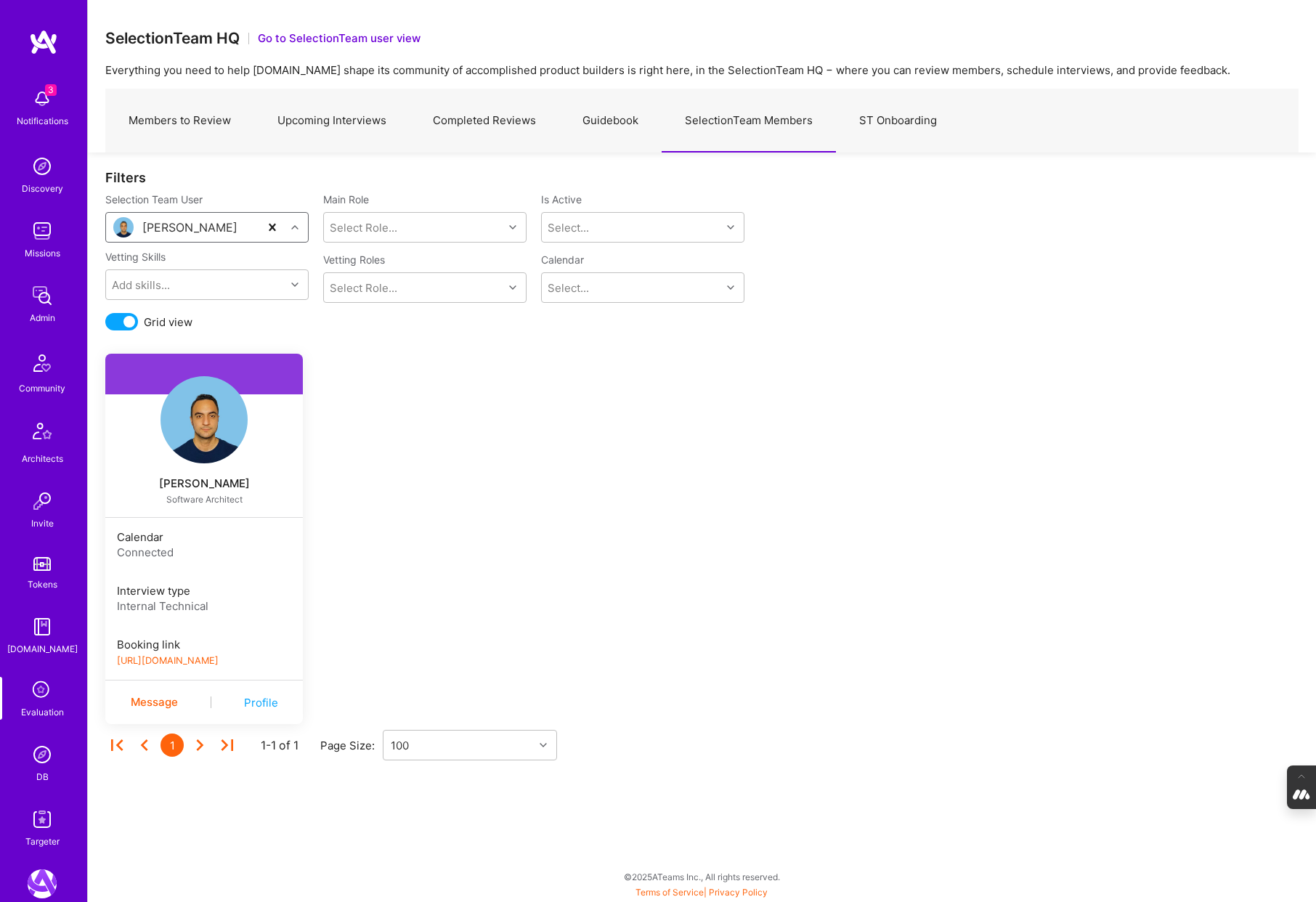
click at [238, 225] on div "[PERSON_NAME]" at bounding box center [190, 228] width 95 height 16
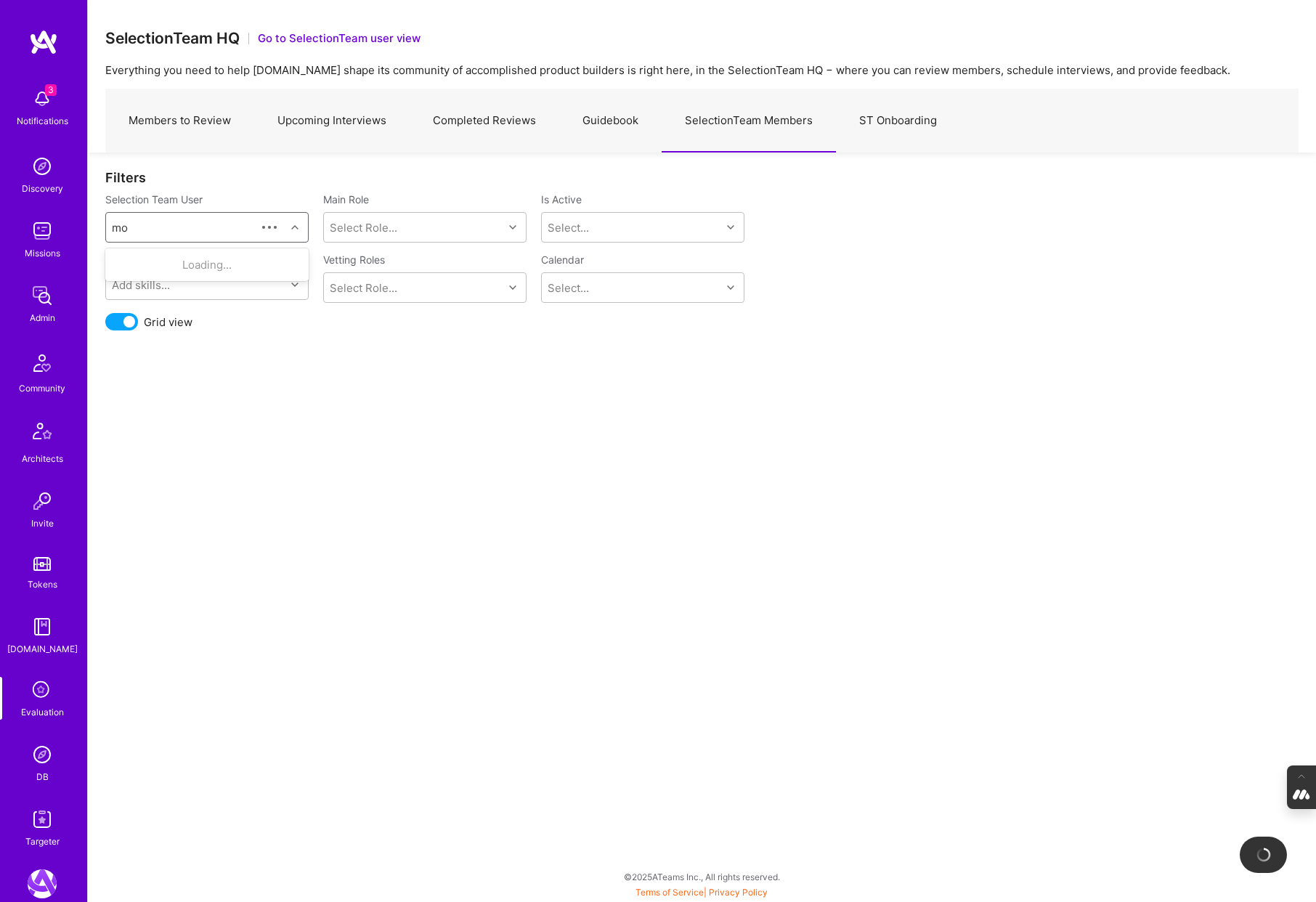
type input "mos"
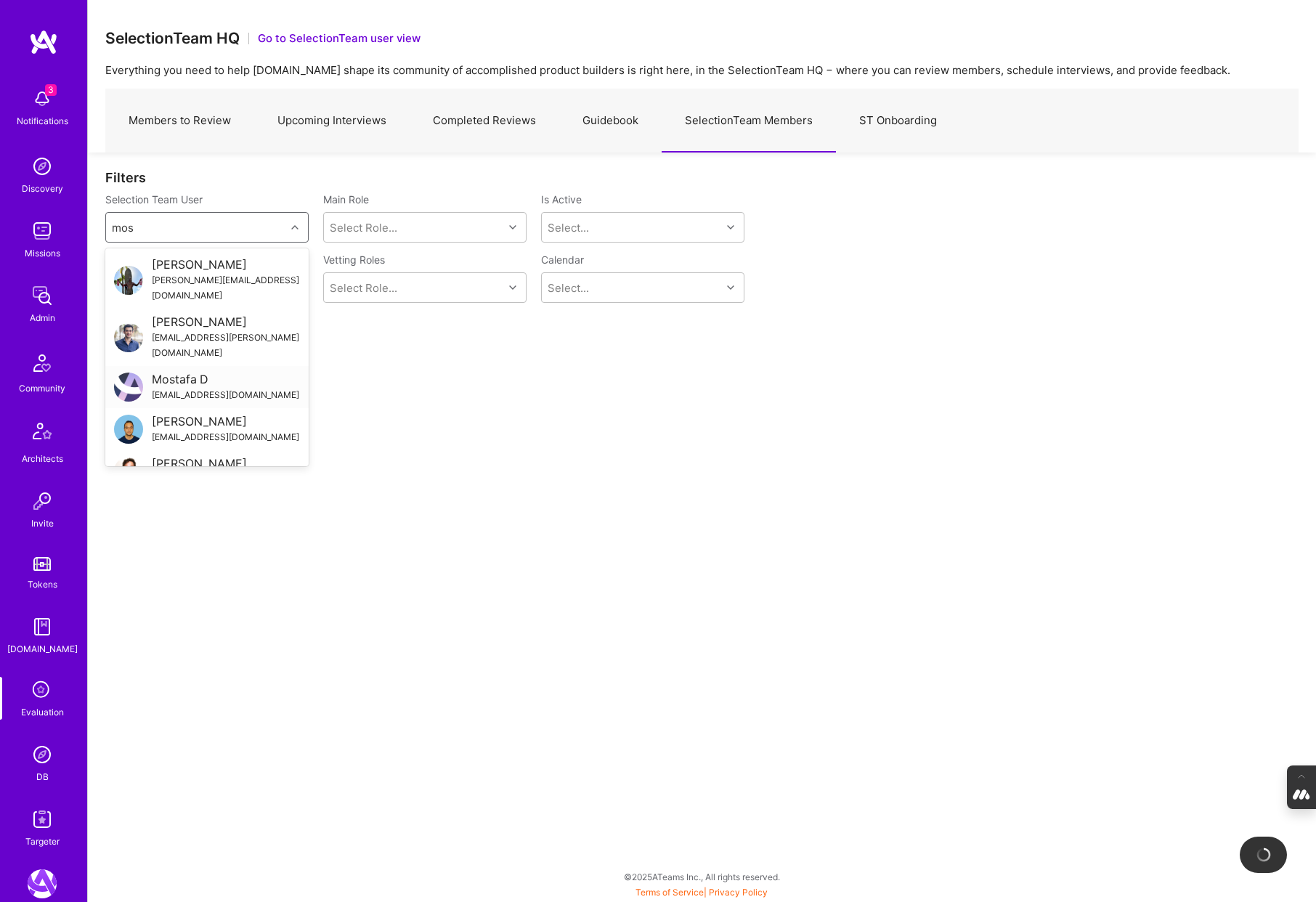
click at [199, 372] on div "Mostafa D" at bounding box center [226, 379] width 148 height 16
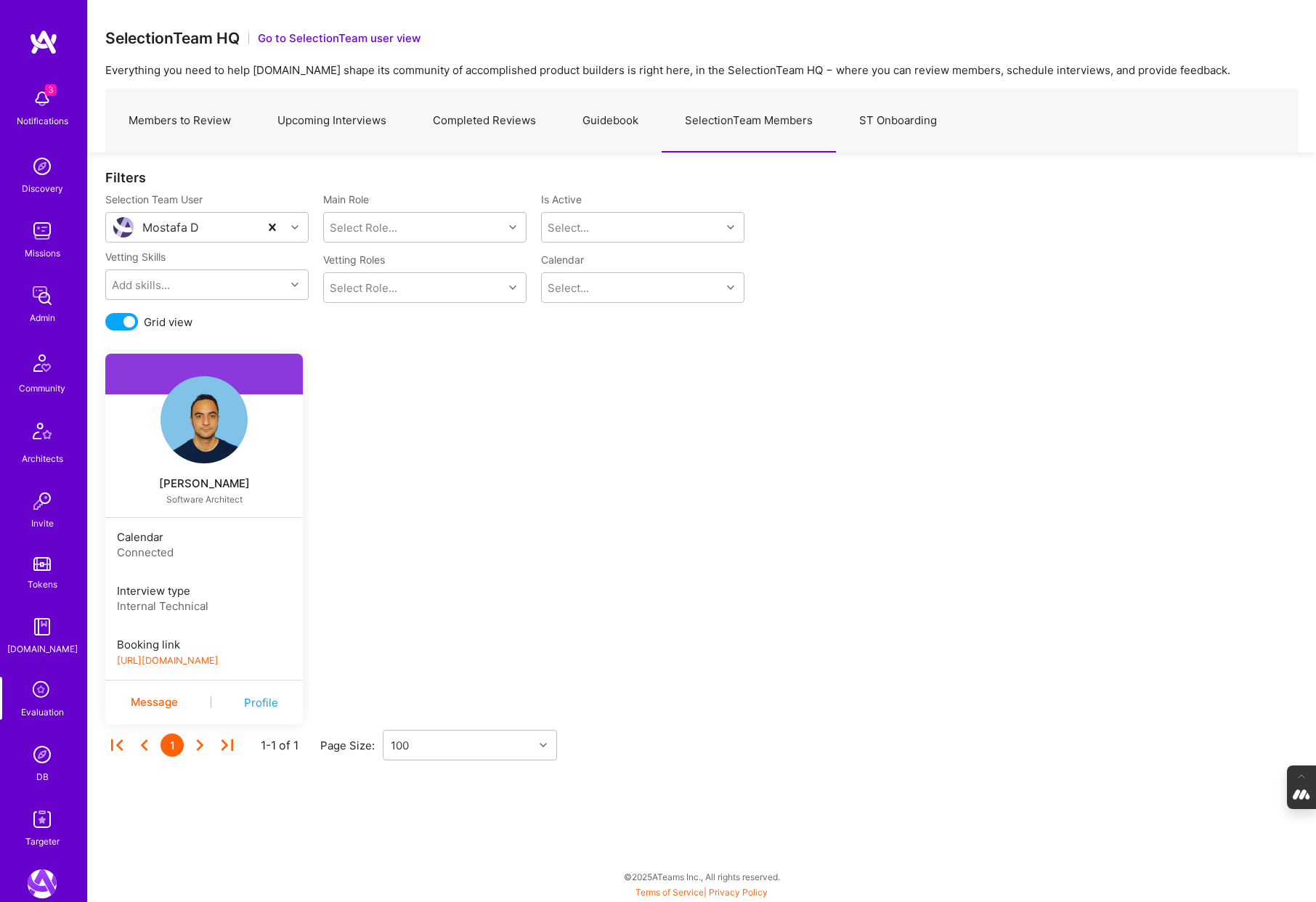
click at [219, 663] on link "https://book.a.team/mostafadarehzereshki/evaluation" at bounding box center [168, 660] width 102 height 11
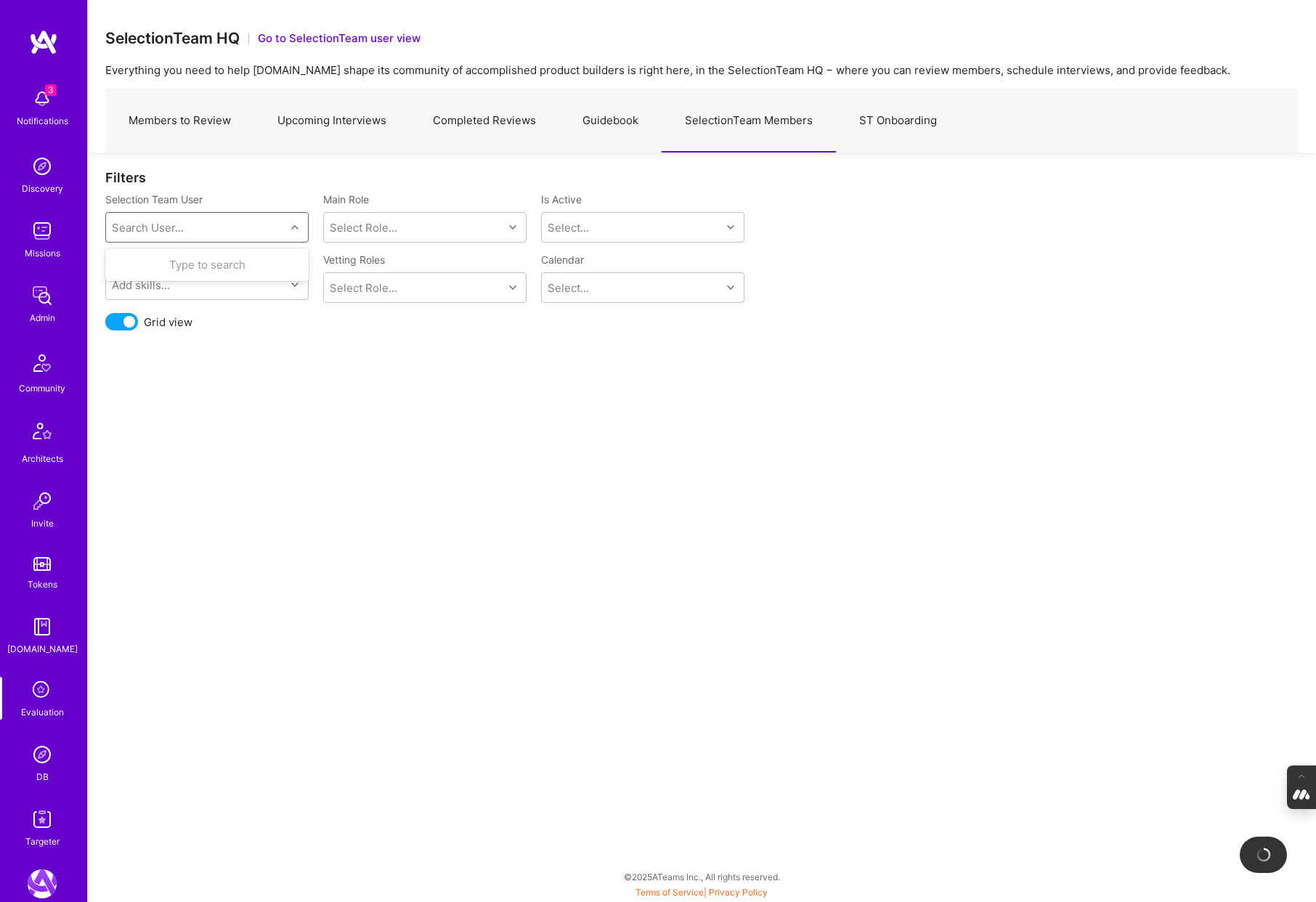
click at [188, 230] on div "Search User..." at bounding box center [196, 227] width 179 height 29
type input "tom"
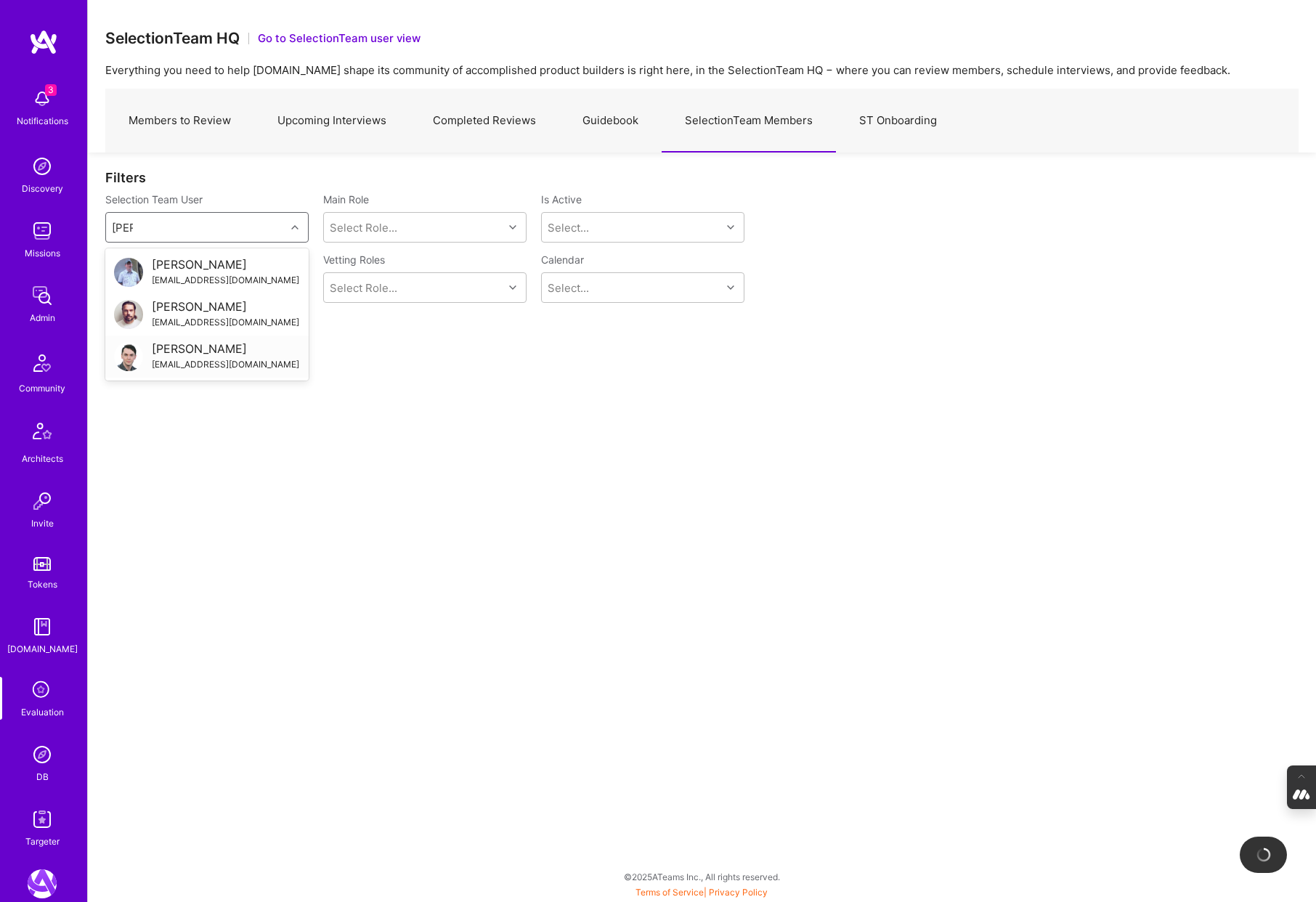
click at [186, 353] on div "Tomislav Peharda" at bounding box center [226, 349] width 148 height 16
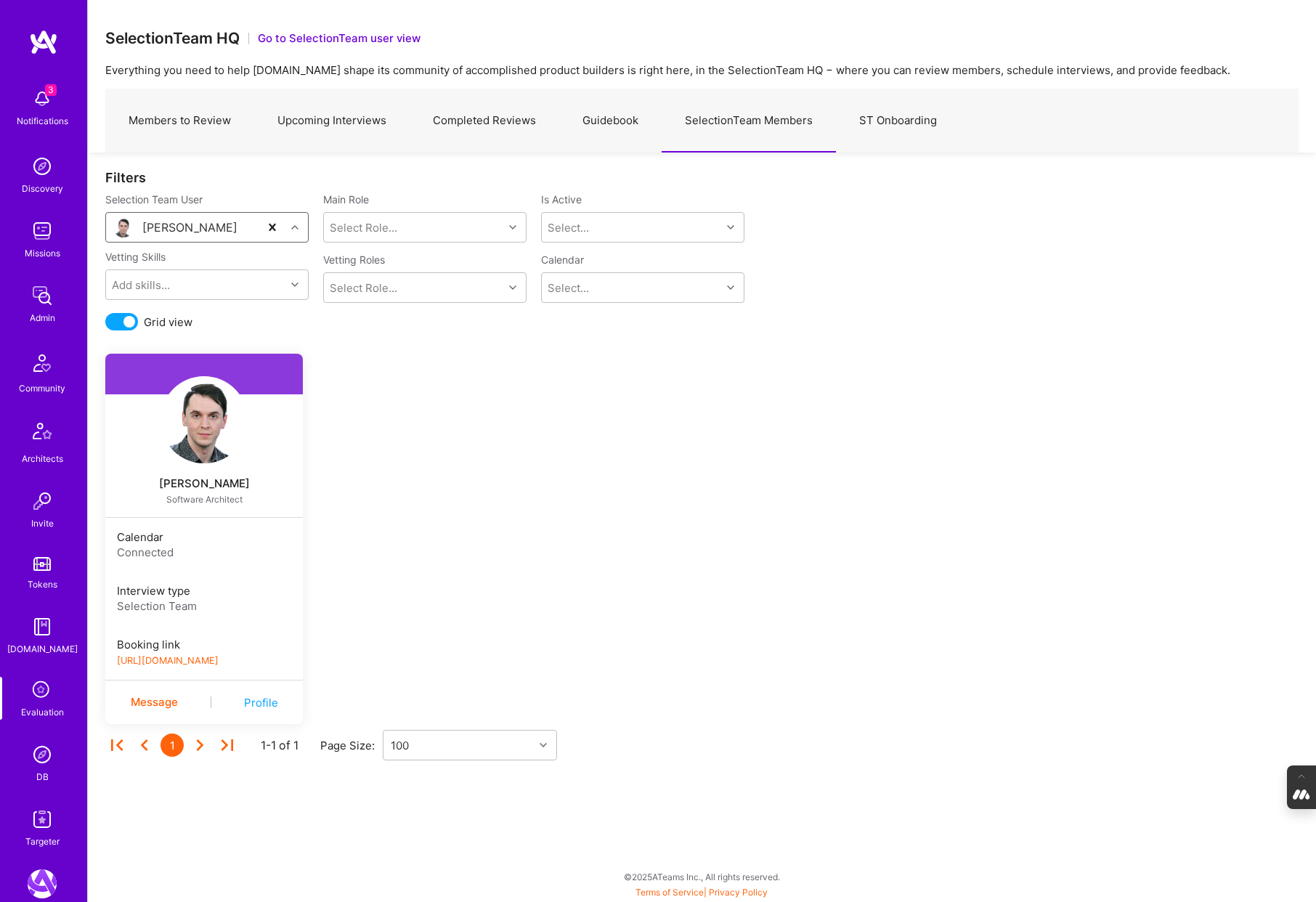
click at [219, 657] on link "https://book.a.team/tpharda/evaluation" at bounding box center [168, 660] width 102 height 11
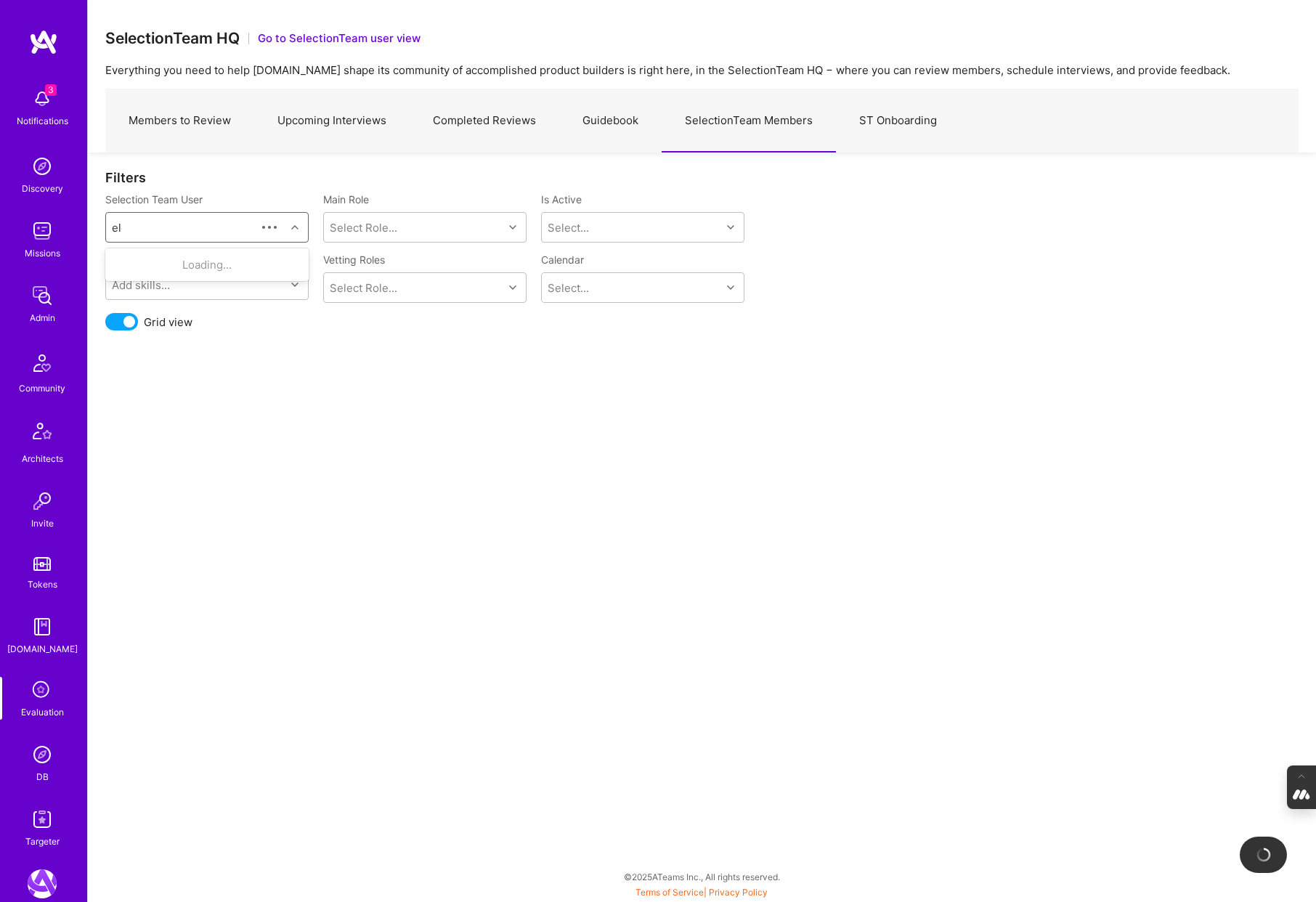
type input "elon"
click at [237, 277] on div "elon@salfatigroup.com" at bounding box center [226, 280] width 148 height 16
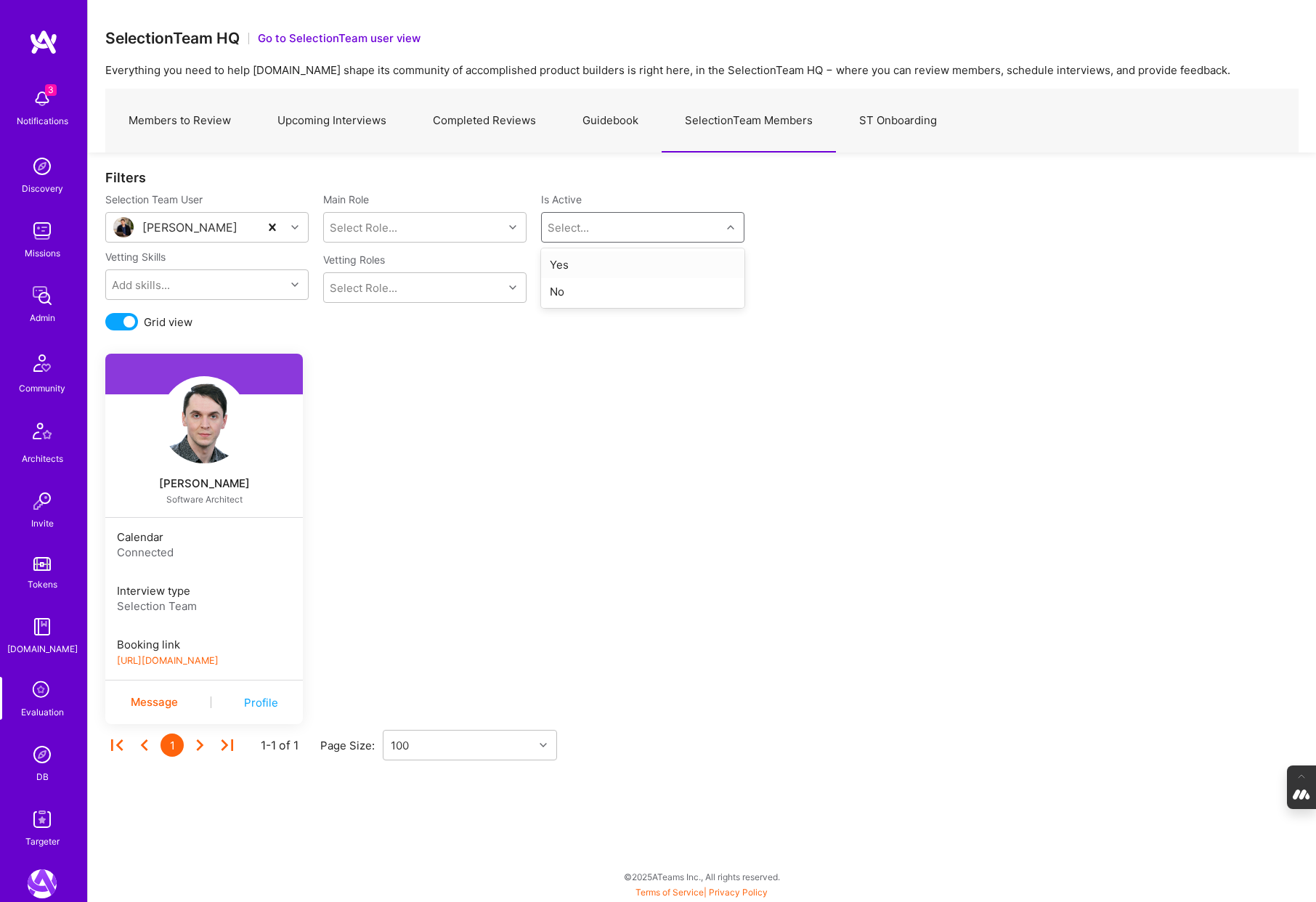
click at [581, 225] on div "Select..." at bounding box center [568, 228] width 41 height 16
click at [565, 263] on div "Yes" at bounding box center [642, 264] width 203 height 27
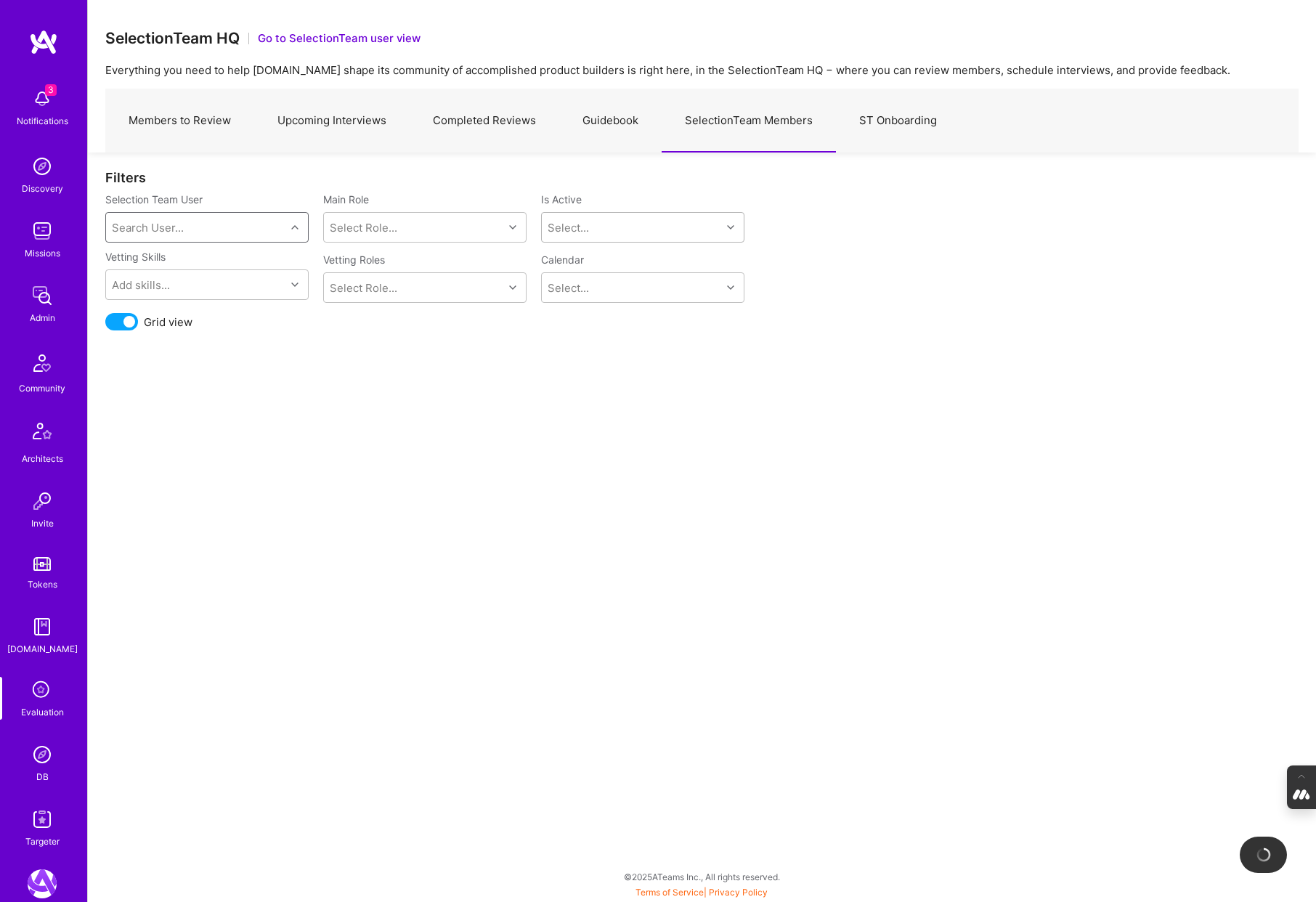
click at [171, 225] on div "Search User..." at bounding box center [147, 228] width 72 height 16
type input "nick"
click at [191, 256] on div "Nick Bartlett nick@a.team" at bounding box center [207, 272] width 203 height 42
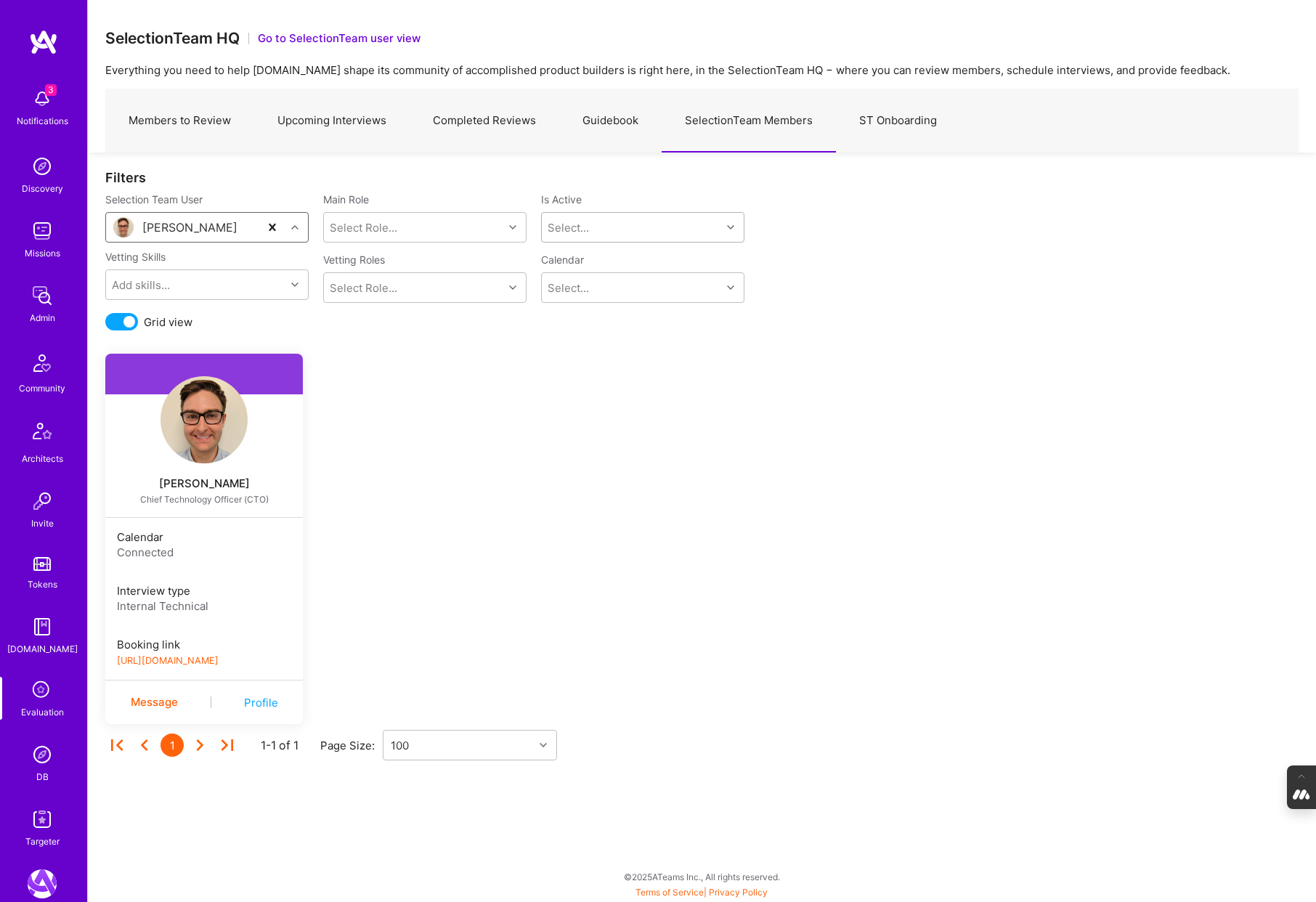
click at [659, 235] on div "Select..." at bounding box center [631, 227] width 179 height 29
click at [594, 263] on div "Yes" at bounding box center [642, 264] width 203 height 27
click at [189, 663] on link "https://book.a.team/nickbartlett1/evaluation" at bounding box center [168, 660] width 102 height 11
